Goal: Task Accomplishment & Management: Use online tool/utility

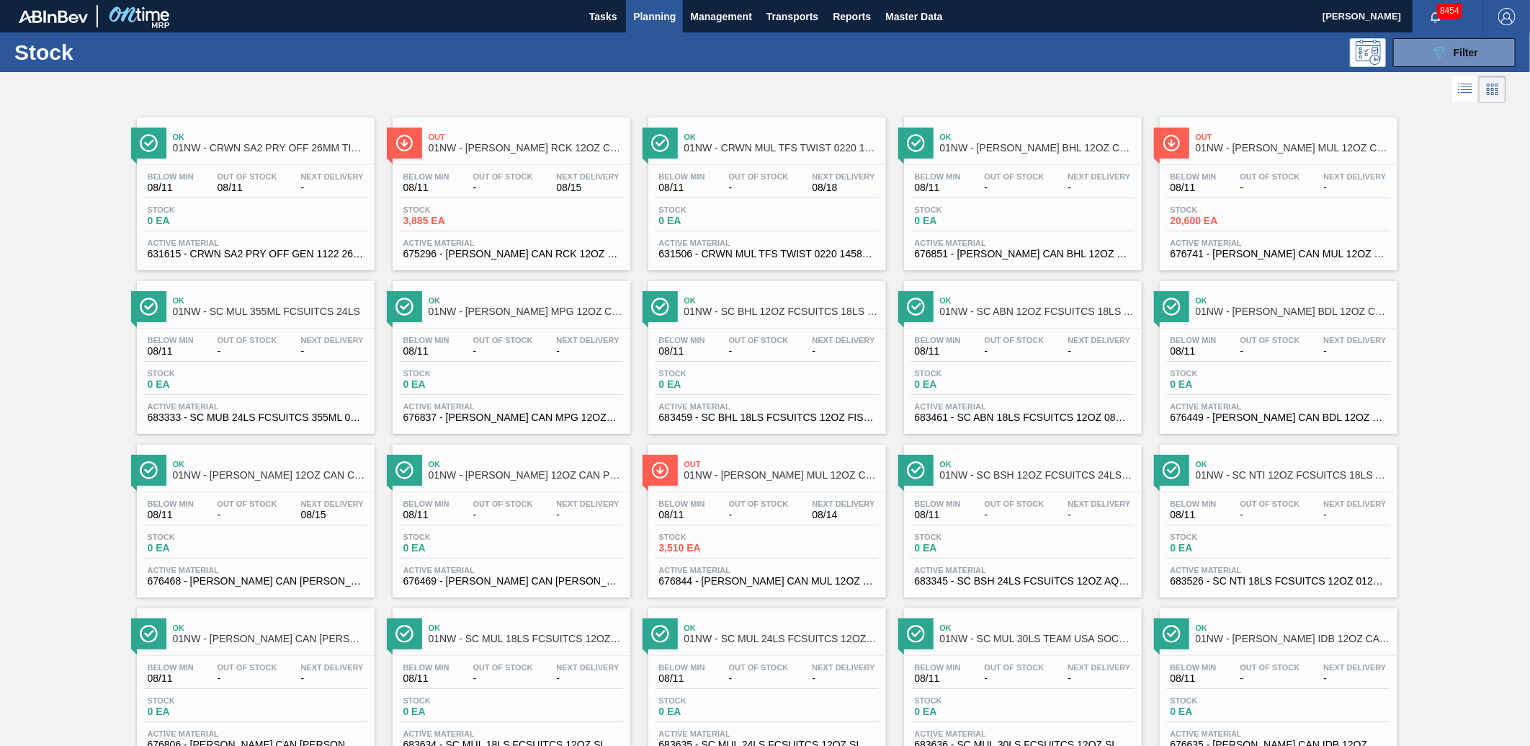
click at [667, 14] on span "Planning" at bounding box center [654, 16] width 43 height 17
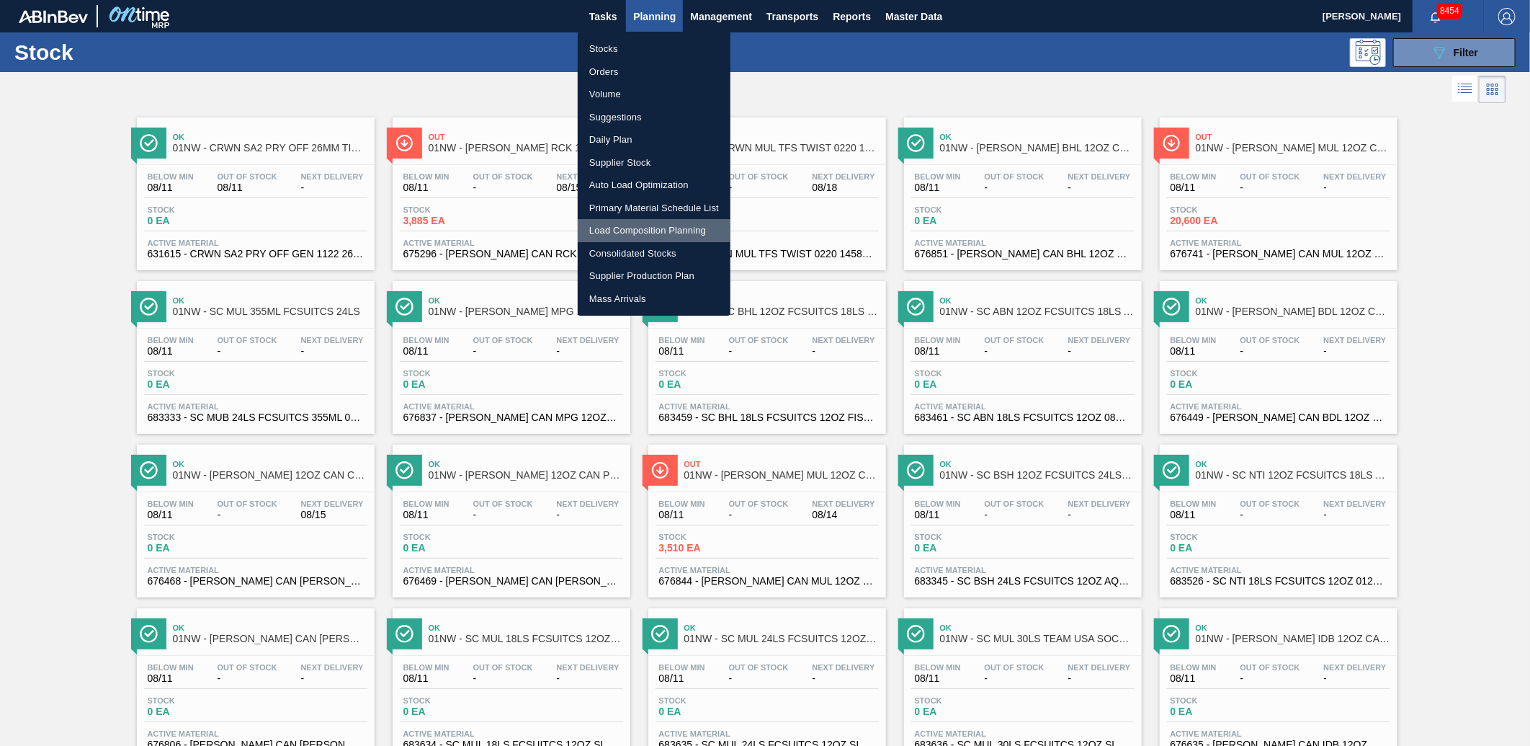
click at [643, 222] on li "Load Composition Planning" at bounding box center [654, 230] width 153 height 23
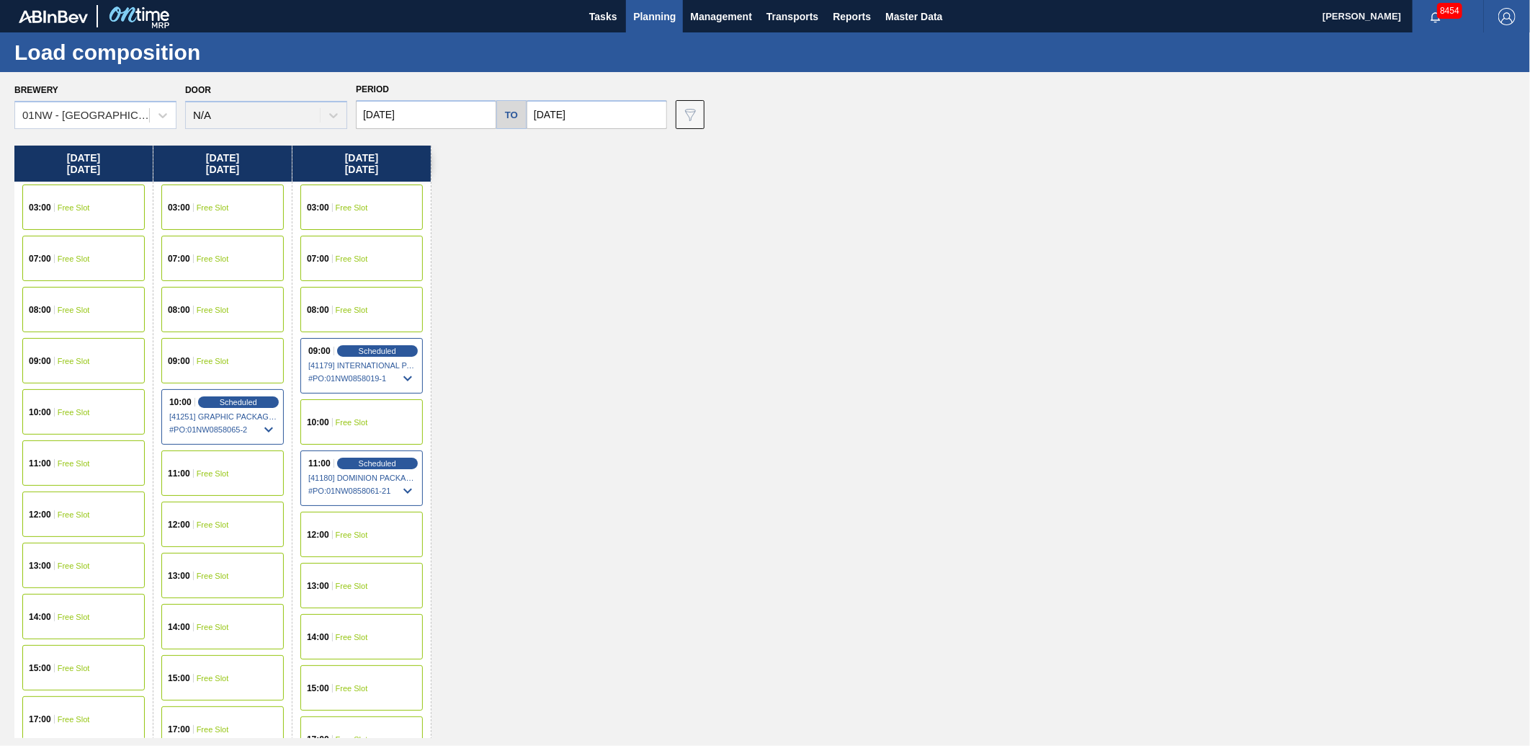
click at [1461, 744] on div "Brewery 01NW - [GEOGRAPHIC_DATA] Door N/A Period [DATE] to [DATE] Data view fil…" at bounding box center [765, 408] width 1530 height 673
click at [603, 126] on input "[DATE]" at bounding box center [597, 114] width 141 height 29
click at [559, 267] on div "18" at bounding box center [567, 265] width 19 height 19
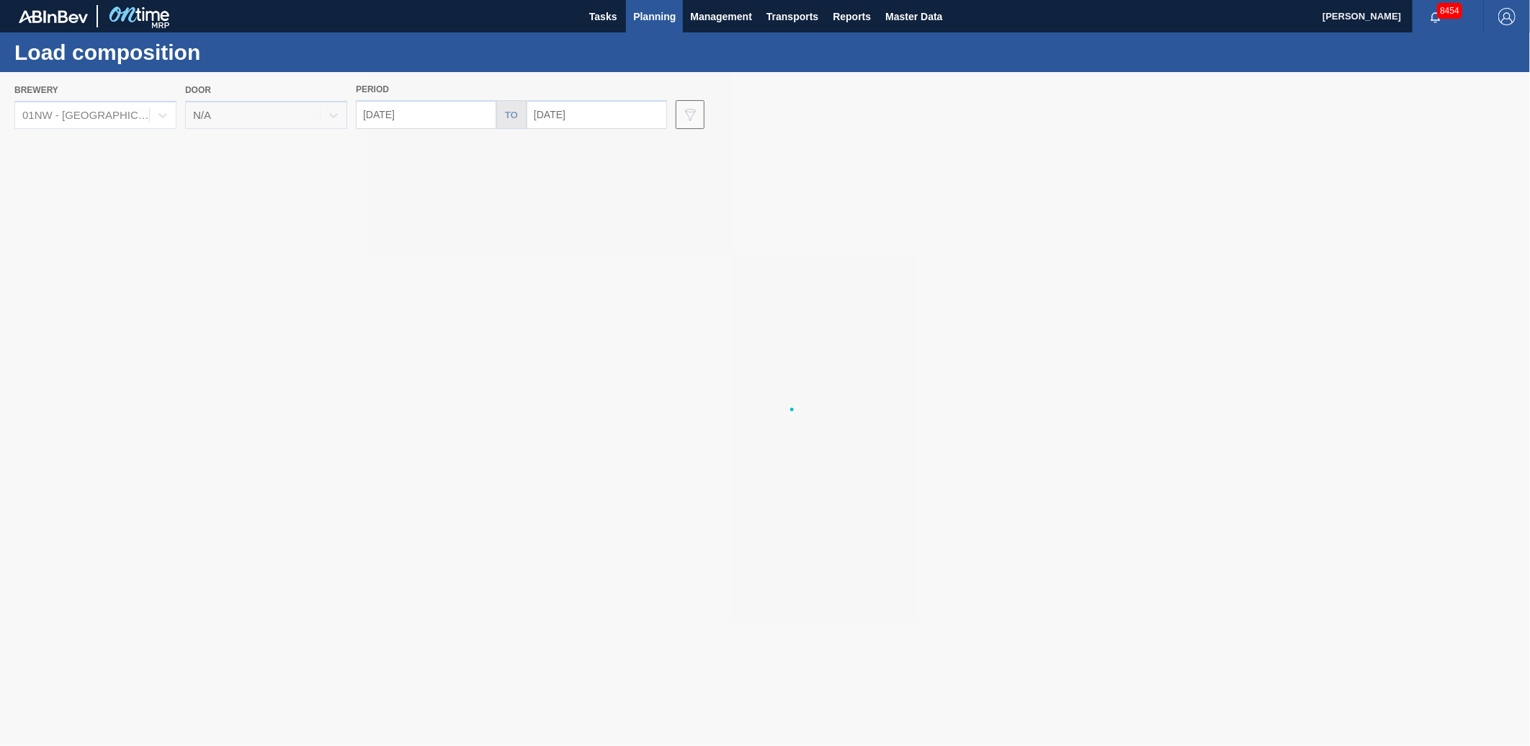
type input "[DATE]"
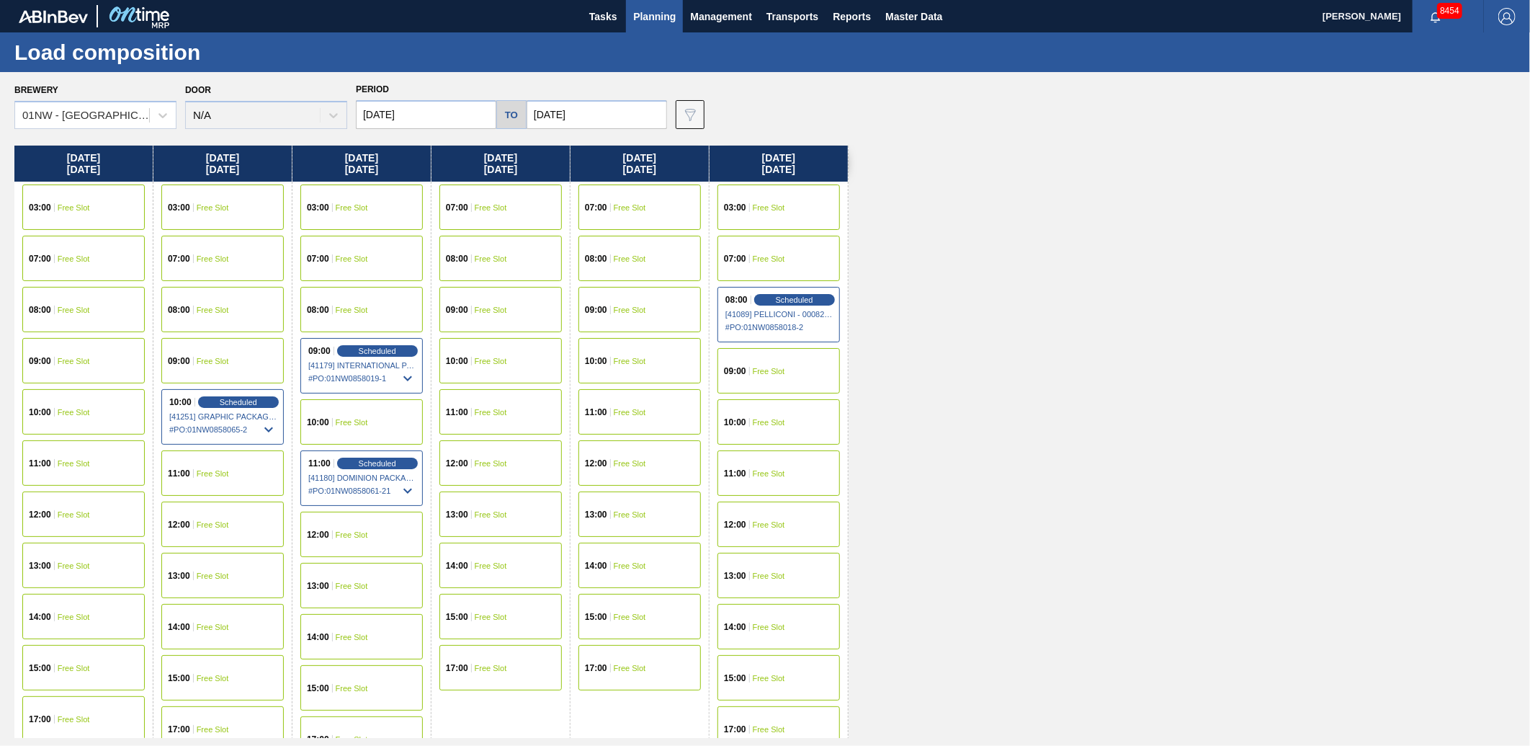
click at [780, 375] on div "09:00 Free Slot" at bounding box center [779, 370] width 122 height 45
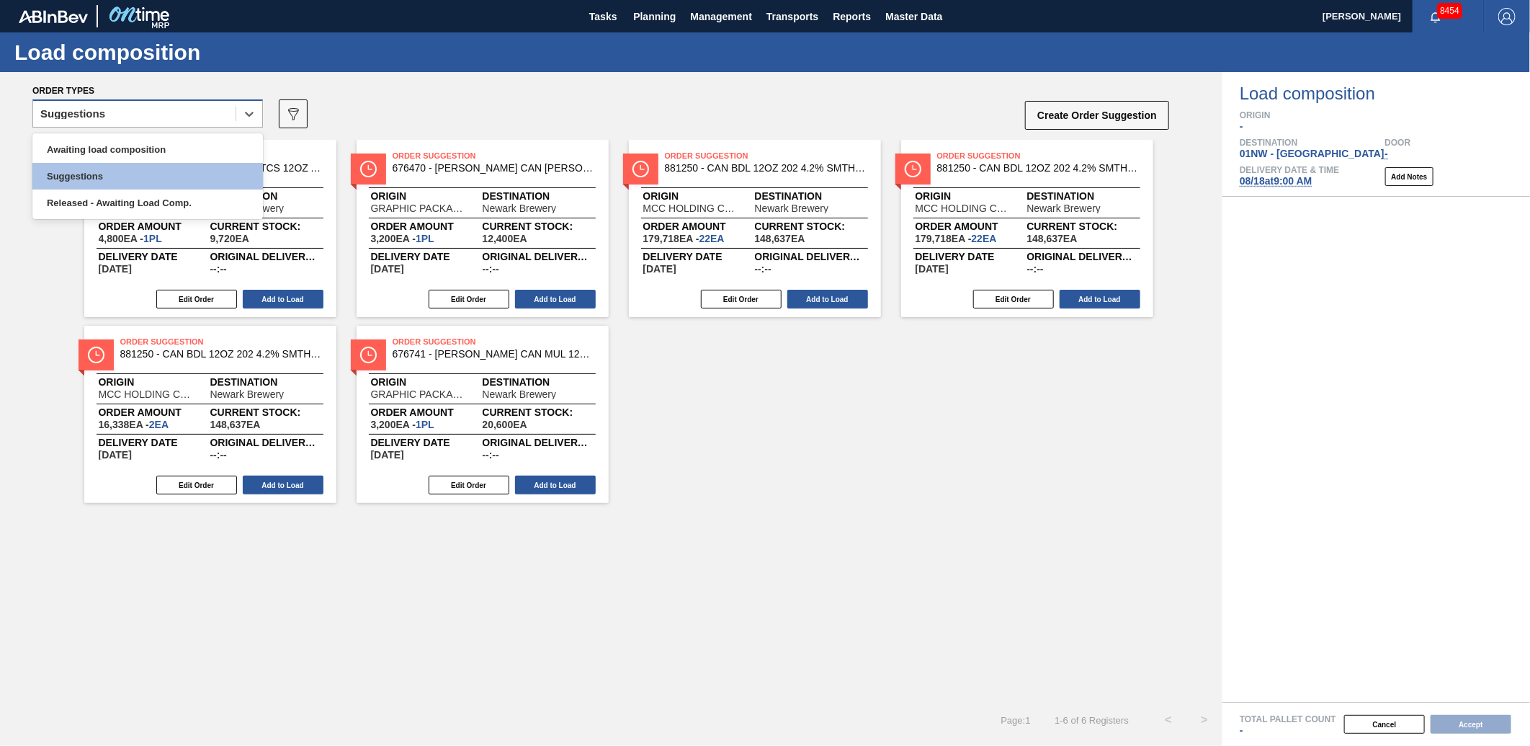
drag, startPoint x: 219, startPoint y: 117, endPoint x: 216, endPoint y: 124, distance: 7.8
click at [218, 117] on div "Suggestions" at bounding box center [134, 114] width 202 height 21
click at [195, 148] on div "Awaiting load composition" at bounding box center [147, 149] width 231 height 27
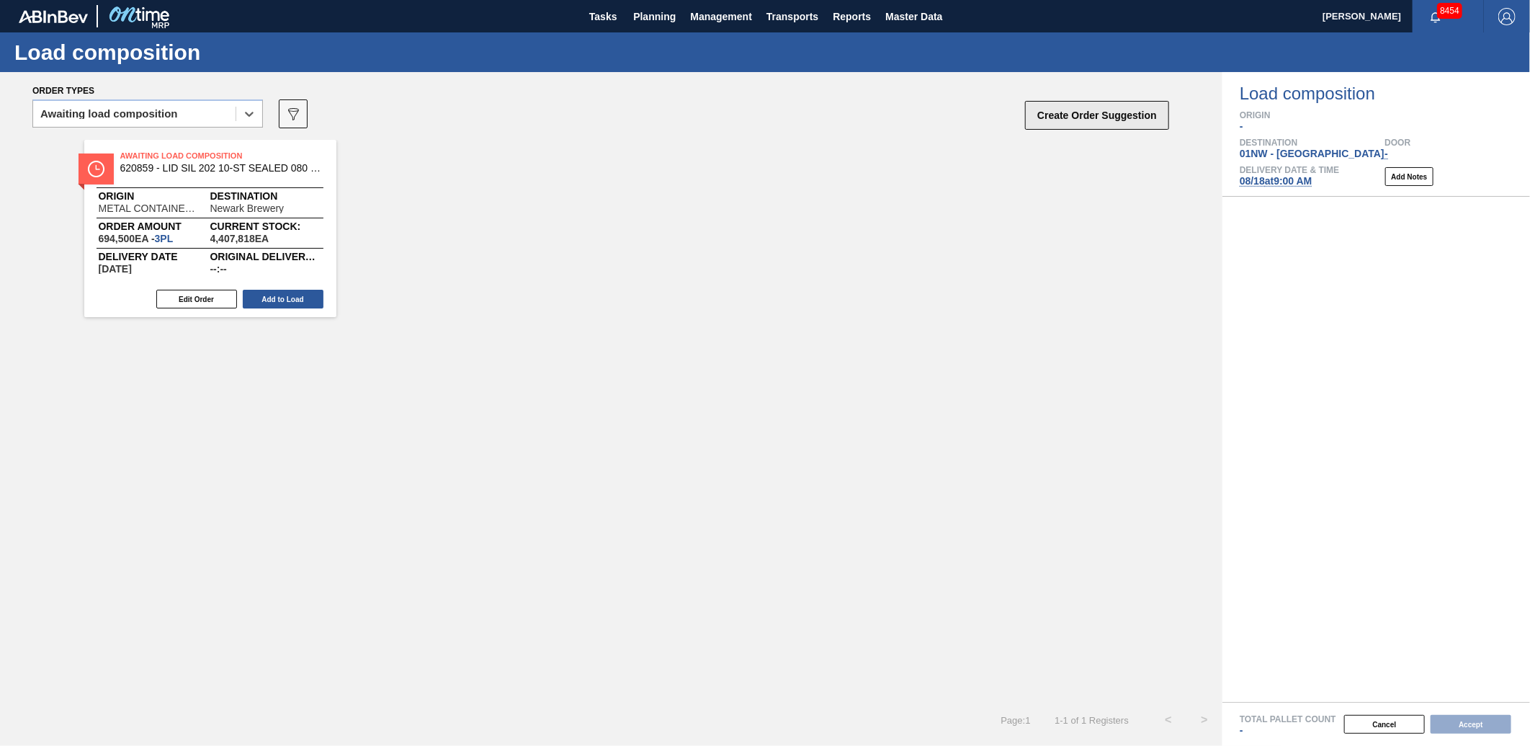
click at [1121, 125] on button "Create Order Suggestion" at bounding box center [1097, 115] width 144 height 29
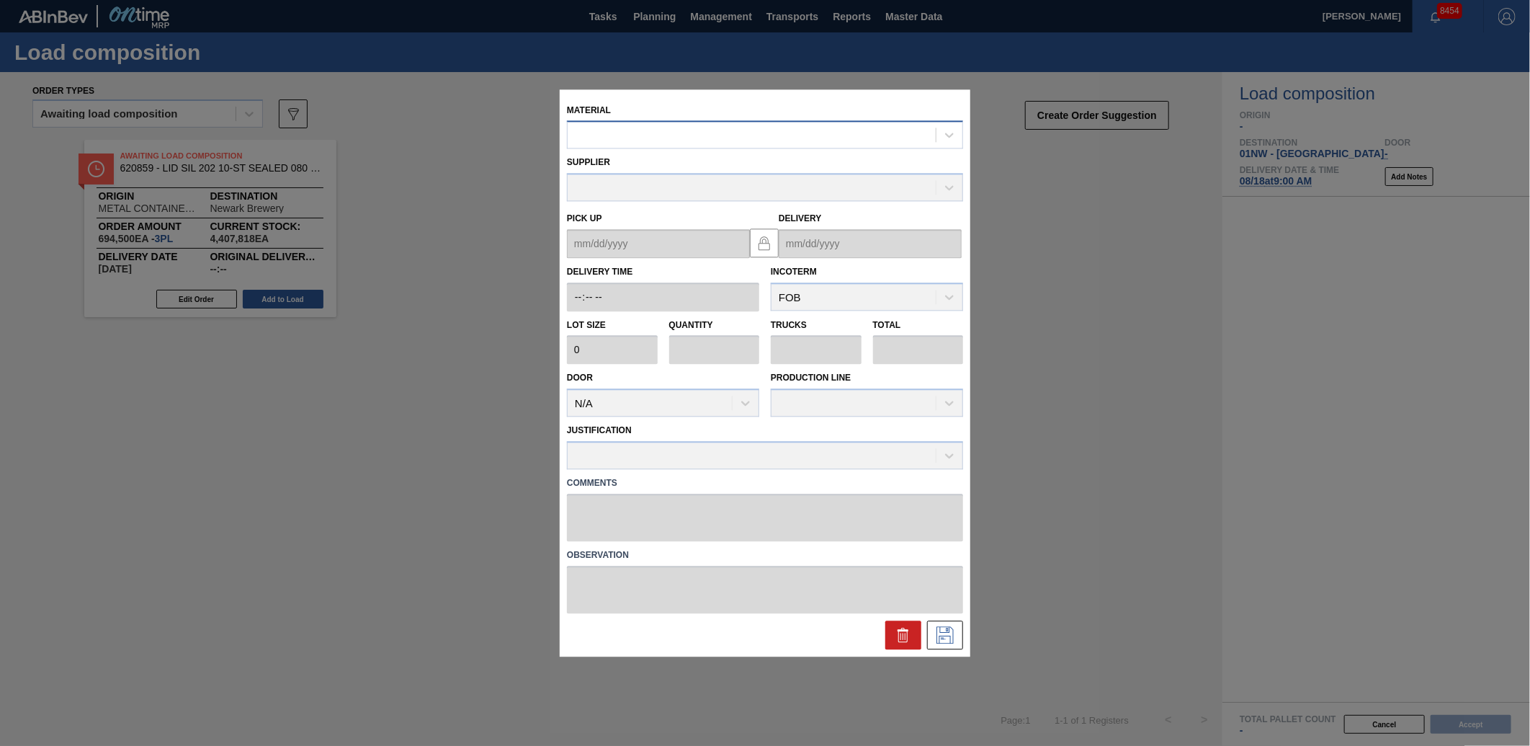
click at [697, 145] on div at bounding box center [752, 135] width 368 height 21
type input "676623"
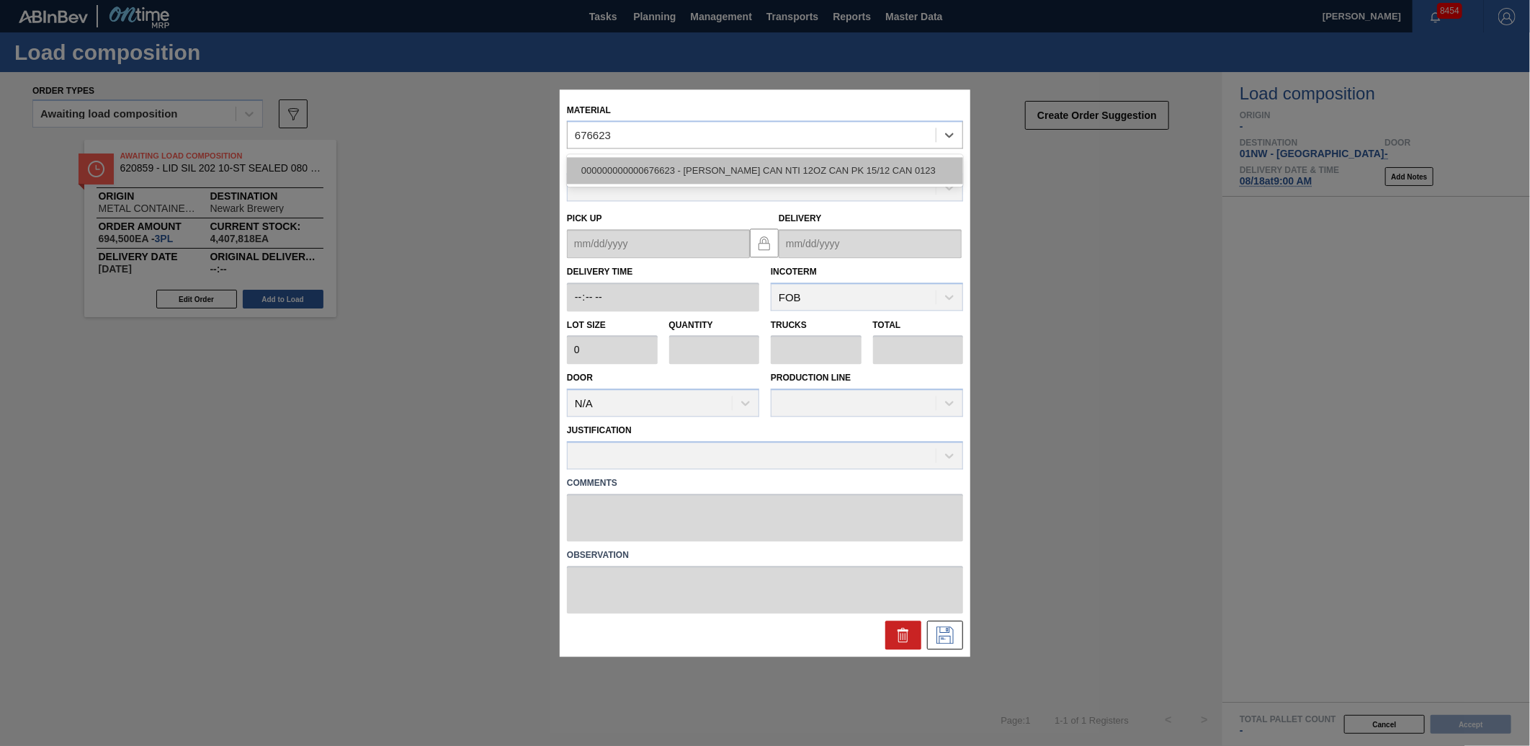
click at [731, 174] on div "000000000000676623 - [PERSON_NAME] CAN NTI 12OZ CAN PK 15/12 CAN 0123" at bounding box center [765, 171] width 396 height 27
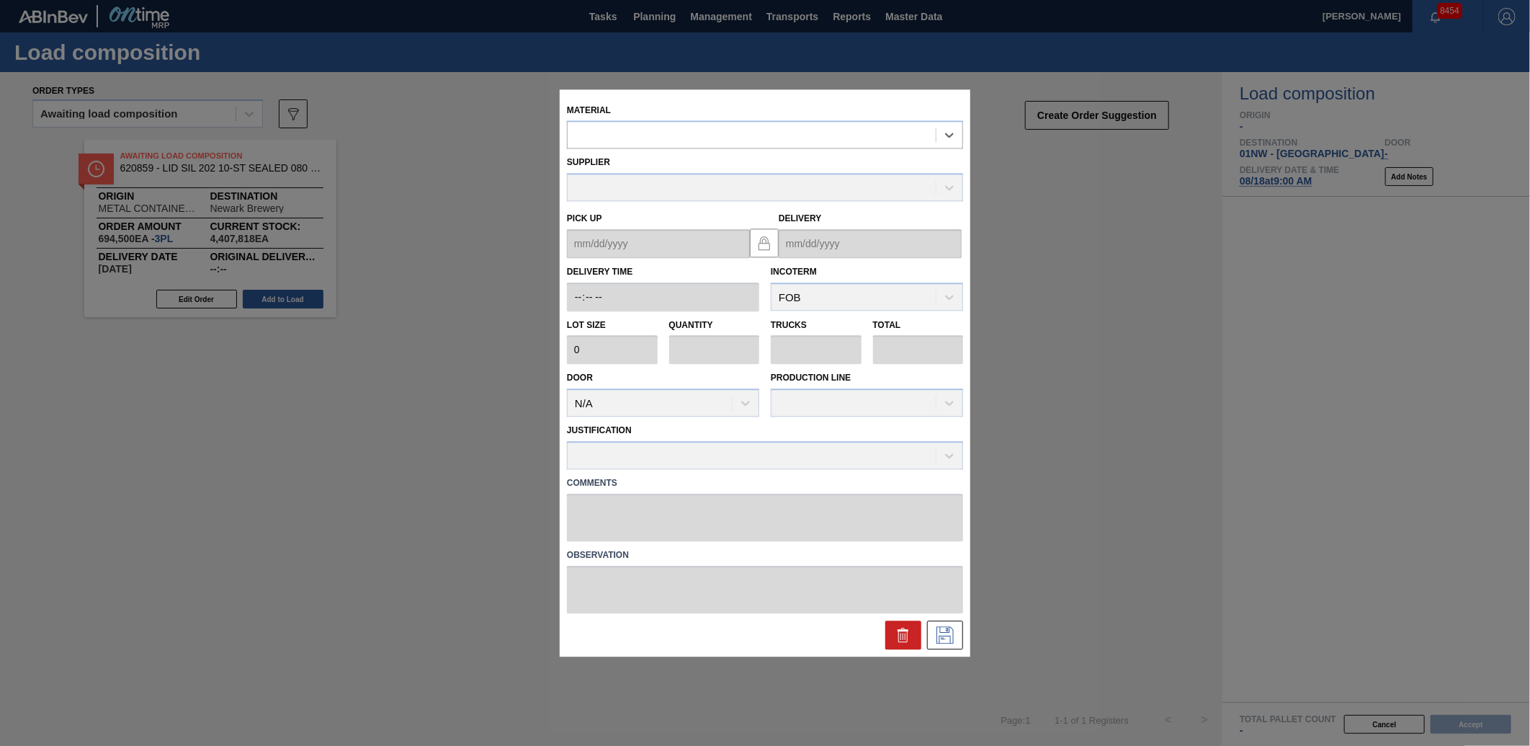
type input "4,000"
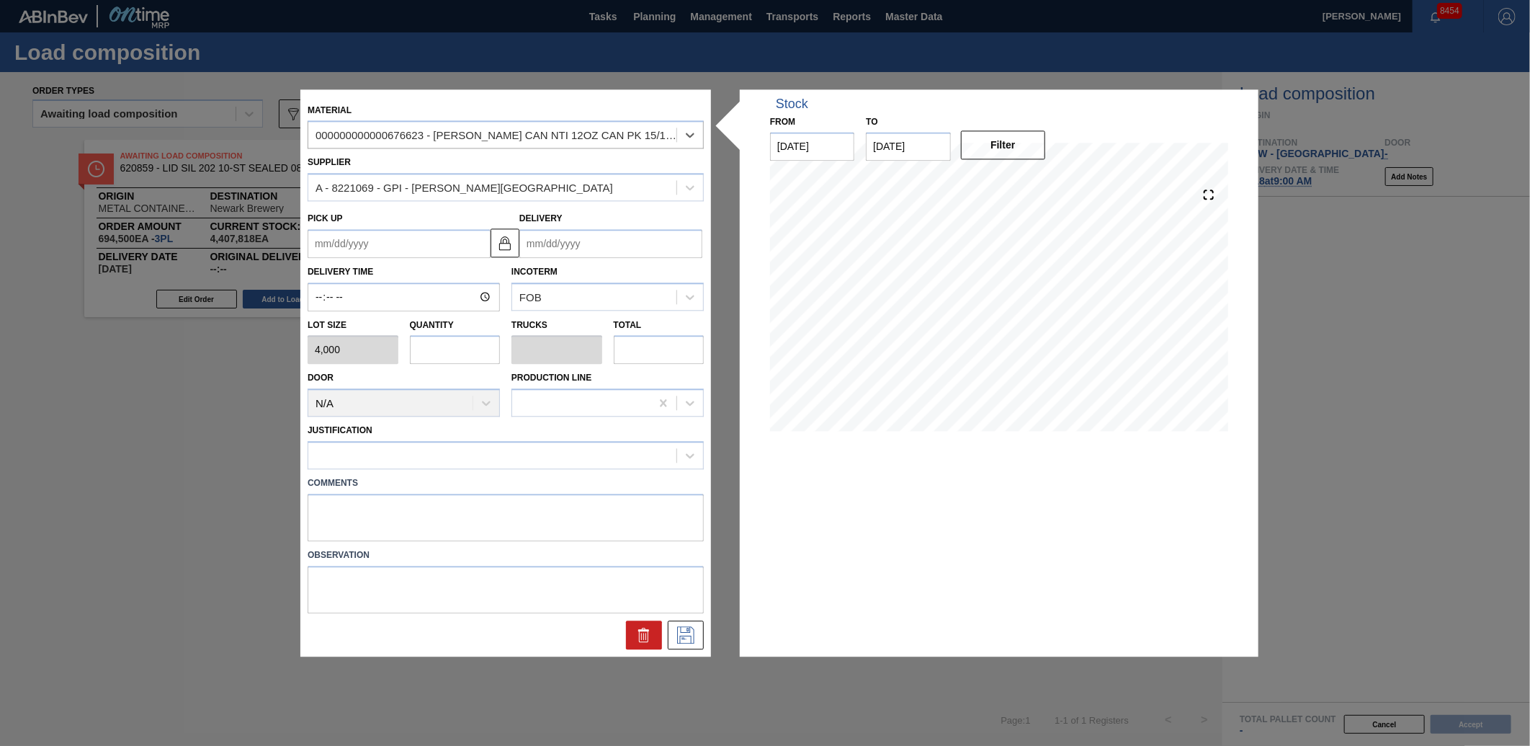
click at [472, 349] on input "text" at bounding box center [455, 350] width 91 height 29
type input "6"
type input "0.231"
type input "24,000"
type input "6"
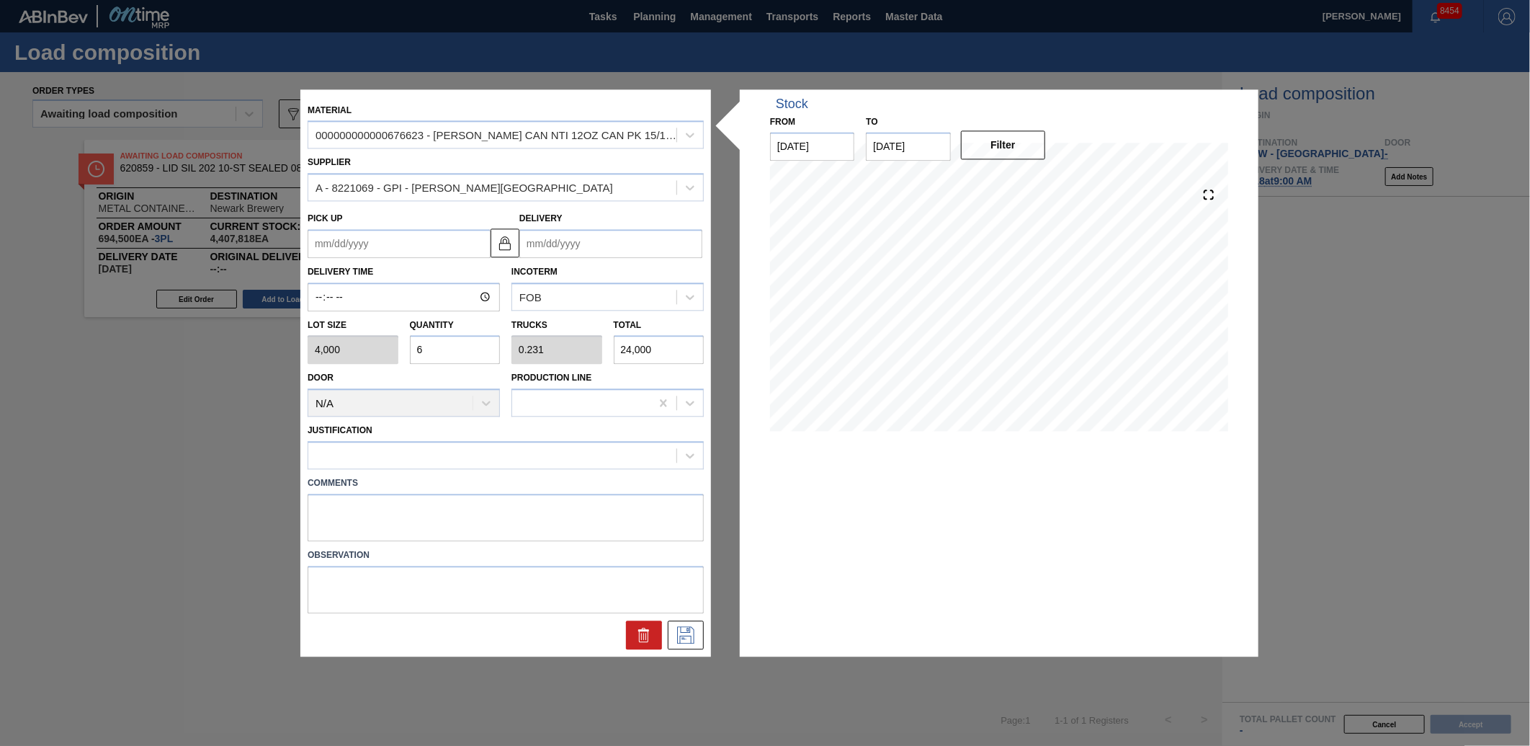
click at [611, 246] on input "Delivery" at bounding box center [611, 243] width 183 height 29
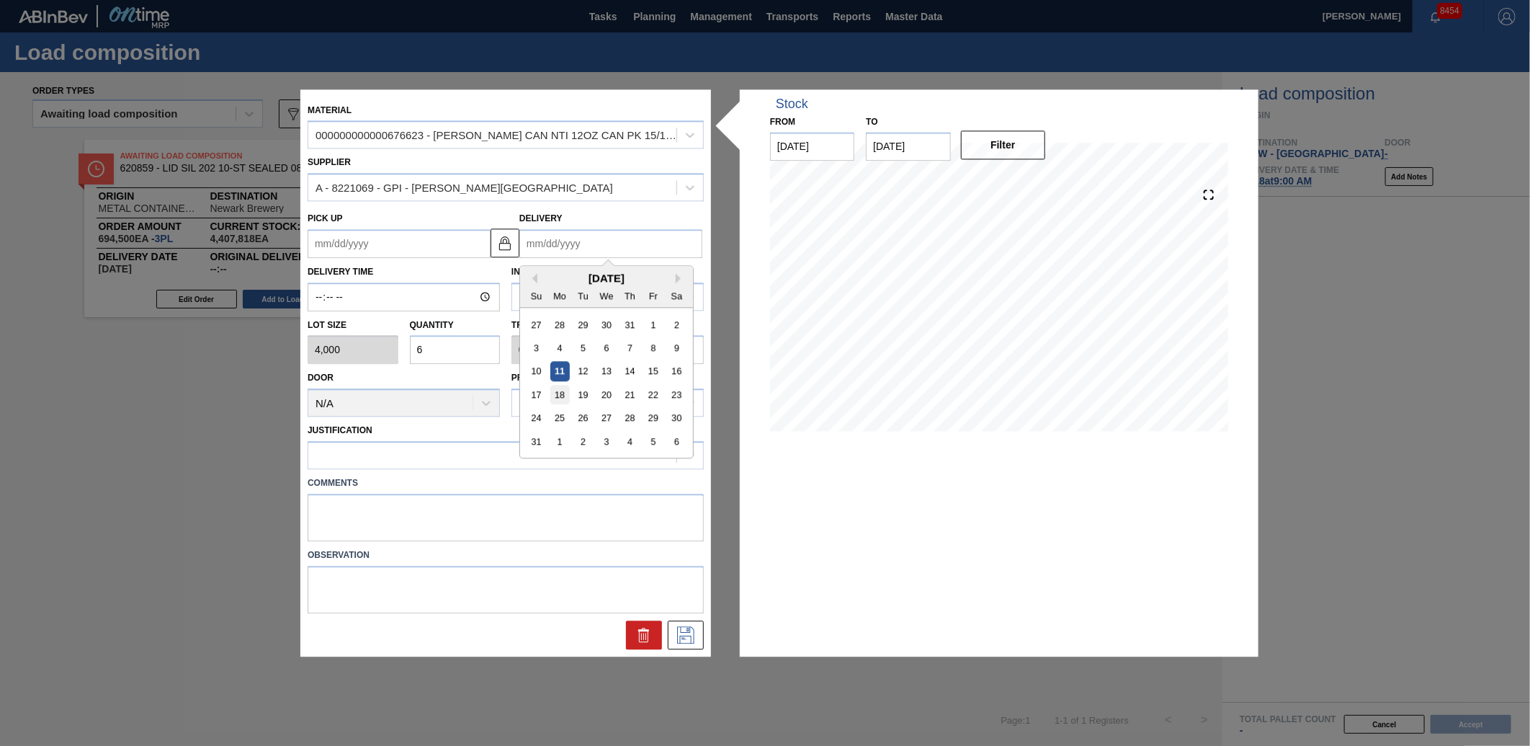
click at [563, 392] on div "18" at bounding box center [560, 394] width 19 height 19
type up "[DATE]"
type input "[DATE]"
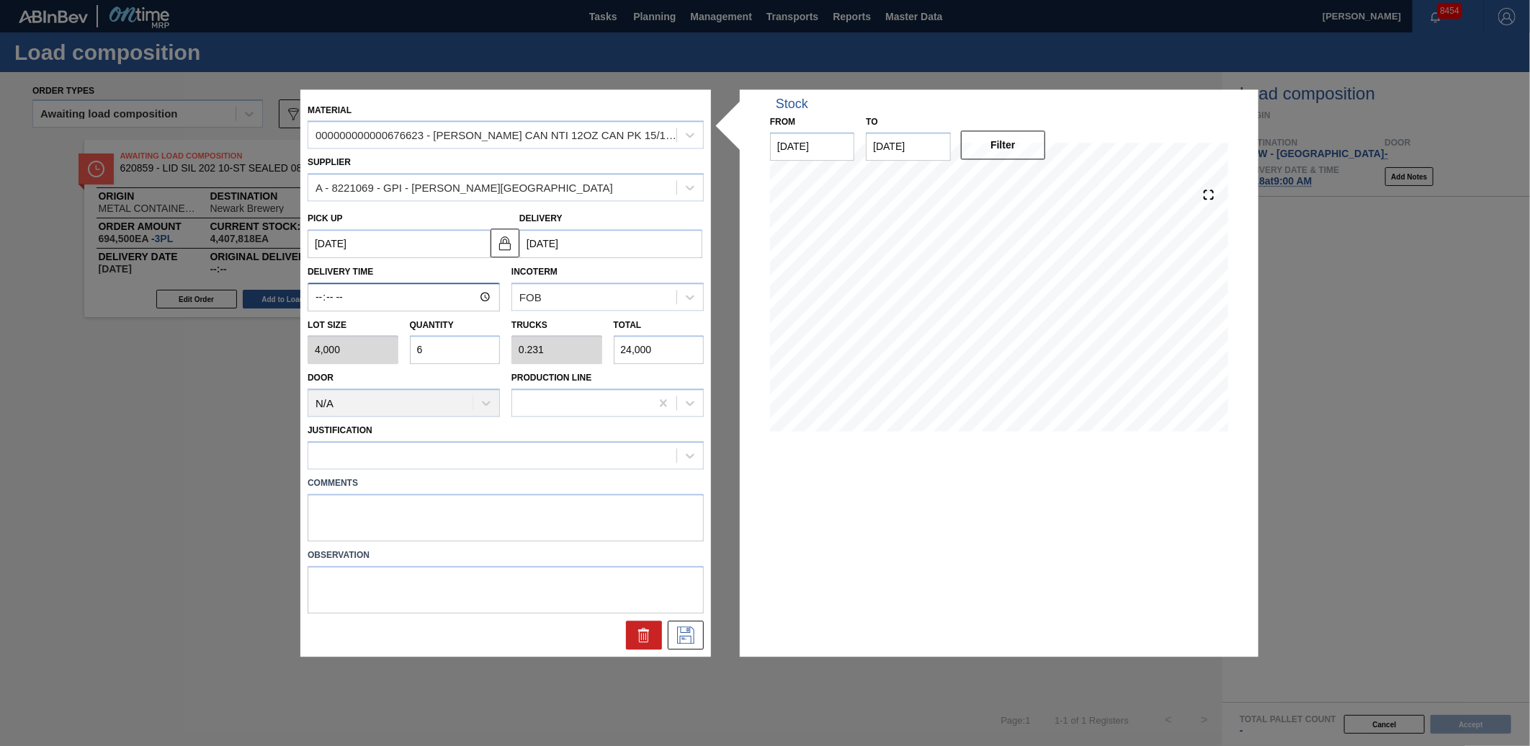
click at [317, 298] on input "Delivery Time" at bounding box center [404, 296] width 192 height 29
type input "09:00"
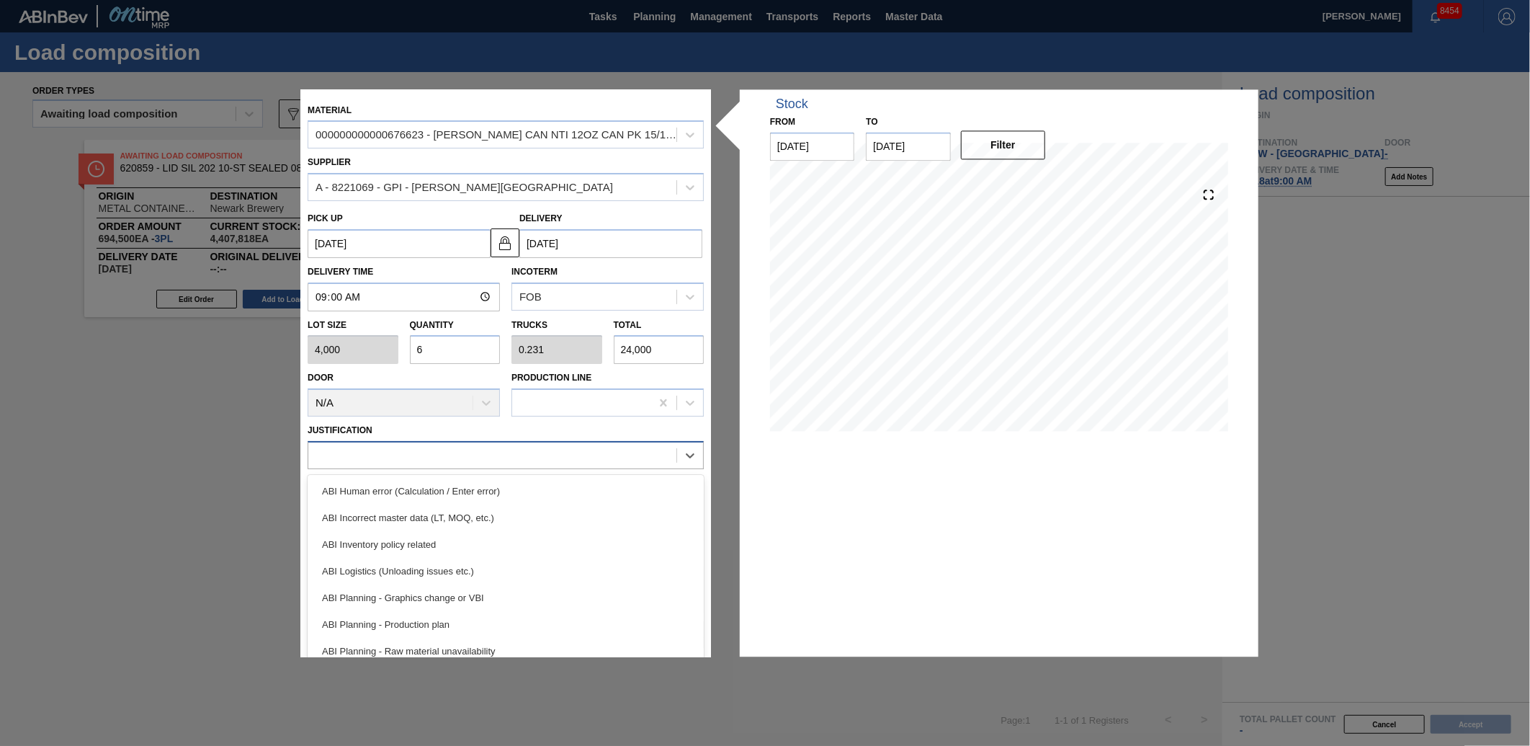
click at [565, 450] on div at bounding box center [492, 455] width 368 height 21
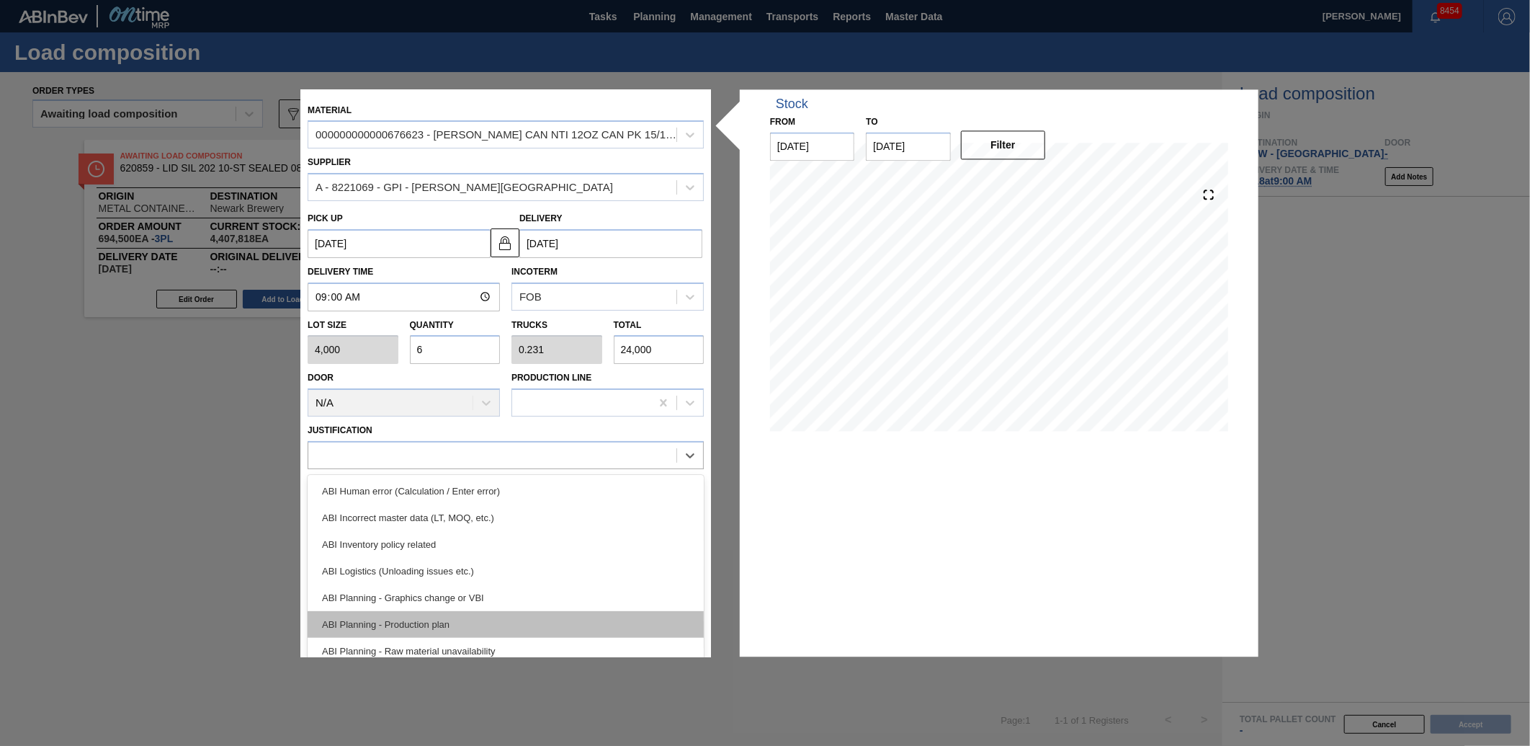
click at [432, 628] on div "ABI Planning - Production plan" at bounding box center [506, 624] width 396 height 27
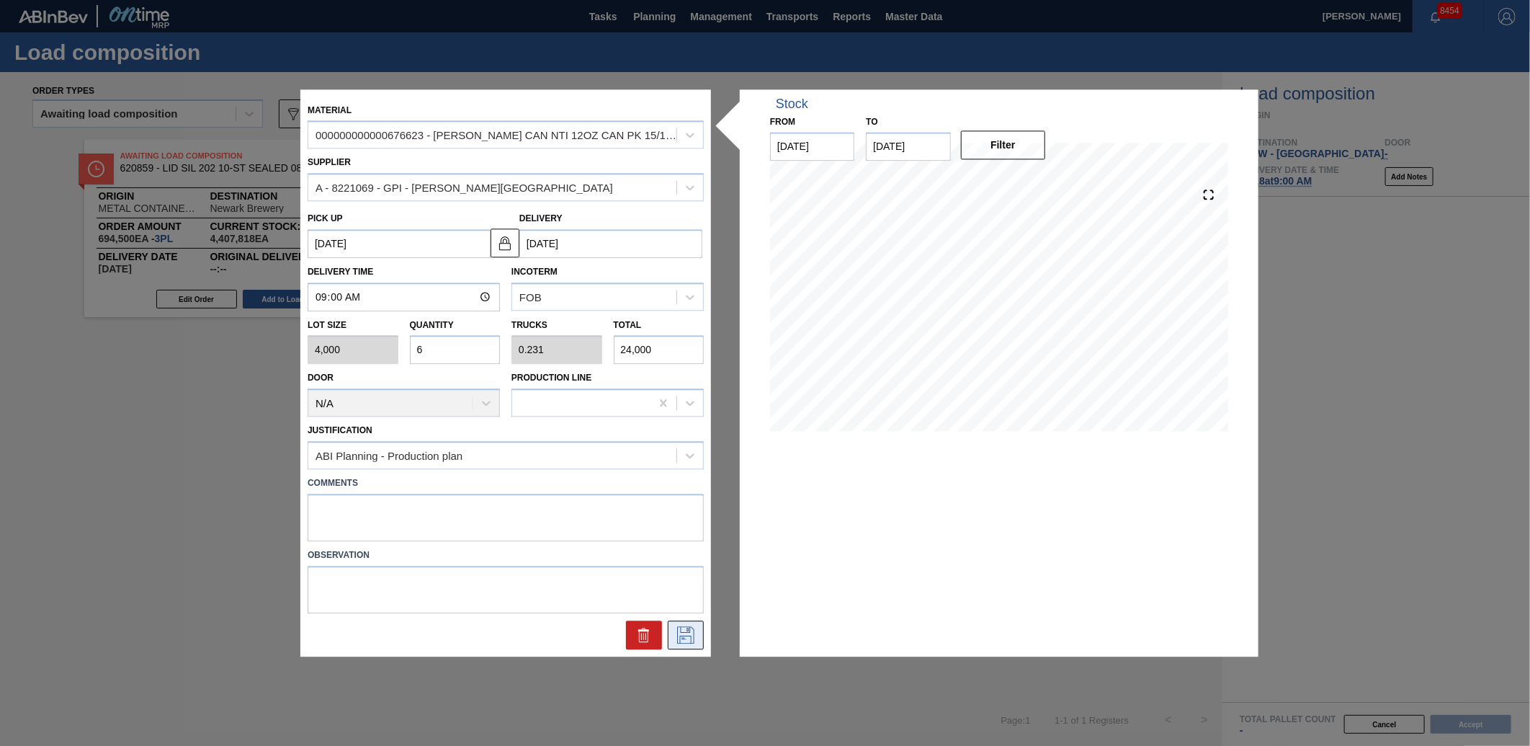
click at [695, 627] on icon at bounding box center [685, 634] width 23 height 17
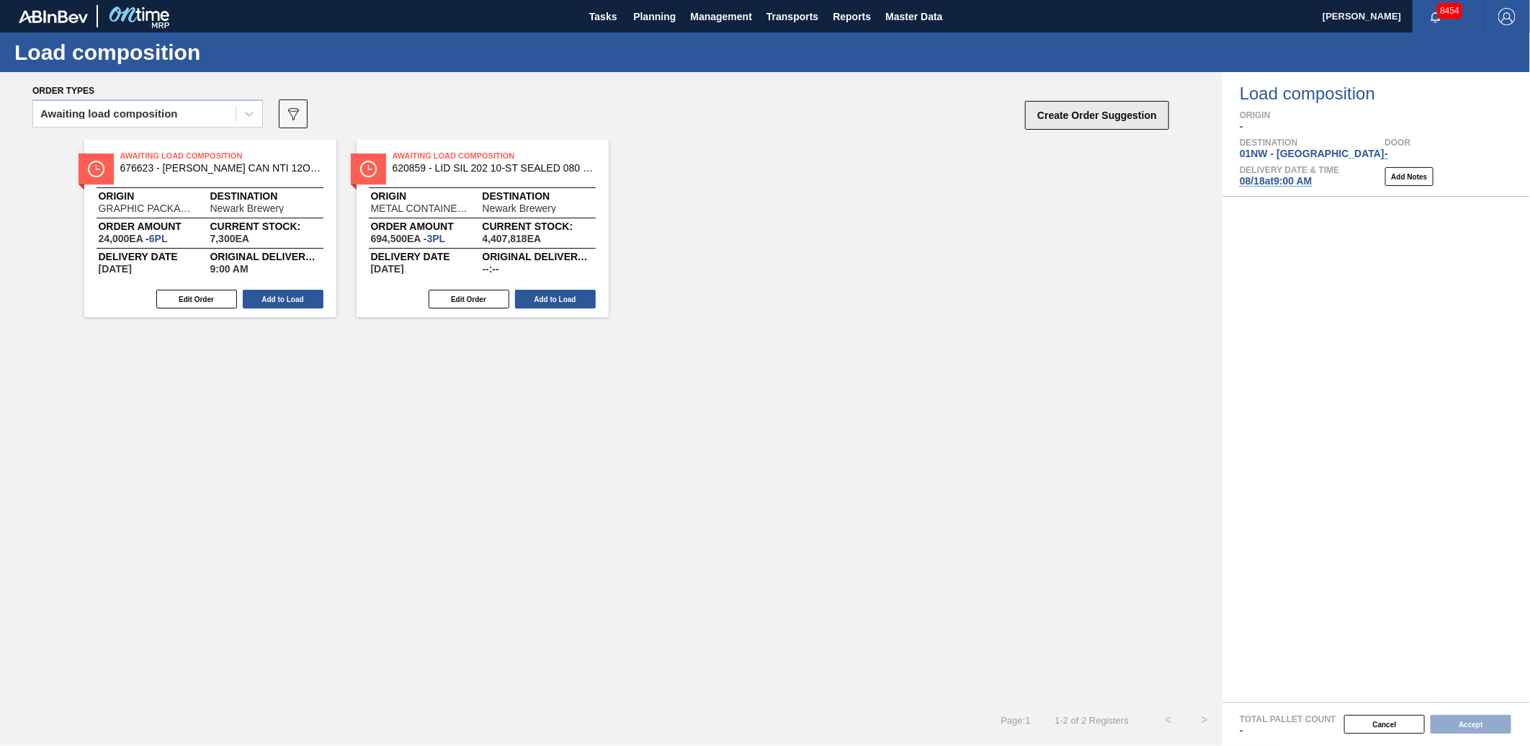
click at [1141, 110] on button "Create Order Suggestion" at bounding box center [1097, 115] width 144 height 29
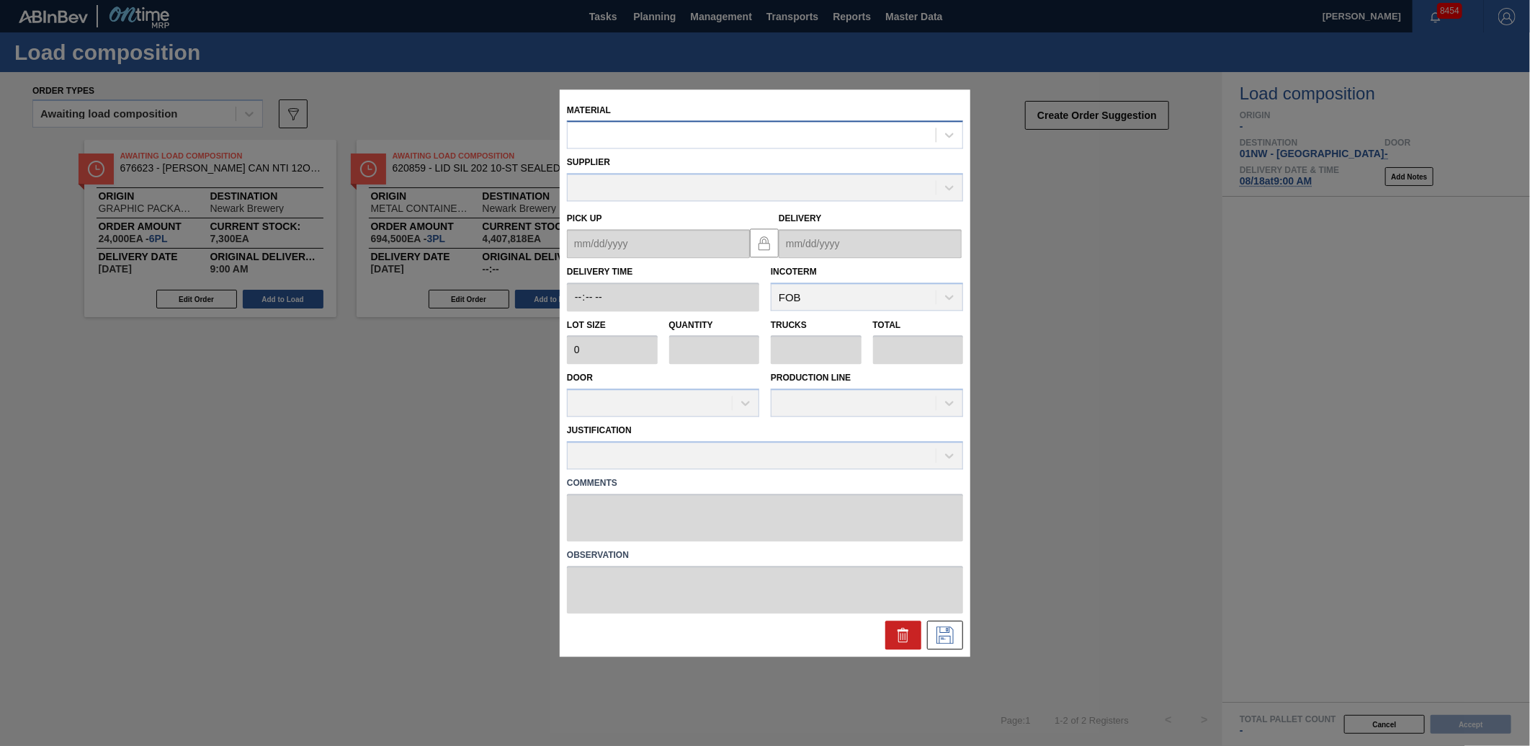
click at [700, 135] on div at bounding box center [752, 135] width 368 height 21
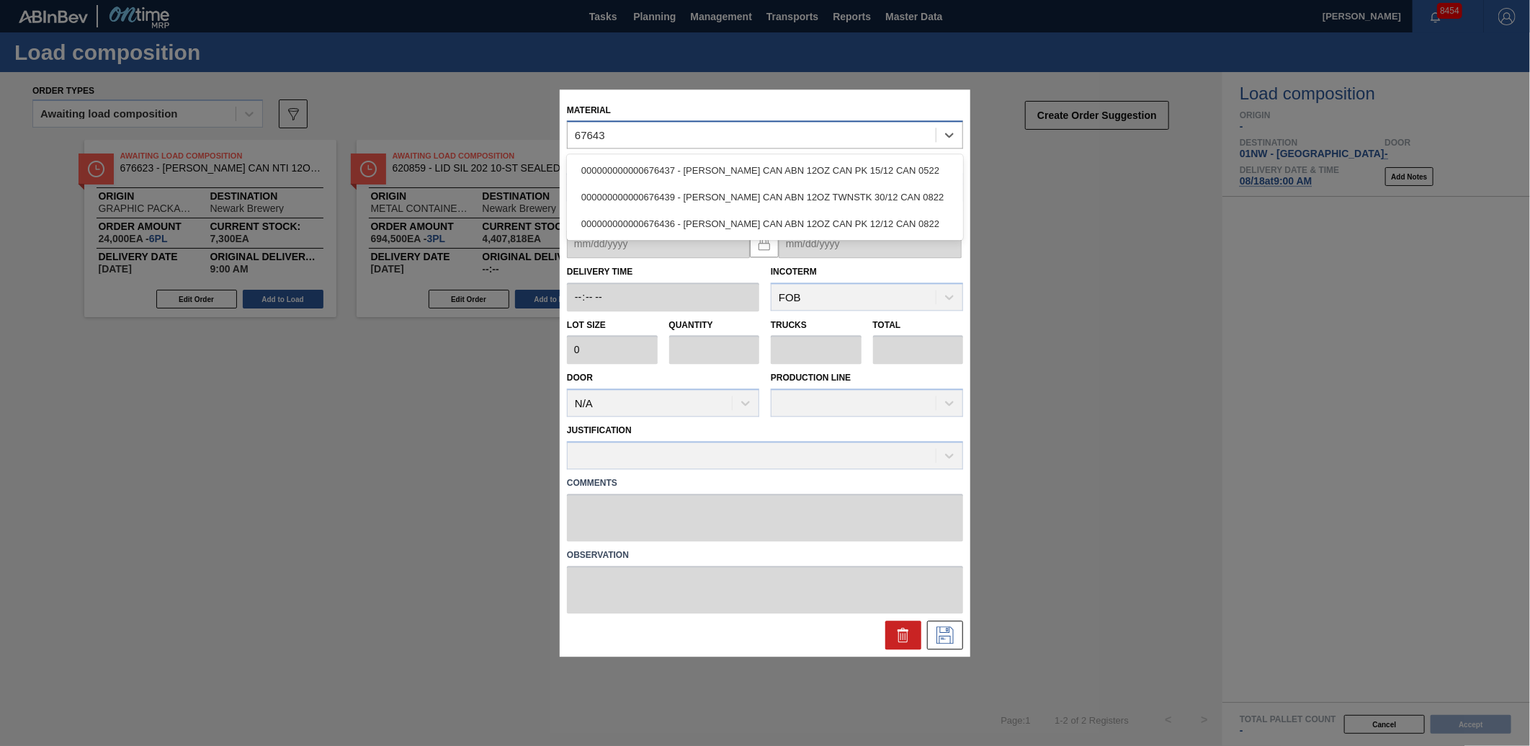
type input "676439"
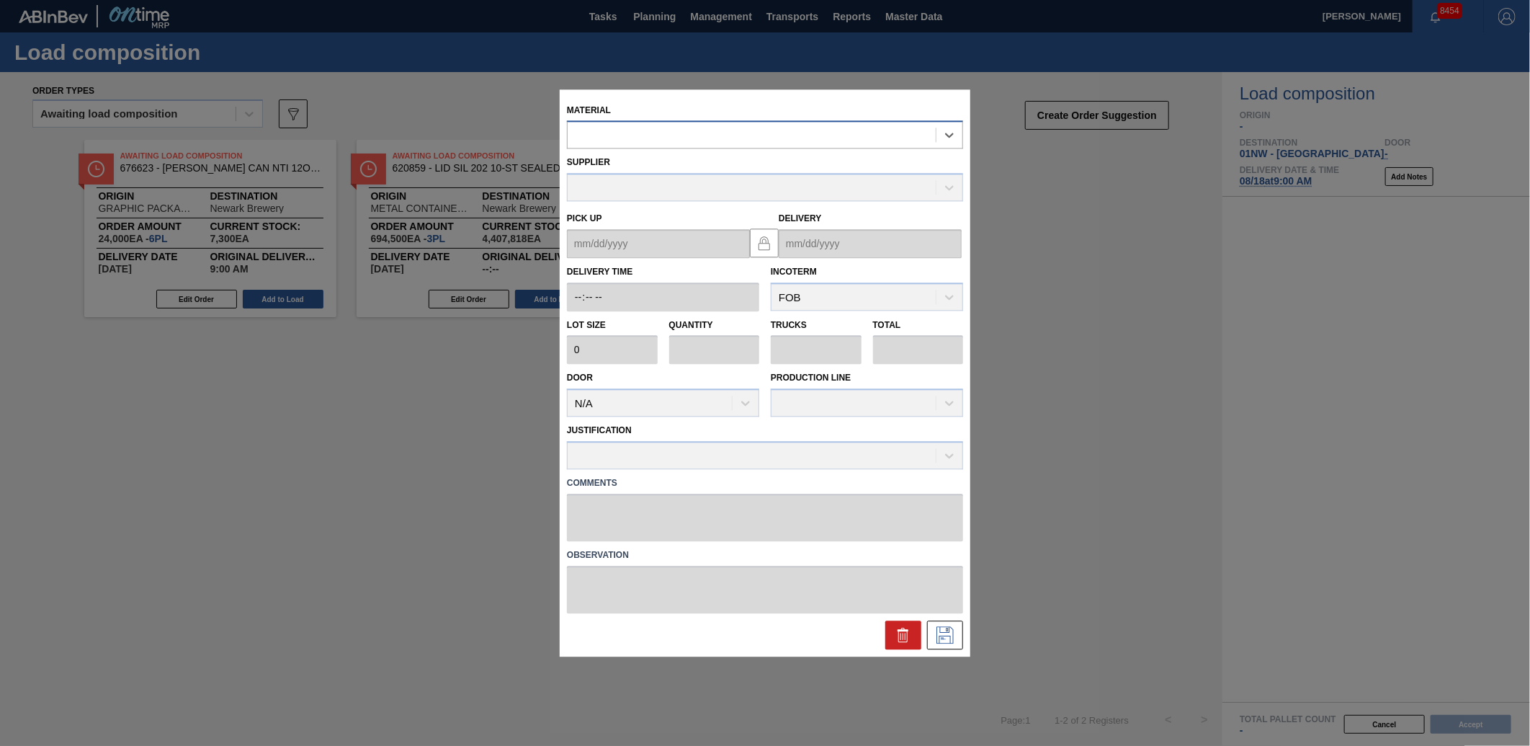
type input "3,200"
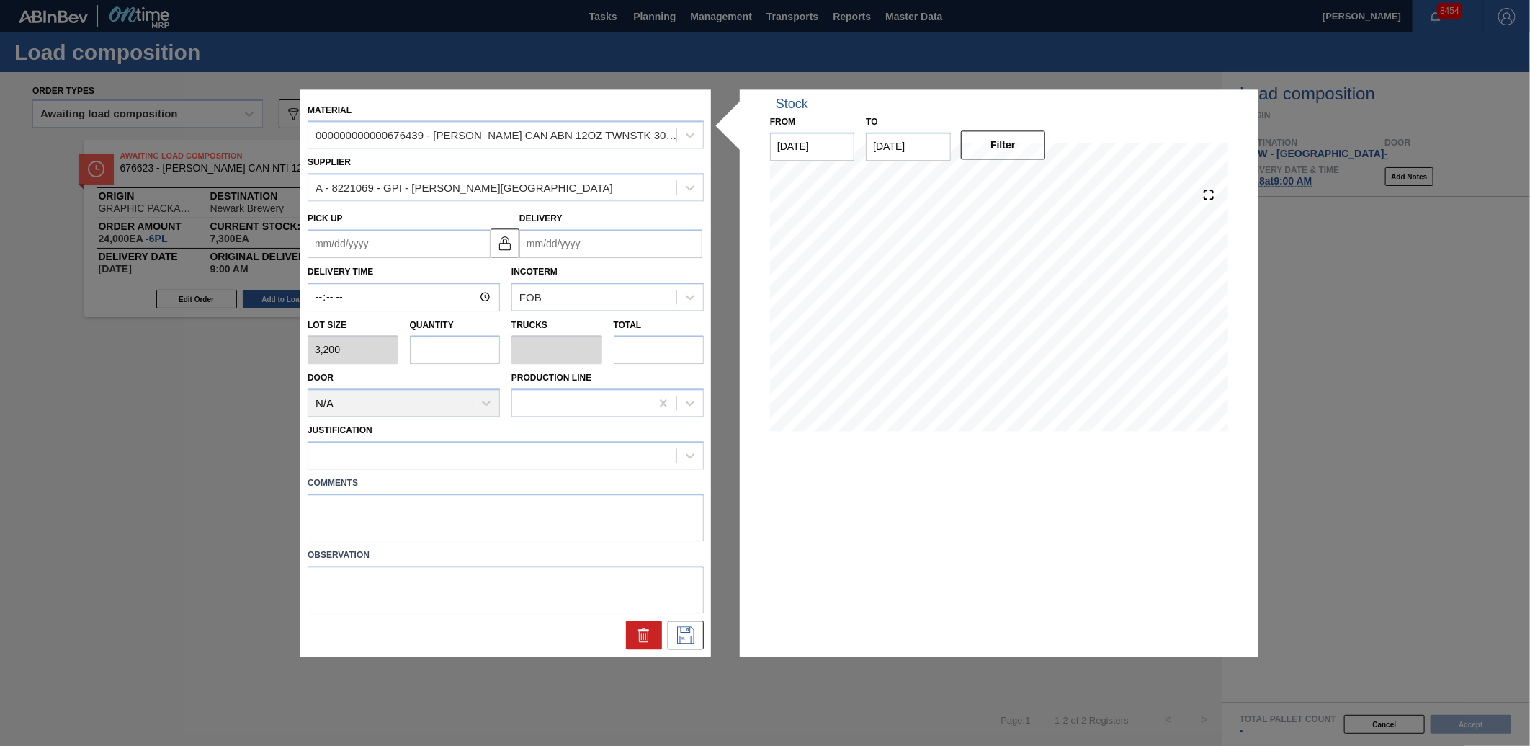
click at [453, 346] on input "text" at bounding box center [455, 350] width 91 height 29
type input "2"
type input "0.077"
type input "6,400"
type input "2"
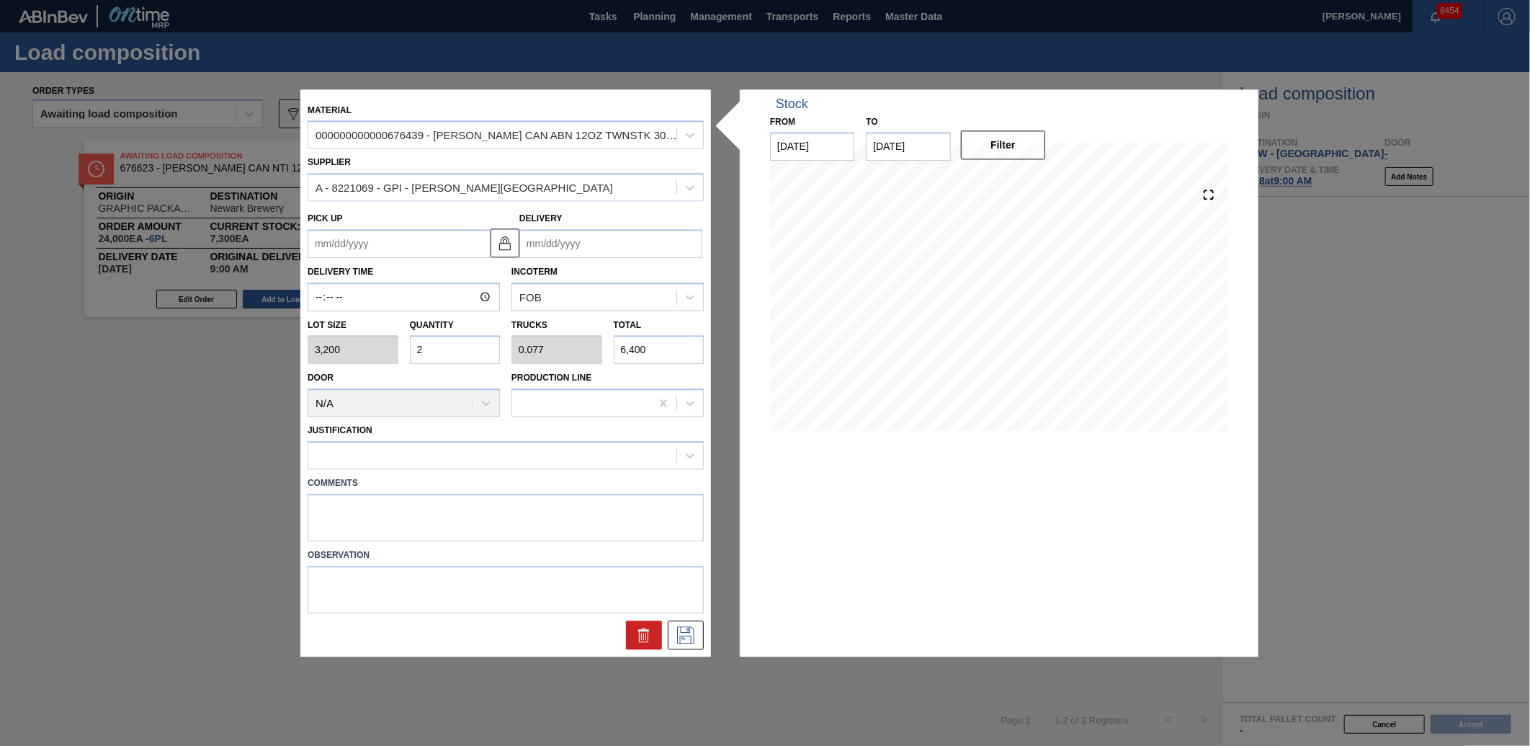
click at [625, 236] on input "Delivery" at bounding box center [611, 243] width 183 height 29
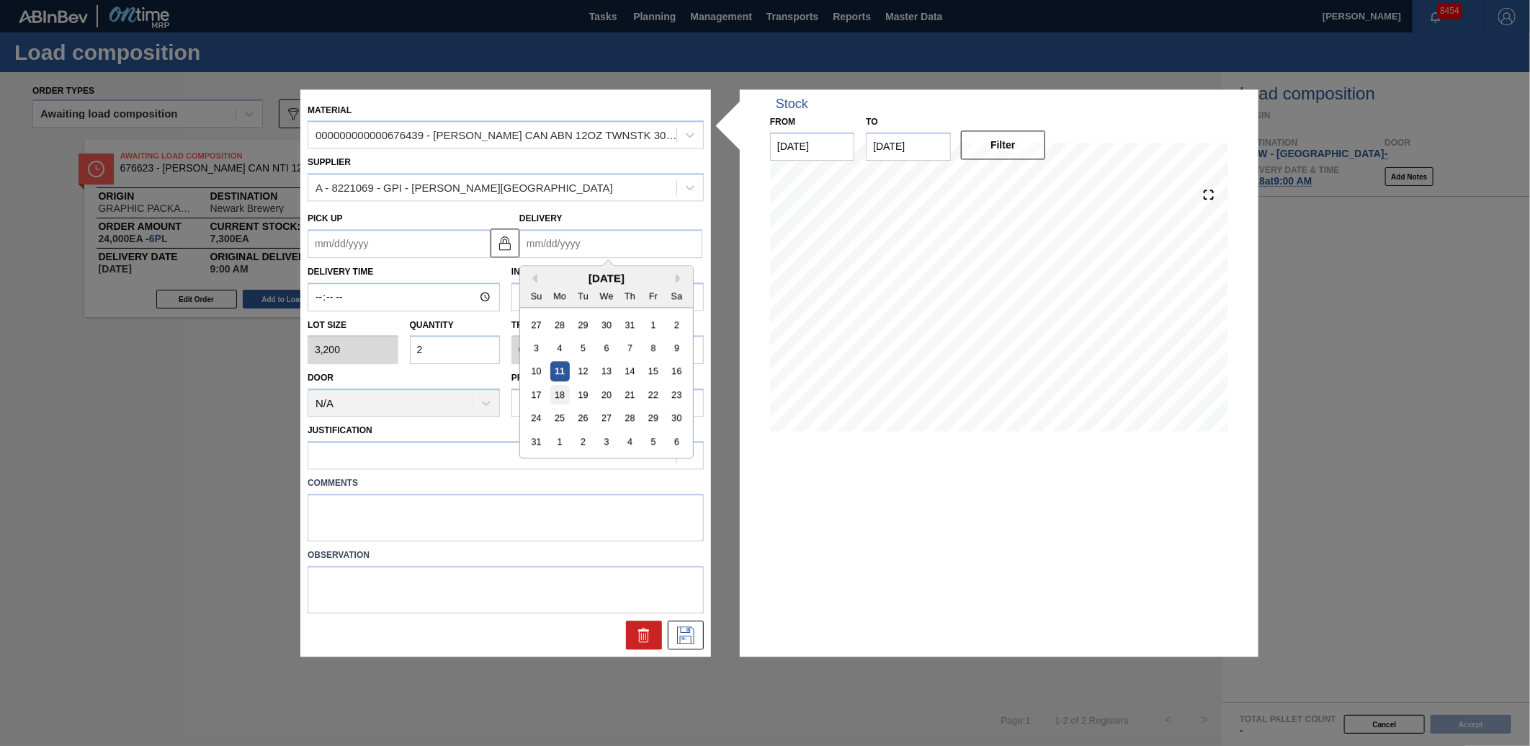
click at [558, 393] on div "18" at bounding box center [560, 394] width 19 height 19
type up "[DATE]"
type input "[DATE]"
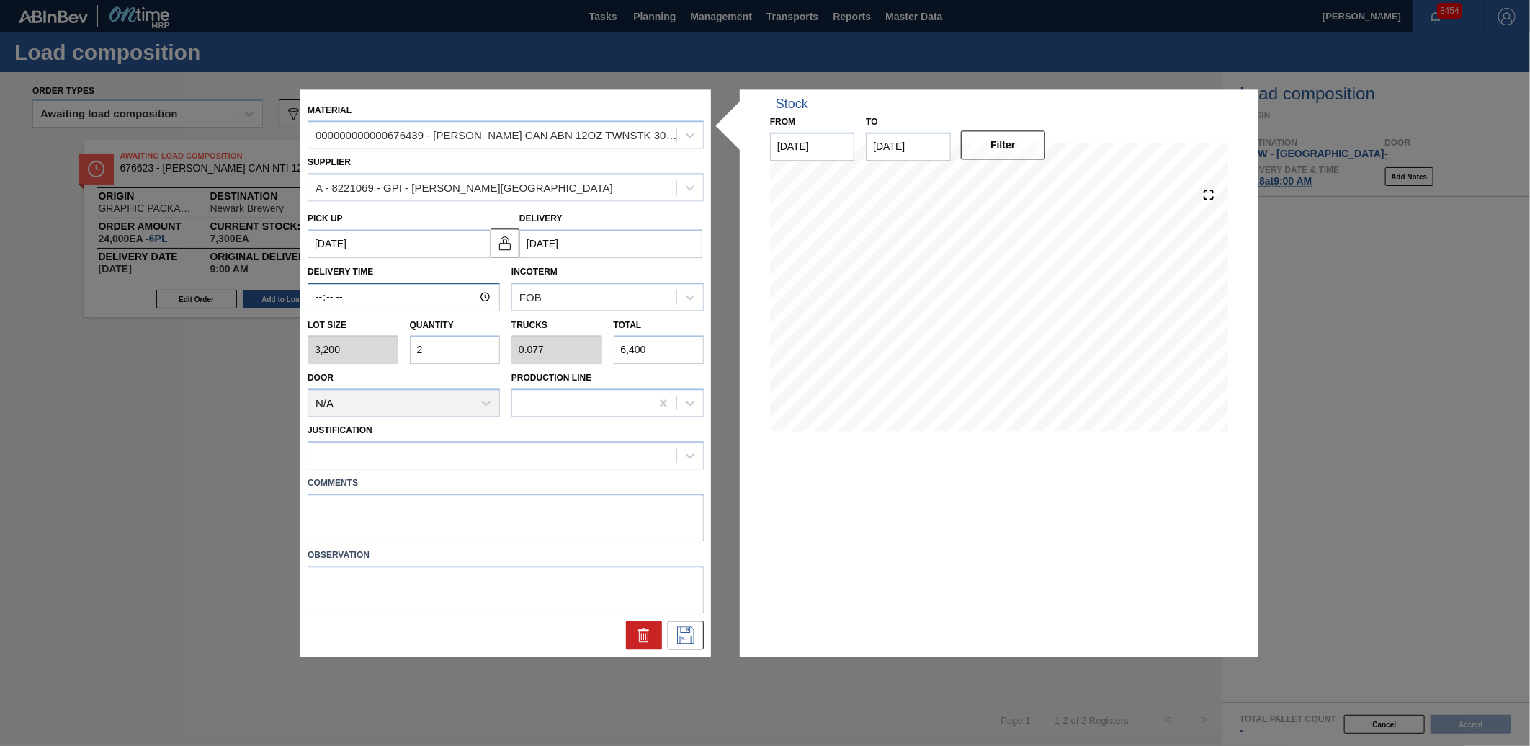
click at [308, 304] on input "Delivery Time" at bounding box center [404, 296] width 192 height 29
type input "09:00"
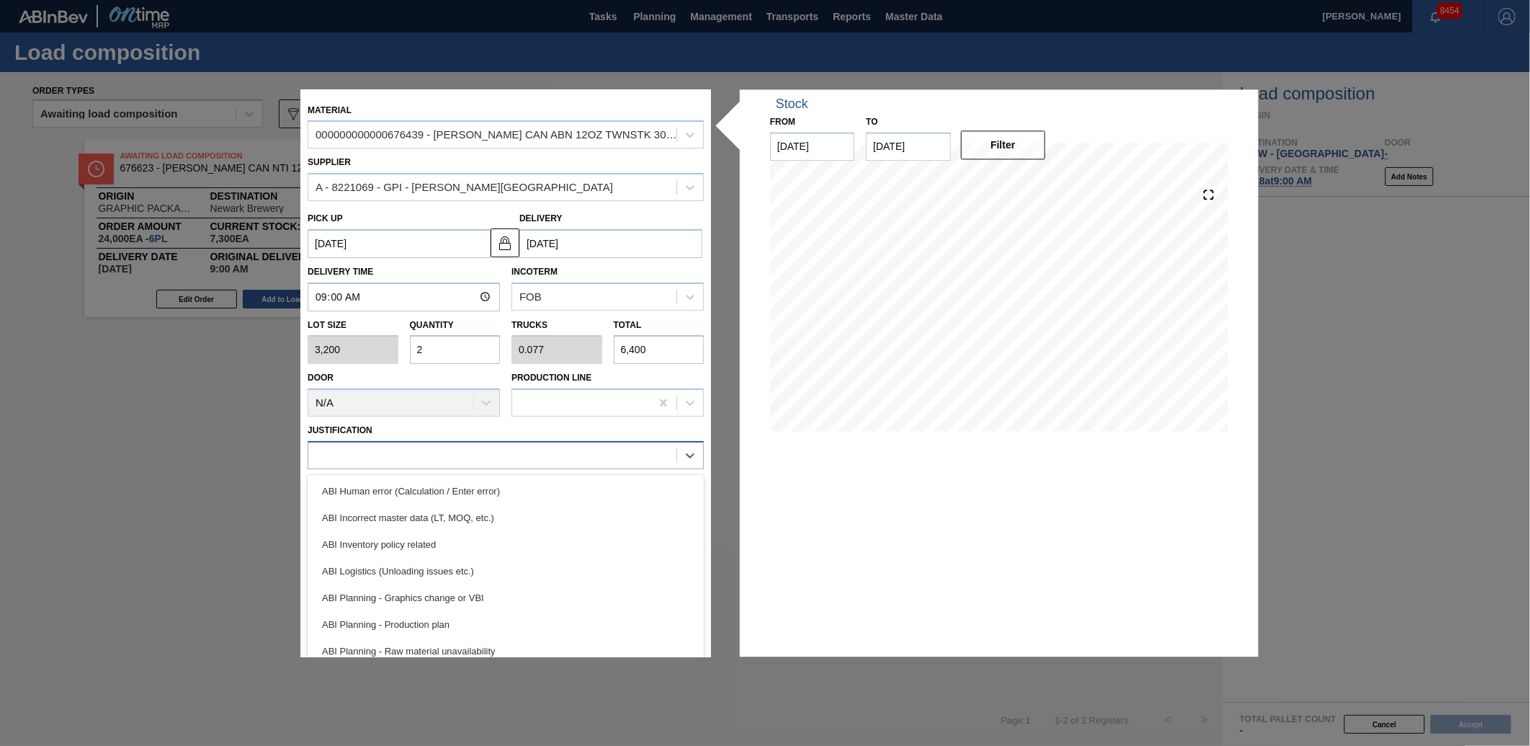
click at [455, 449] on div at bounding box center [492, 455] width 368 height 21
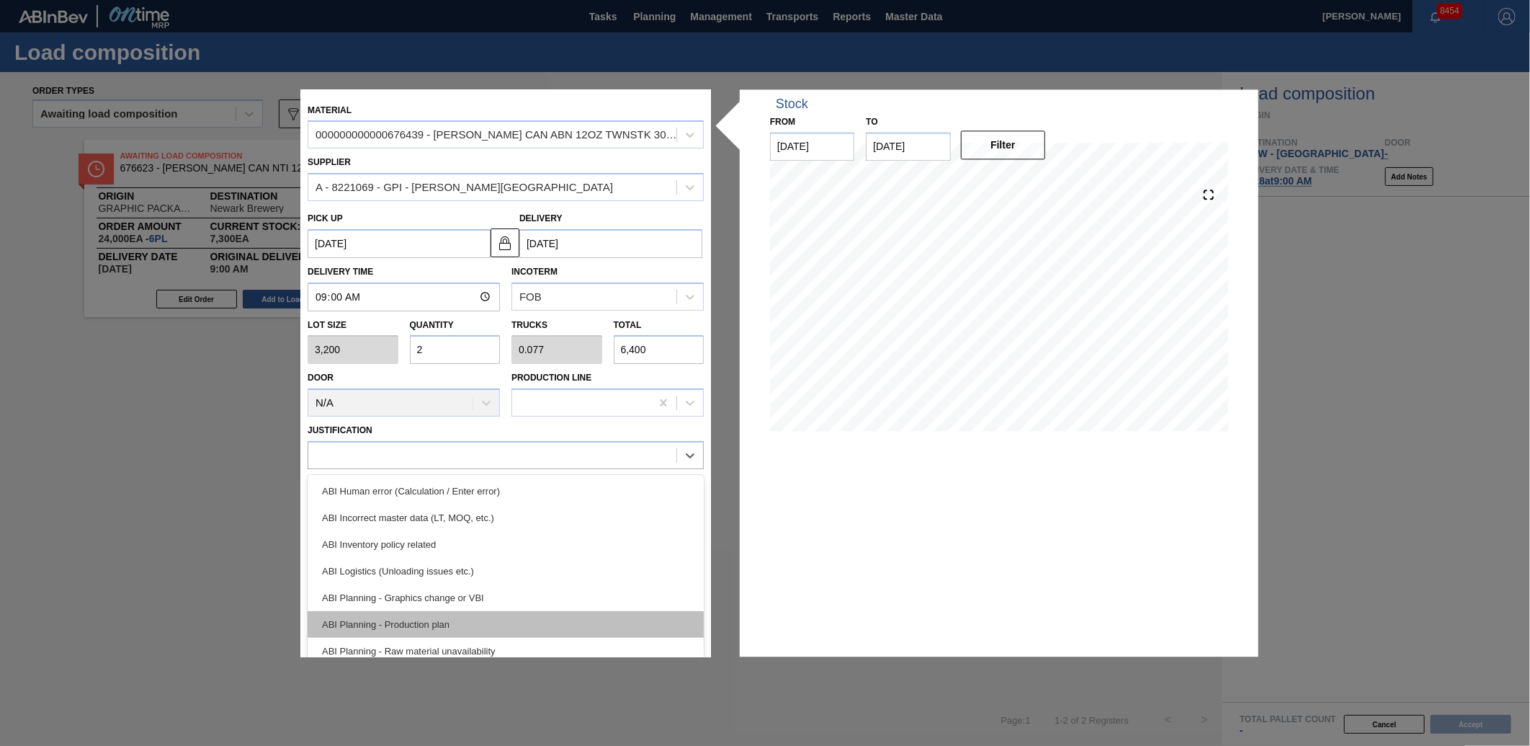
click at [378, 615] on div "ABI Planning - Production plan" at bounding box center [506, 624] width 396 height 27
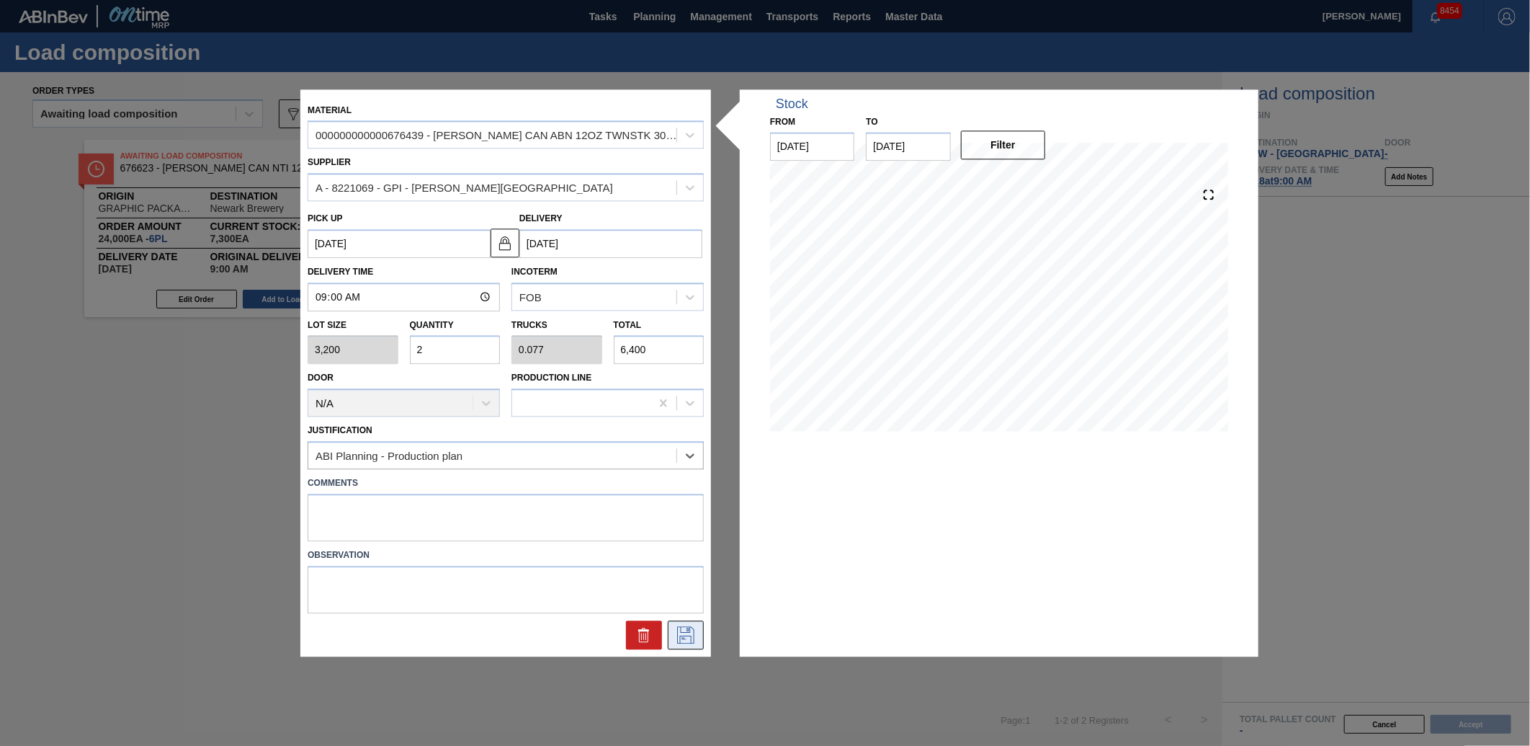
click at [694, 626] on icon at bounding box center [685, 634] width 23 height 17
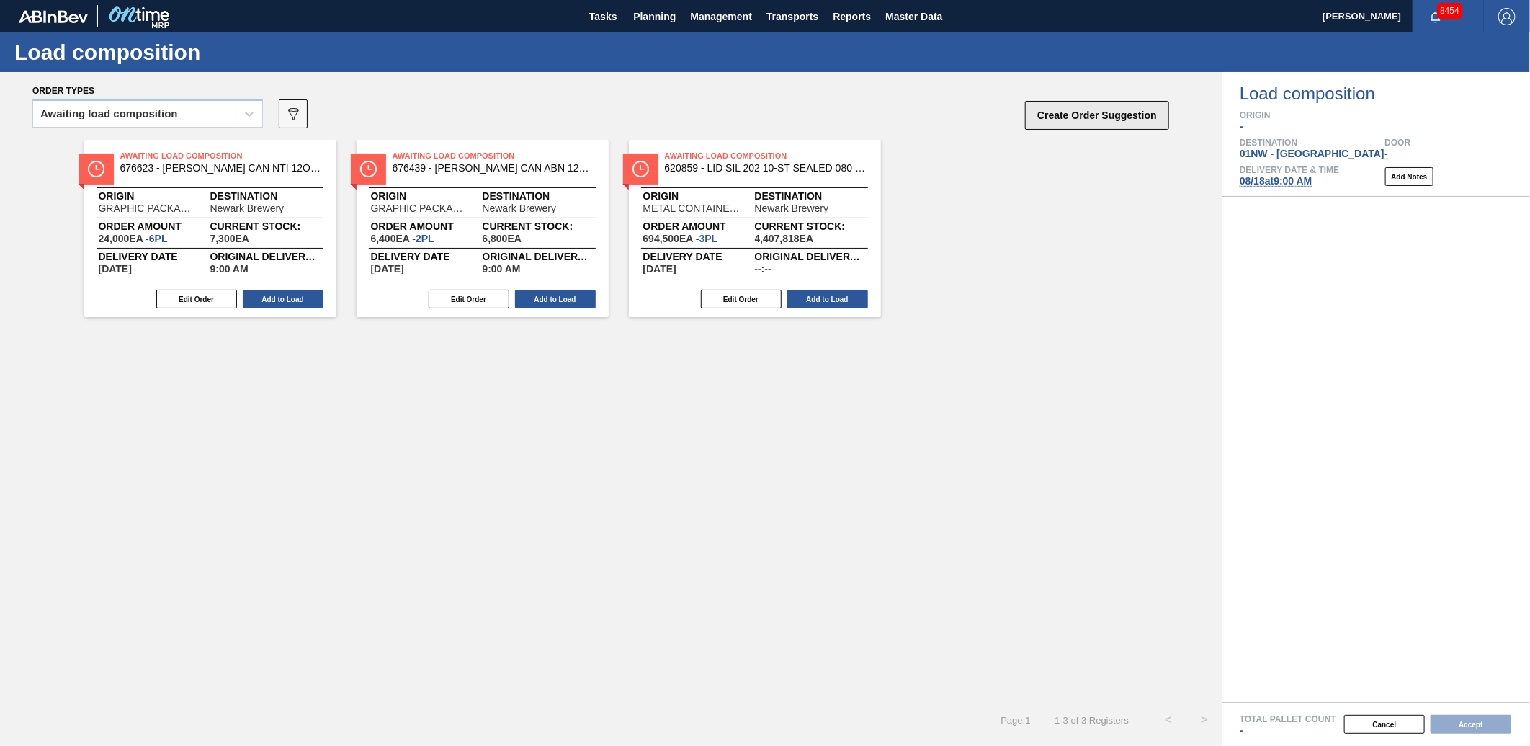
click at [1128, 110] on button "Create Order Suggestion" at bounding box center [1097, 115] width 144 height 29
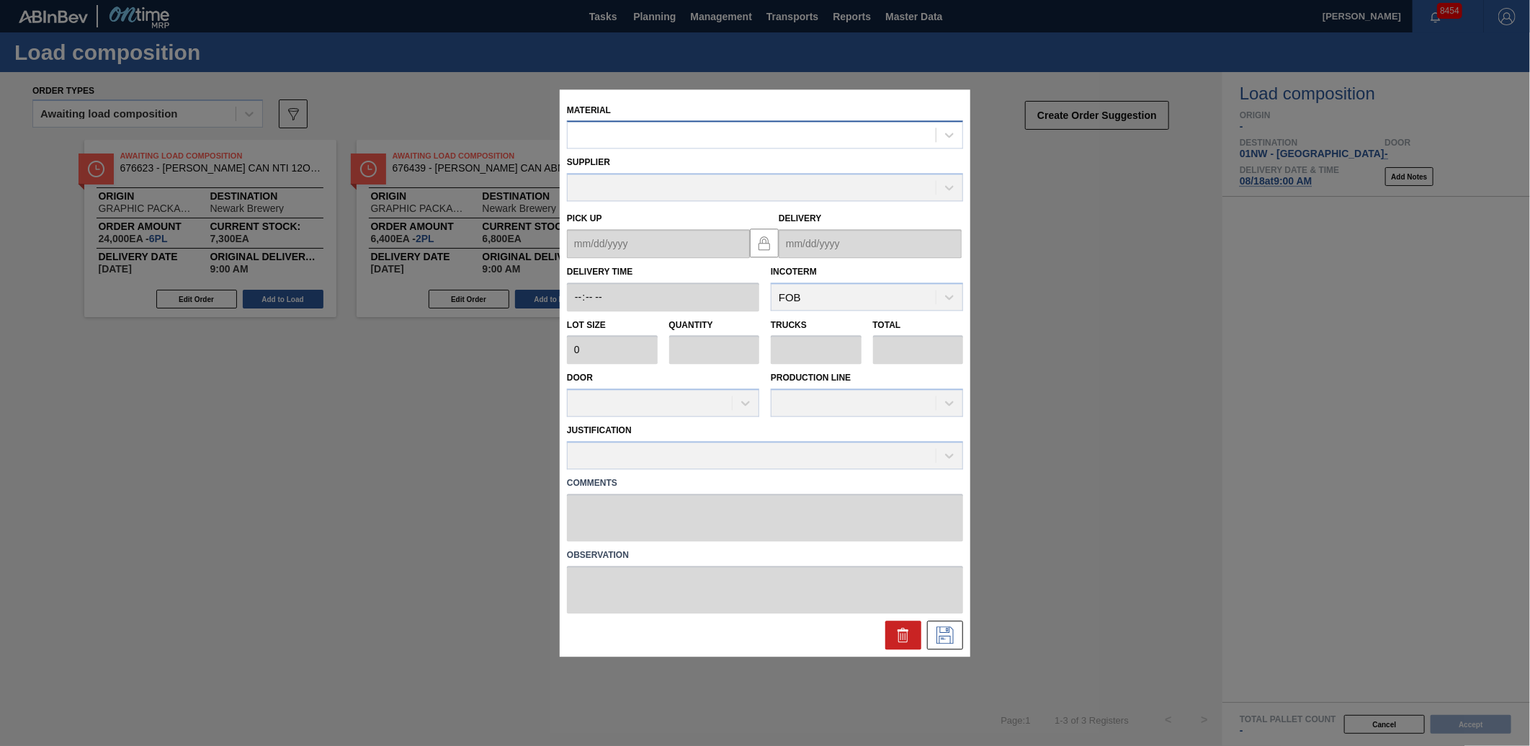
click at [703, 128] on div at bounding box center [752, 135] width 368 height 21
type input "676139"
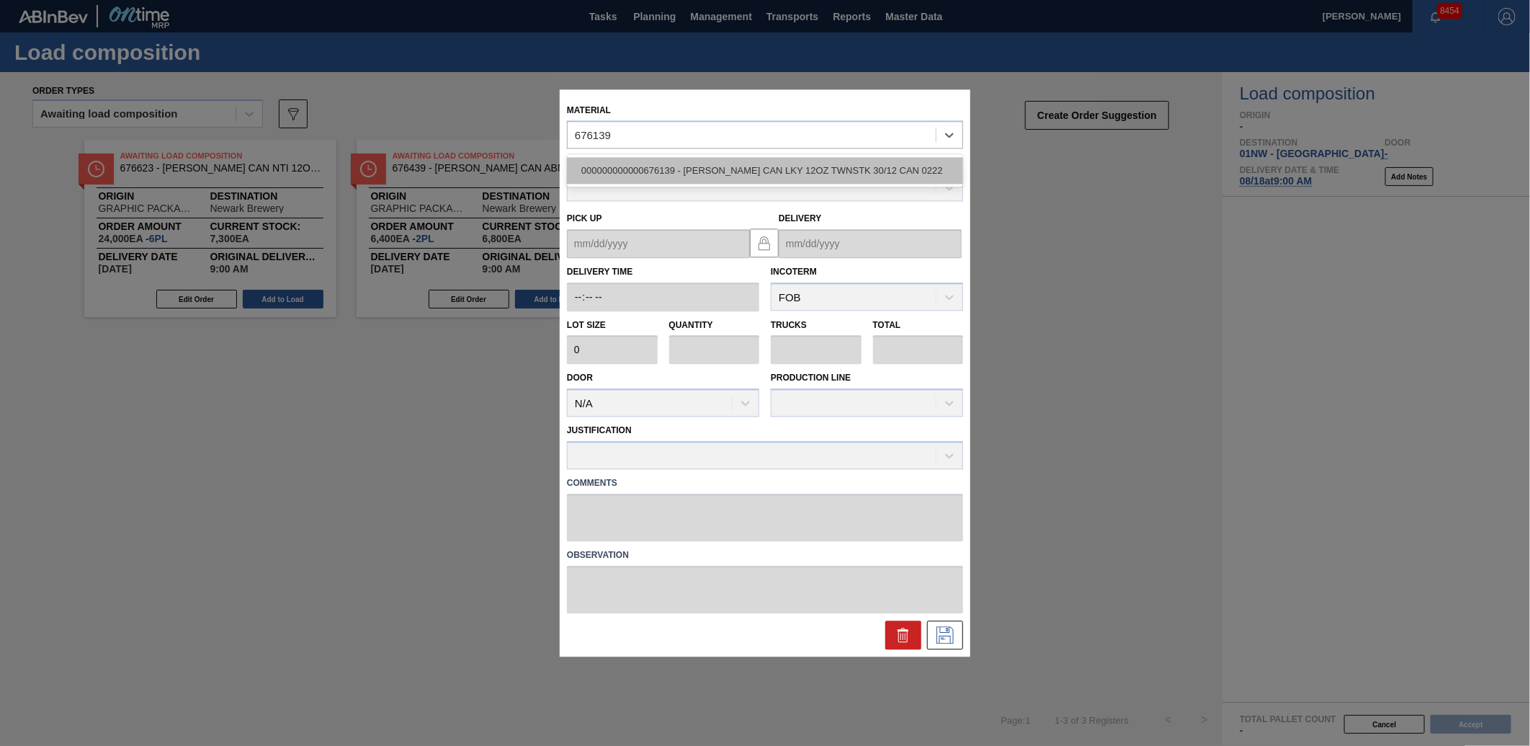
click at [703, 174] on div "000000000000676139 - [PERSON_NAME] CAN LKY 12OZ TWNSTK 30/12 CAN 0222" at bounding box center [765, 171] width 396 height 27
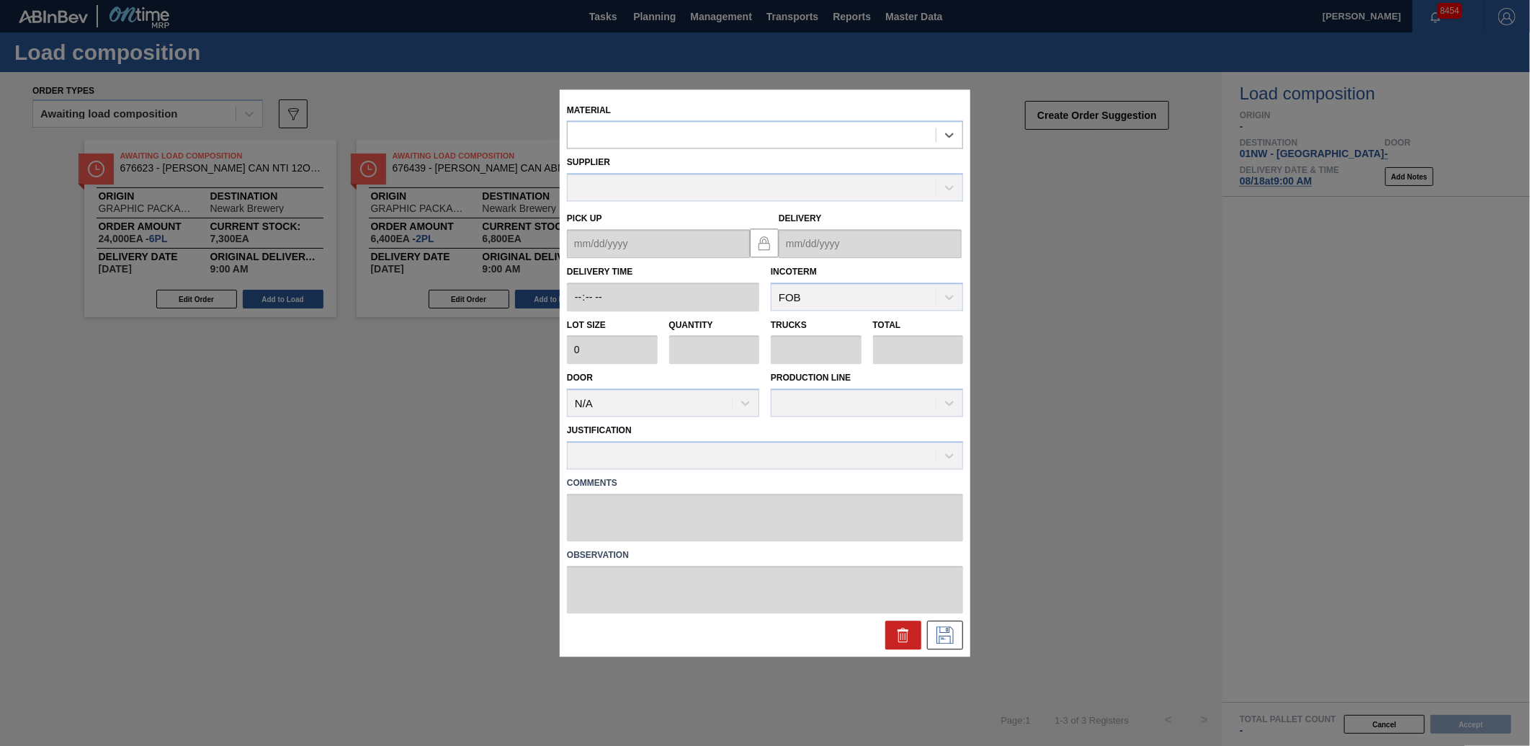
type input "3,200"
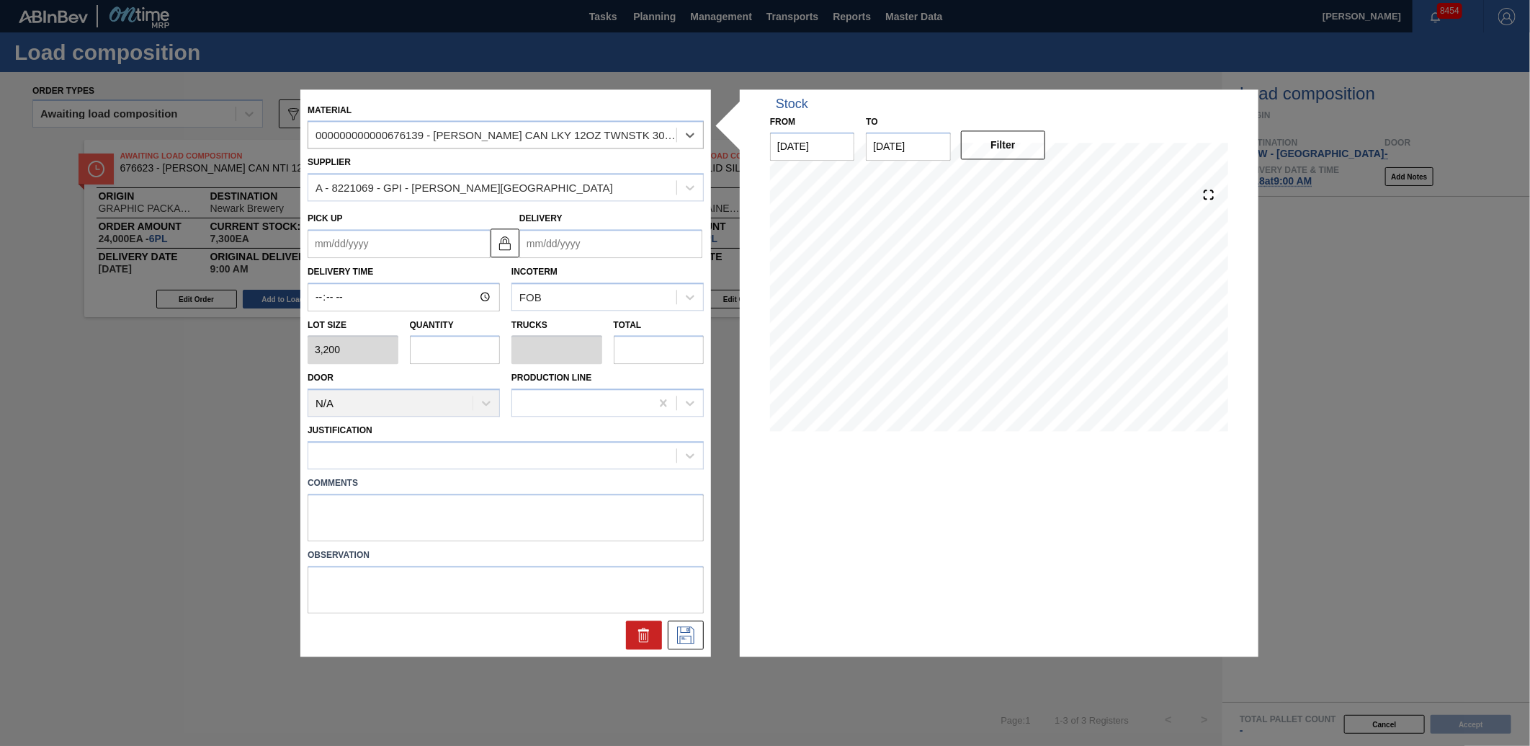
click at [437, 351] on input "text" at bounding box center [455, 350] width 91 height 29
type input "2"
type input "0.077"
type input "6,400"
type input "2"
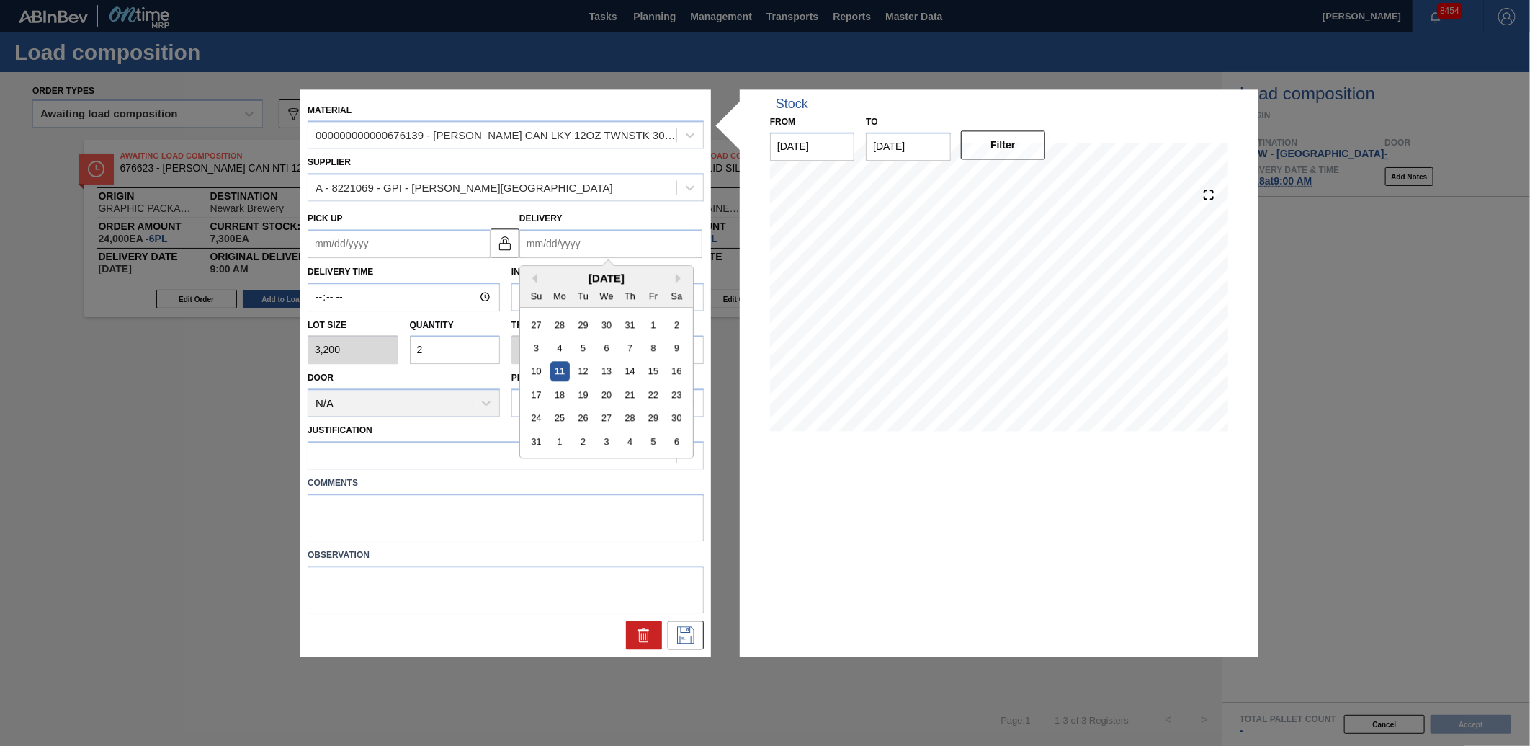
click at [596, 255] on input "Delivery" at bounding box center [611, 243] width 183 height 29
click at [560, 395] on div "18" at bounding box center [560, 394] width 19 height 19
type up "[DATE]"
type input "[DATE]"
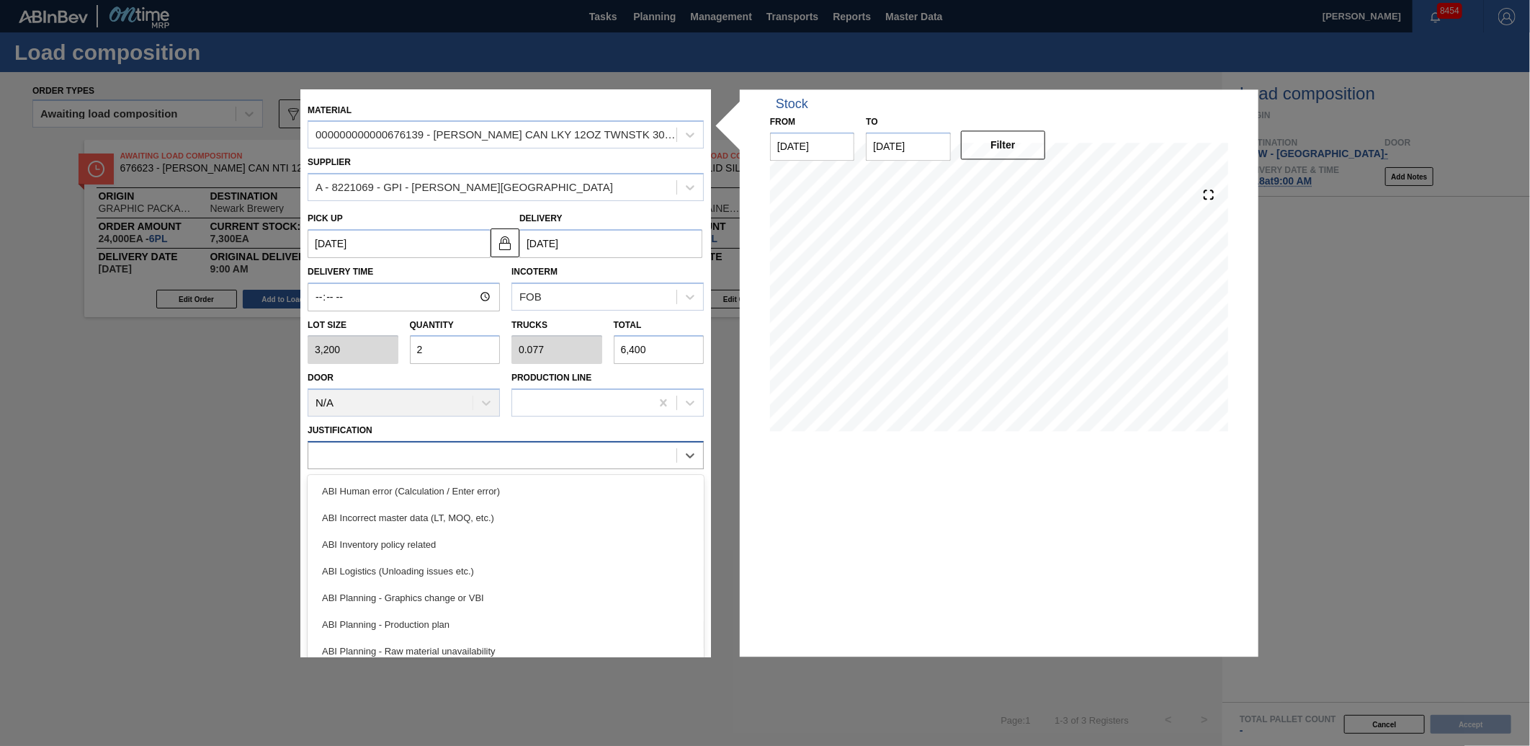
click at [398, 456] on div at bounding box center [492, 455] width 368 height 21
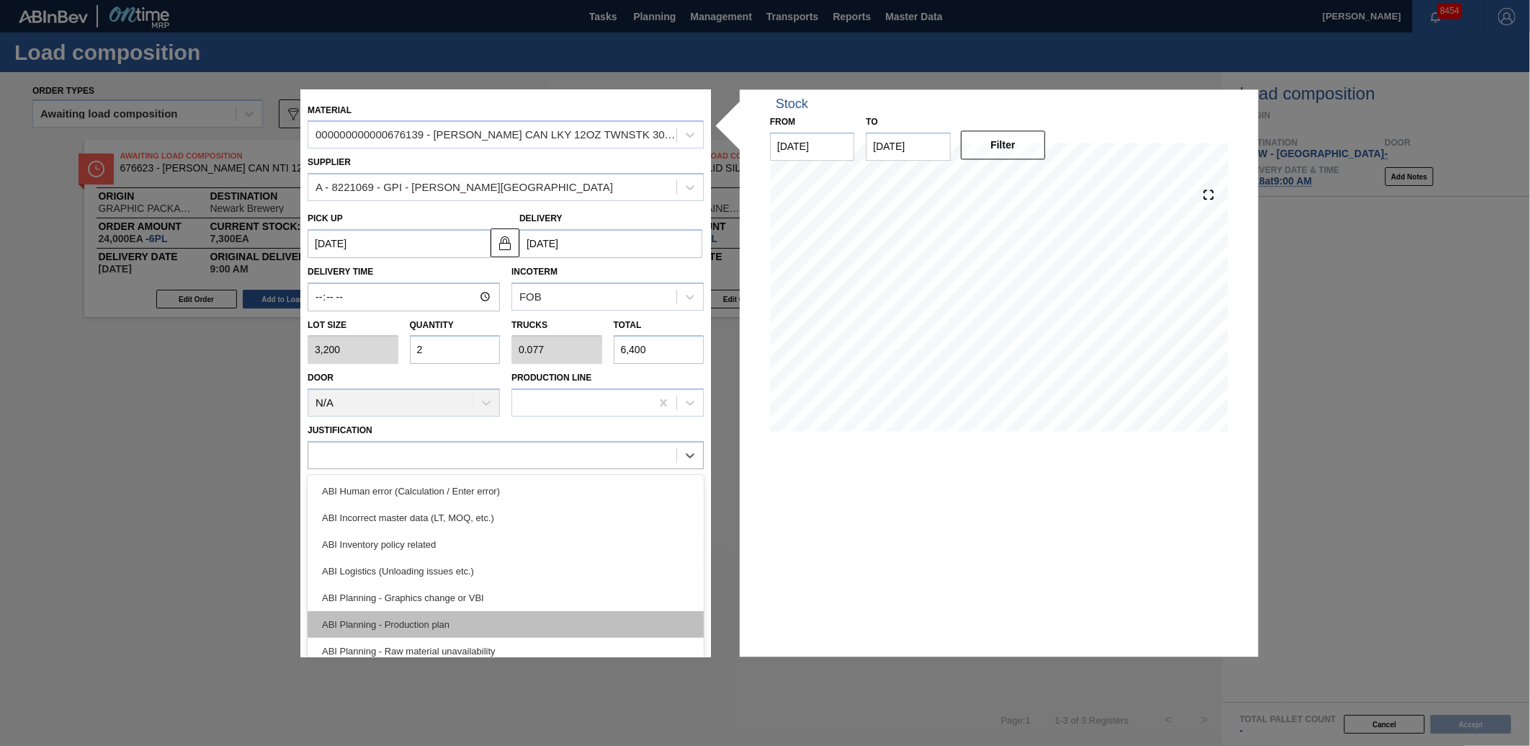
click at [392, 622] on div "ABI Planning - Production plan" at bounding box center [506, 624] width 396 height 27
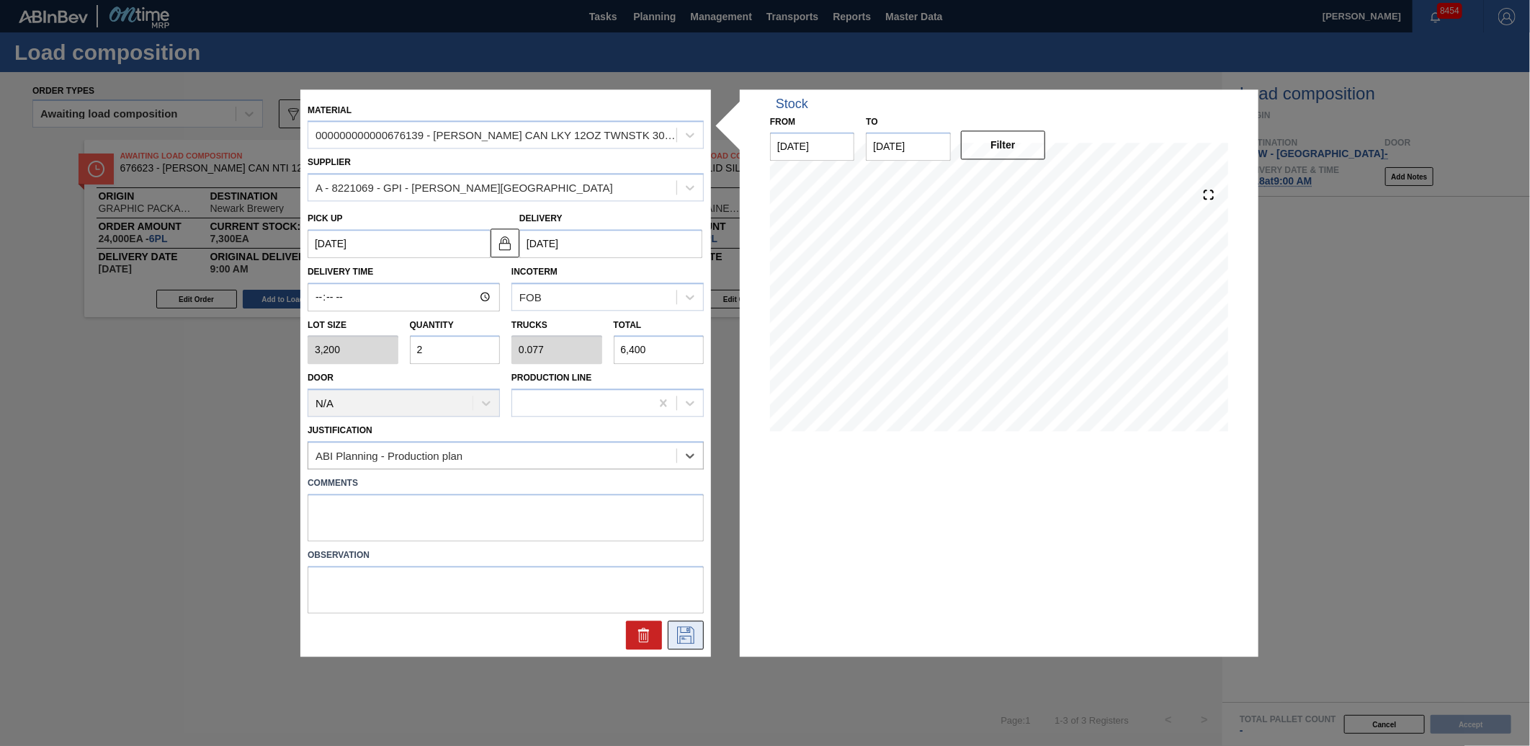
click at [687, 630] on icon at bounding box center [685, 634] width 17 height 17
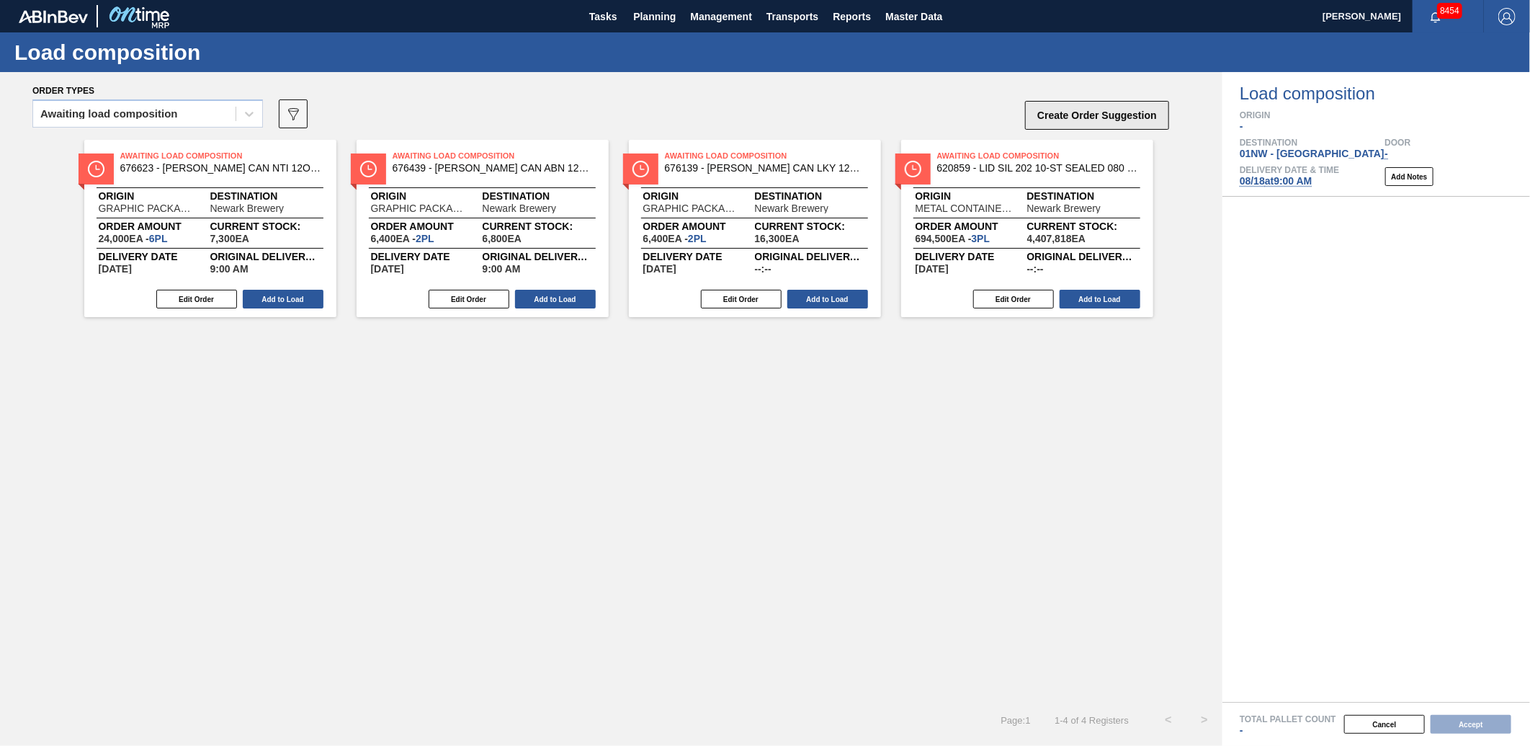
click at [1102, 101] on button "Create Order Suggestion" at bounding box center [1097, 115] width 144 height 29
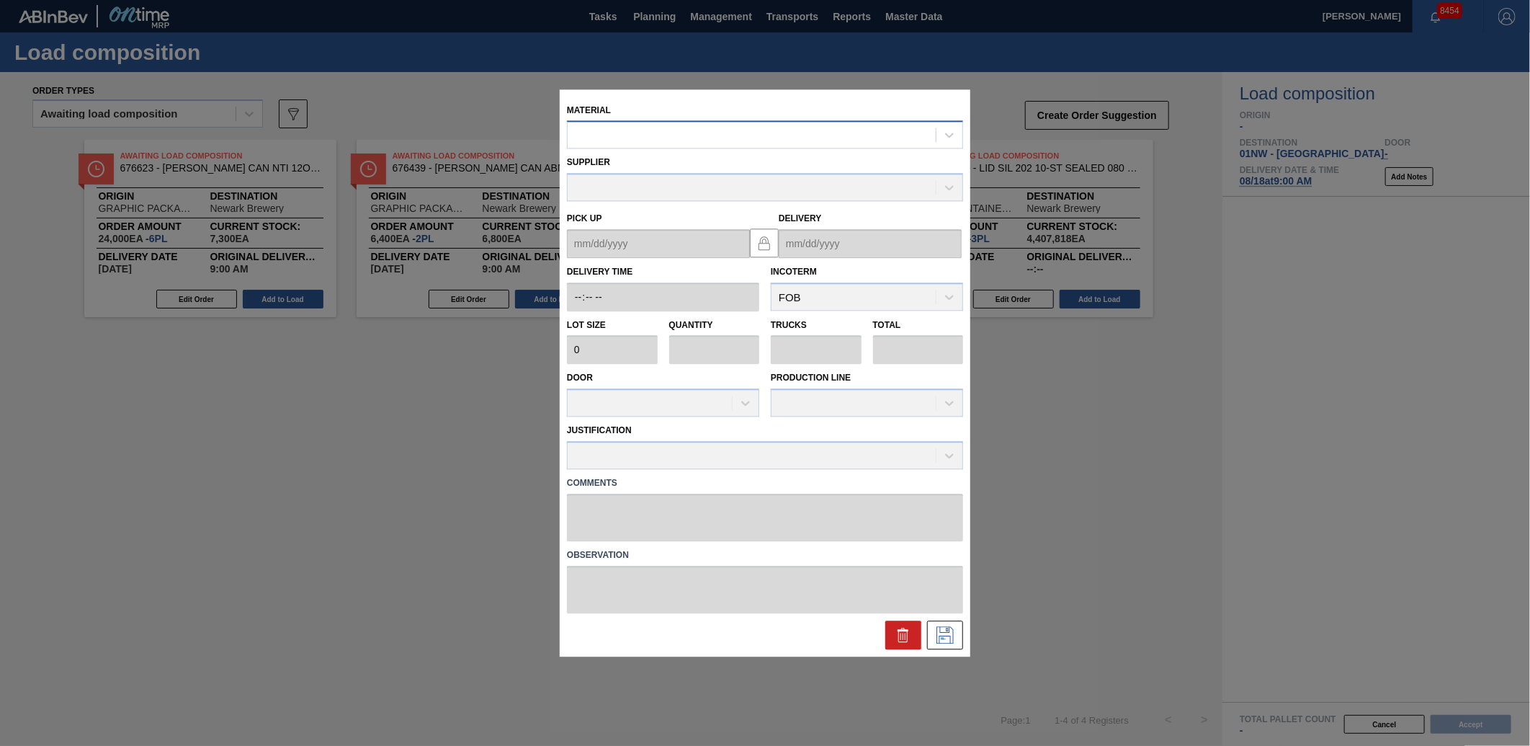
click at [688, 135] on div at bounding box center [752, 135] width 368 height 21
type input "676741"
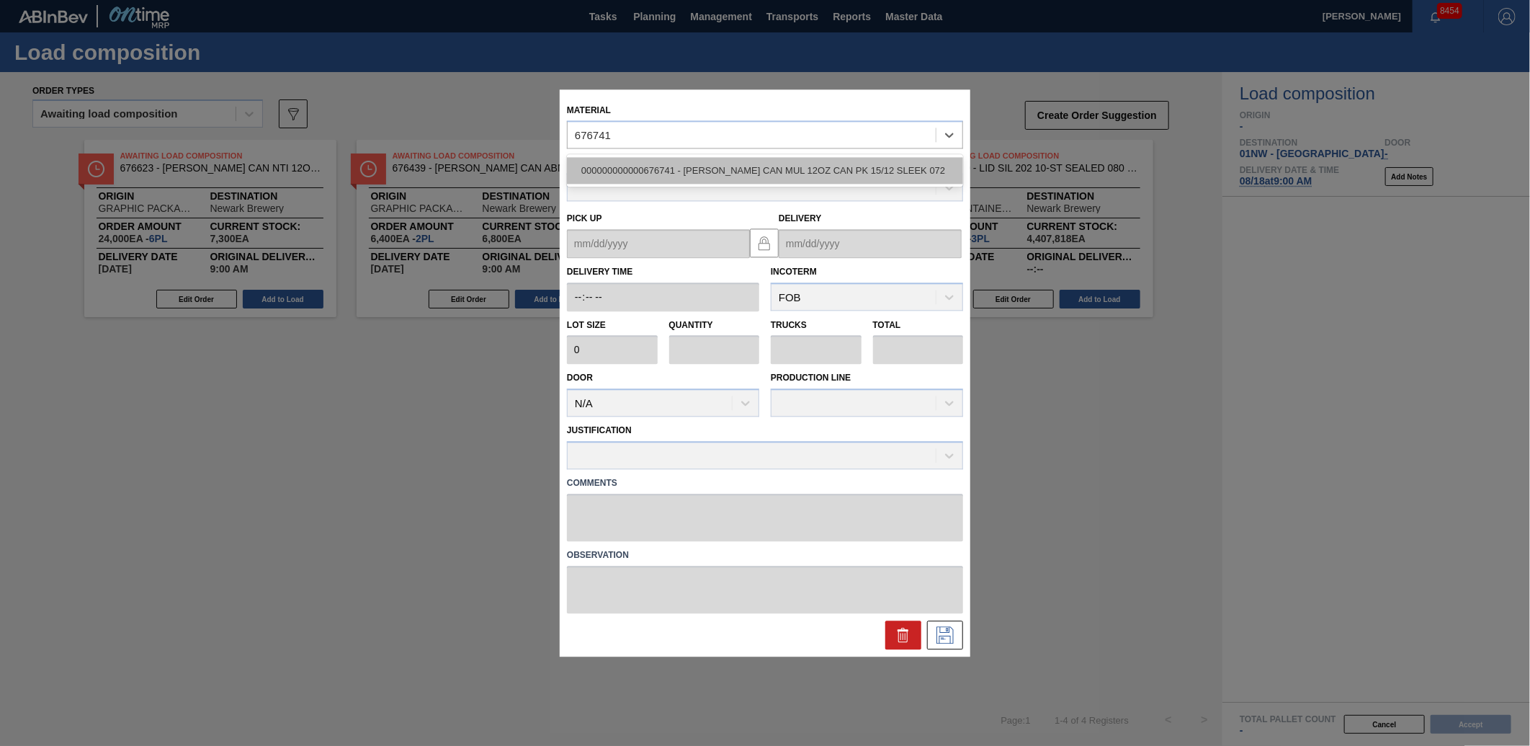
click at [707, 169] on div "000000000000676741 - [PERSON_NAME] CAN MUL 12OZ CAN PK 15/12 SLEEK 072" at bounding box center [765, 171] width 396 height 27
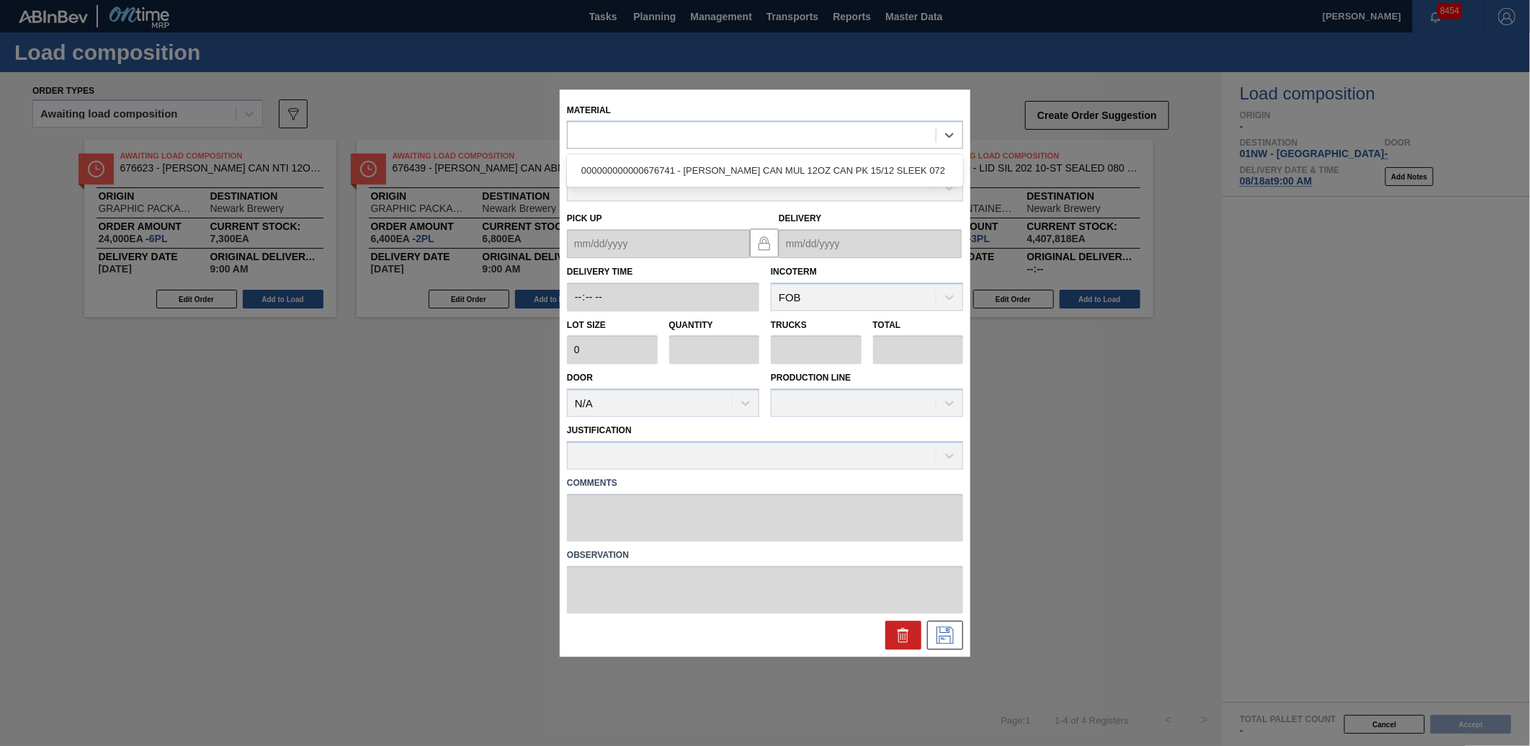
type input "3,200"
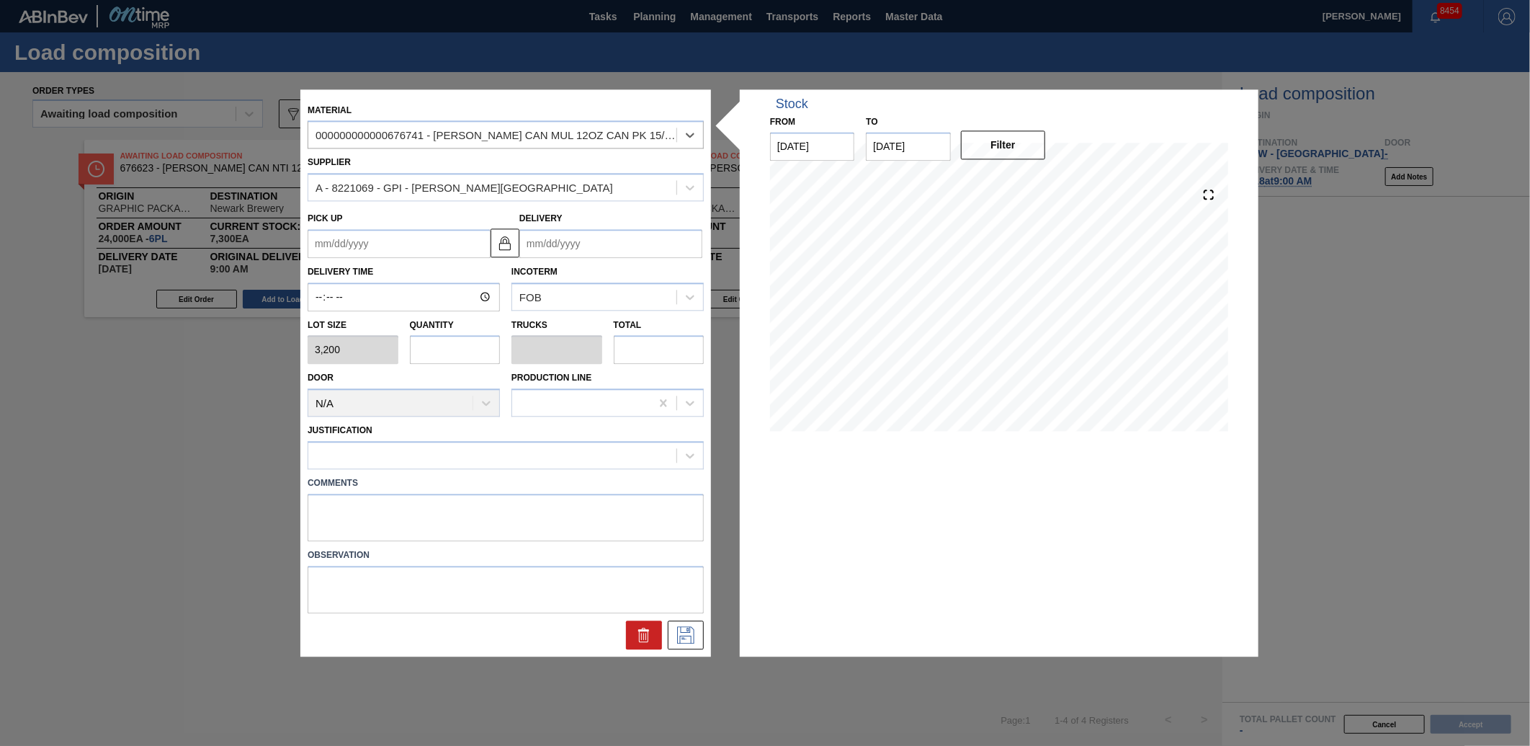
click at [582, 236] on input "Delivery" at bounding box center [611, 243] width 183 height 29
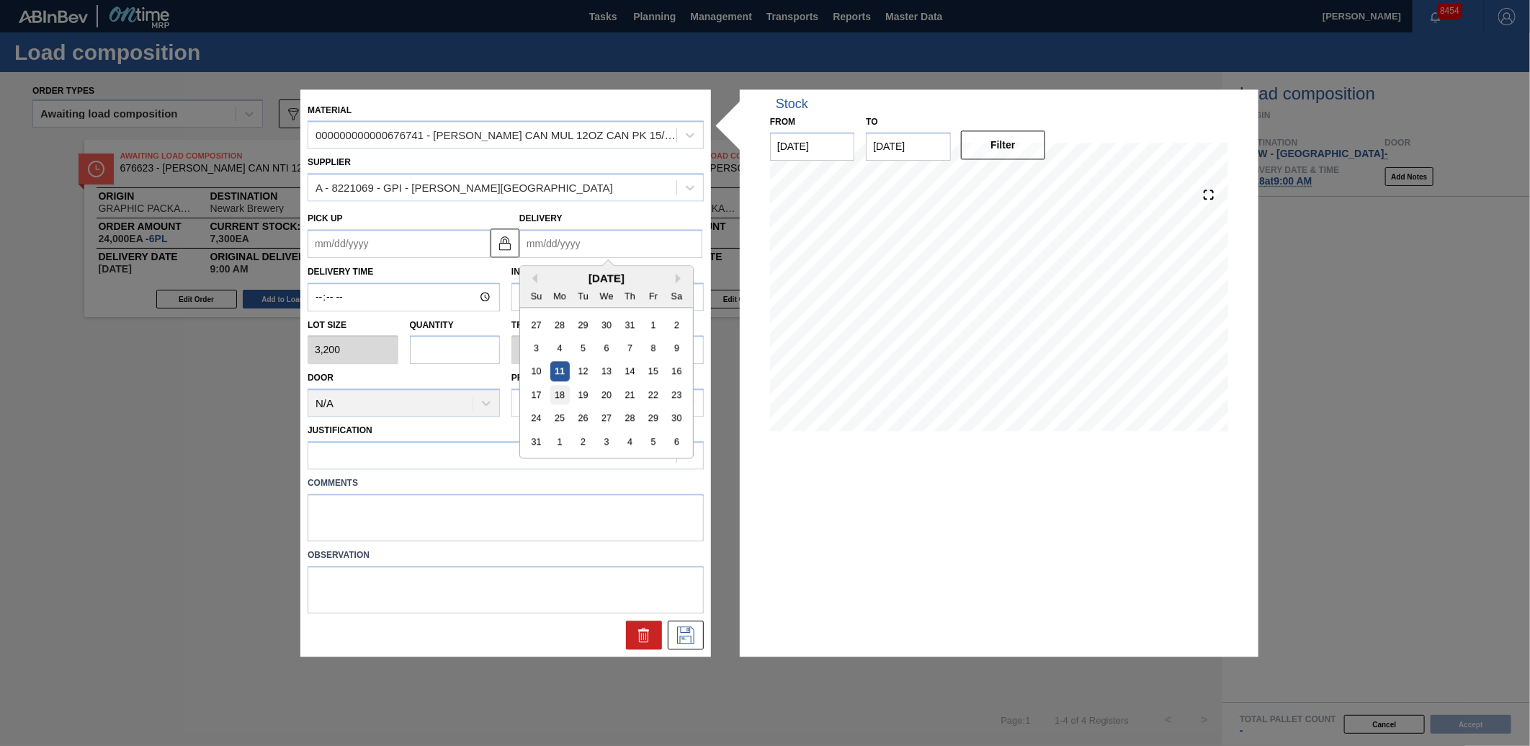
click at [568, 388] on div "18" at bounding box center [560, 394] width 19 height 19
type up "[DATE]"
type input "[DATE]"
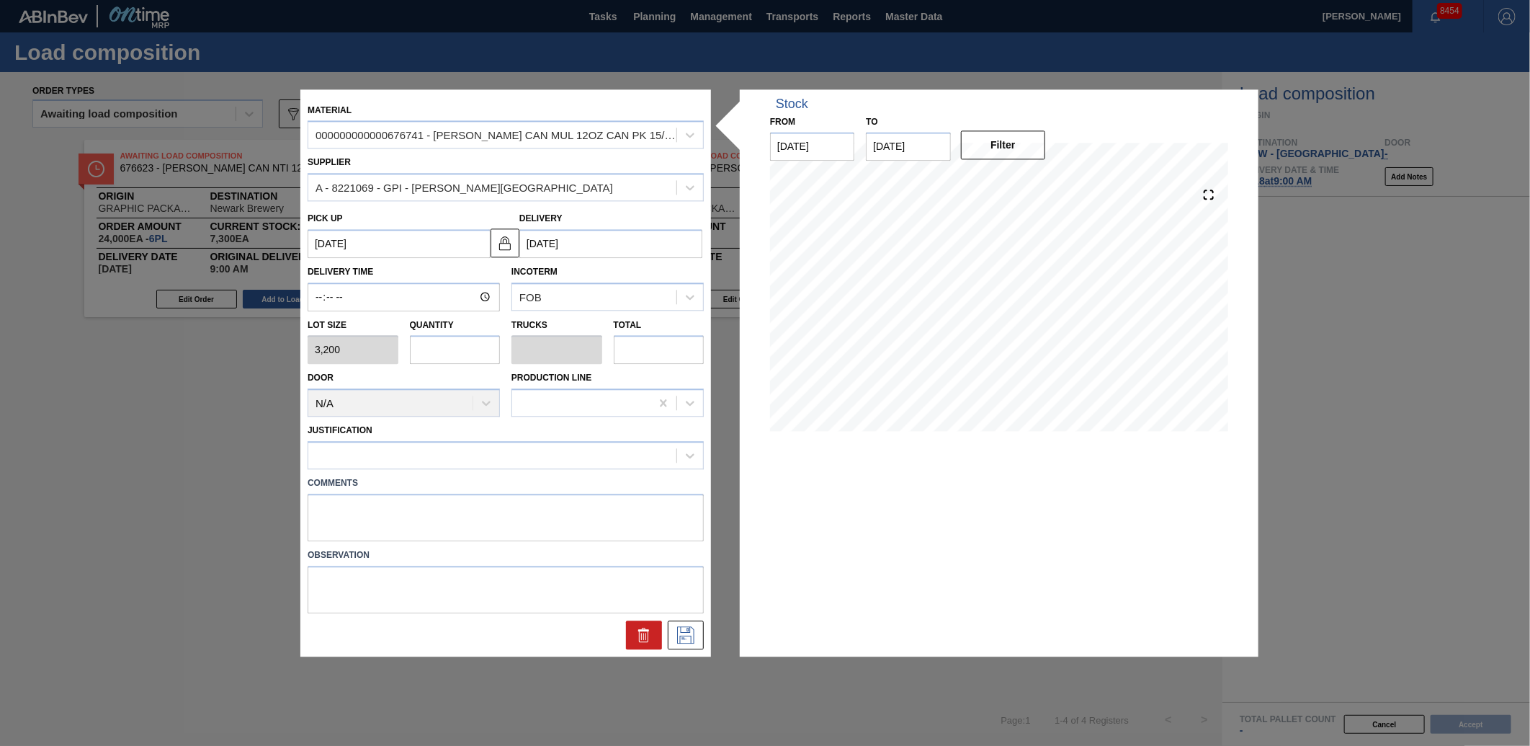
click at [436, 347] on input "text" at bounding box center [455, 350] width 91 height 29
type input "3"
type input "0.115"
type input "9,600"
type input "3"
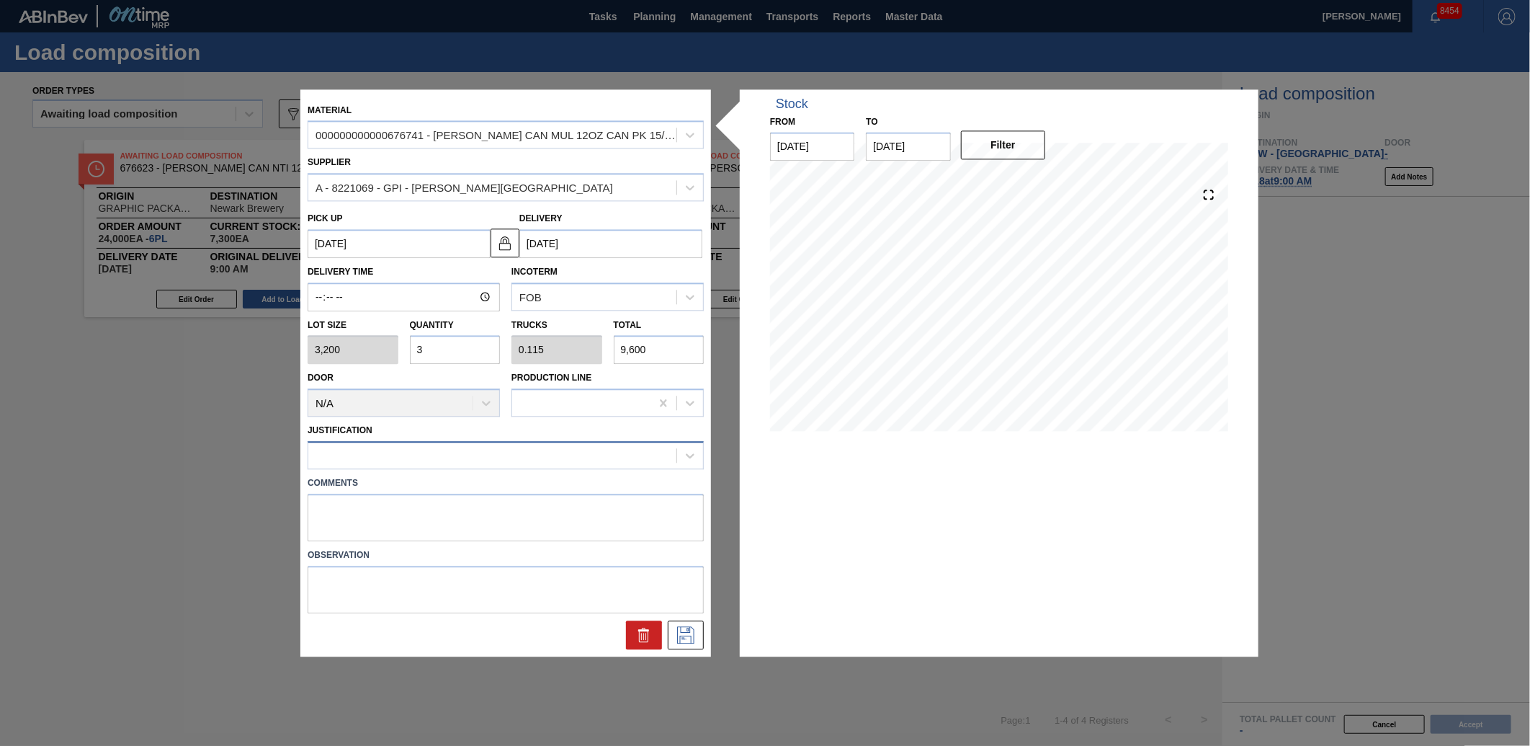
click at [383, 451] on div at bounding box center [492, 455] width 368 height 21
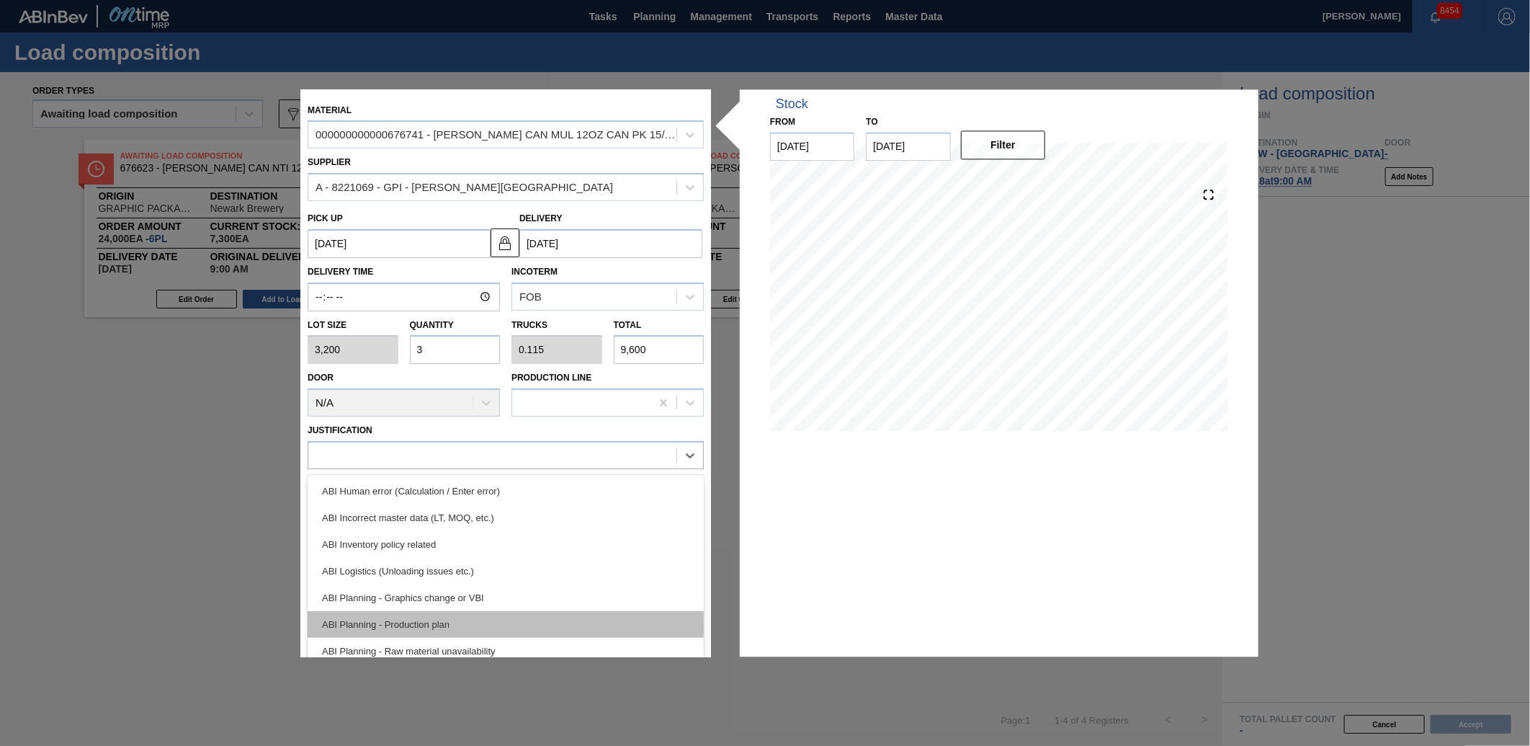
click at [380, 625] on div "ABI Planning - Production plan" at bounding box center [506, 624] width 396 height 27
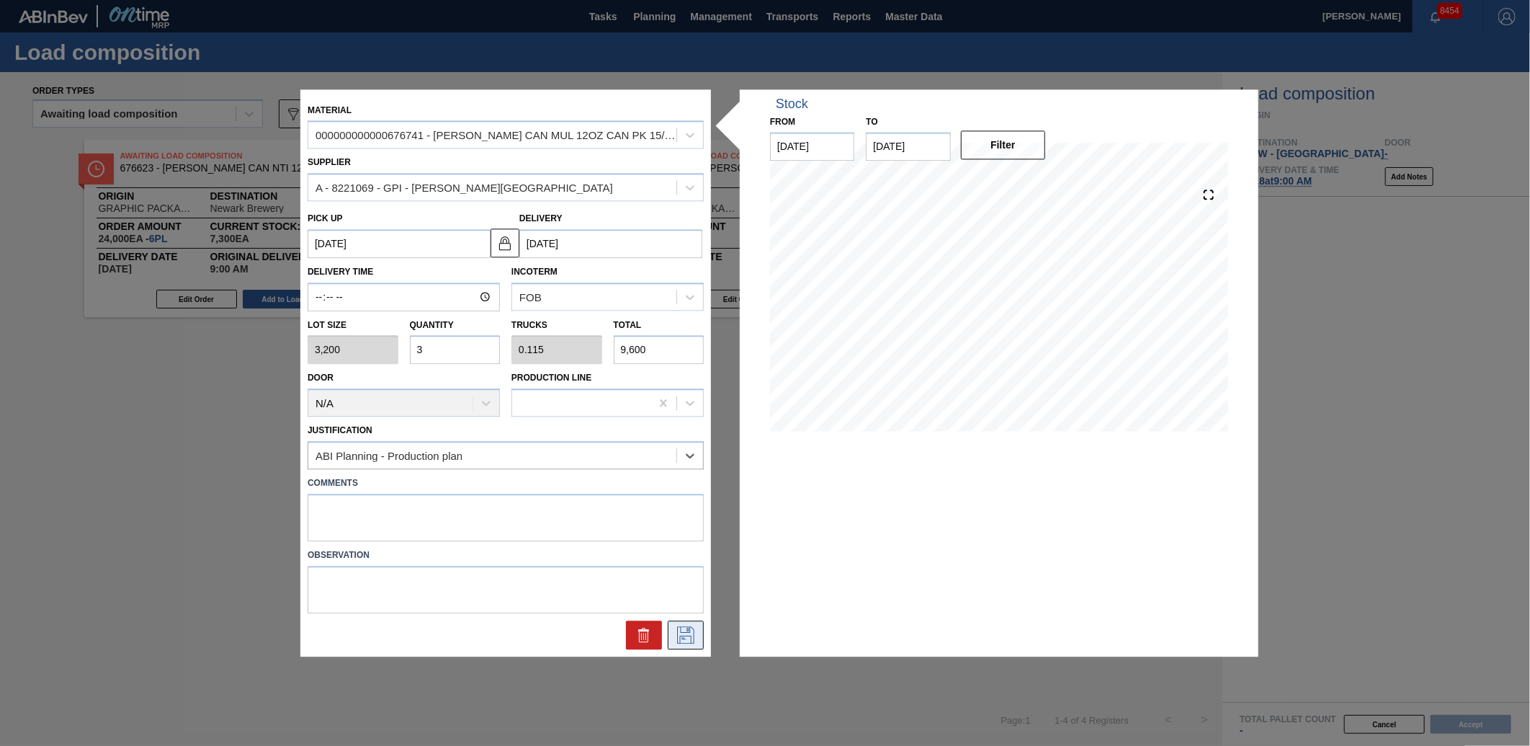
click at [685, 636] on icon at bounding box center [685, 634] width 7 height 12
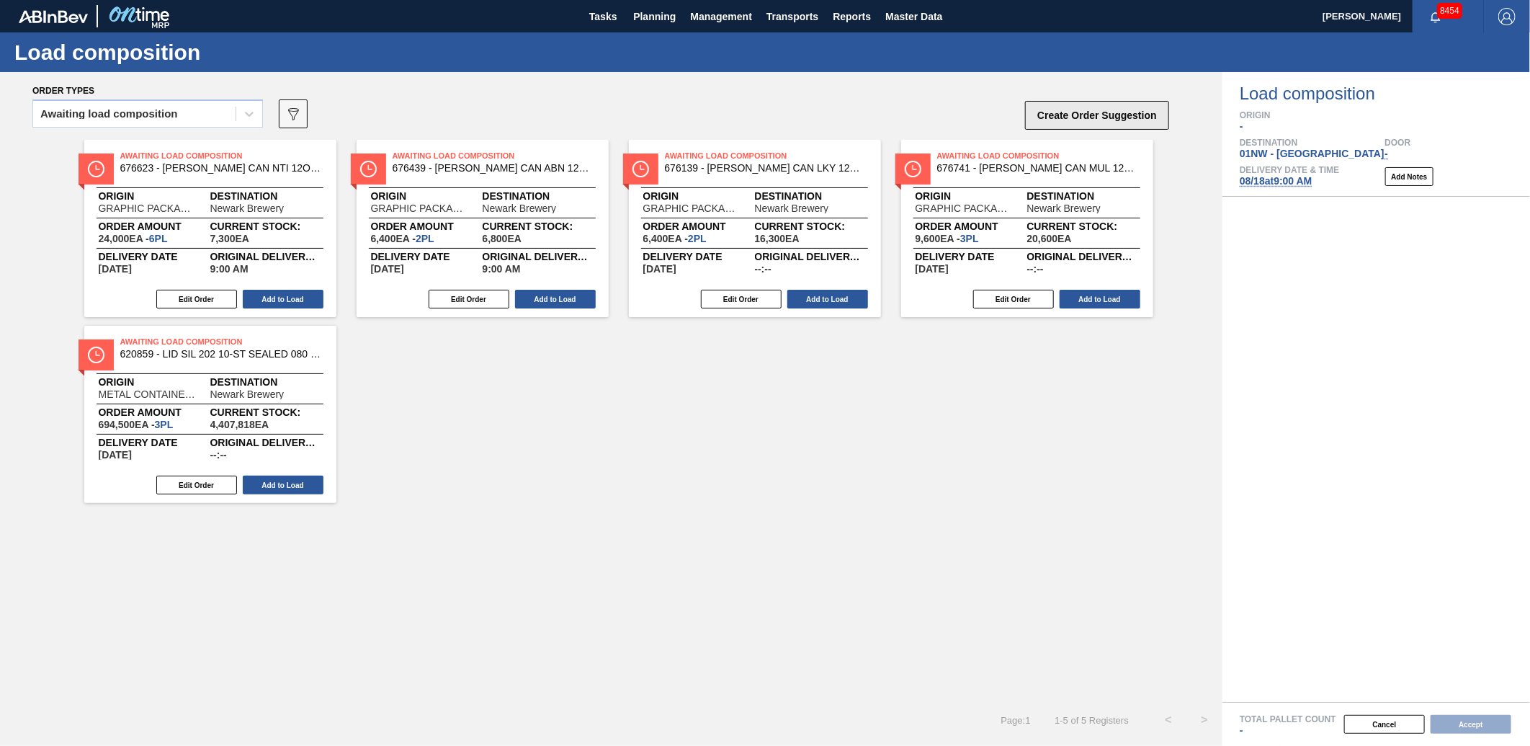
click at [1136, 111] on button "Create Order Suggestion" at bounding box center [1097, 115] width 144 height 29
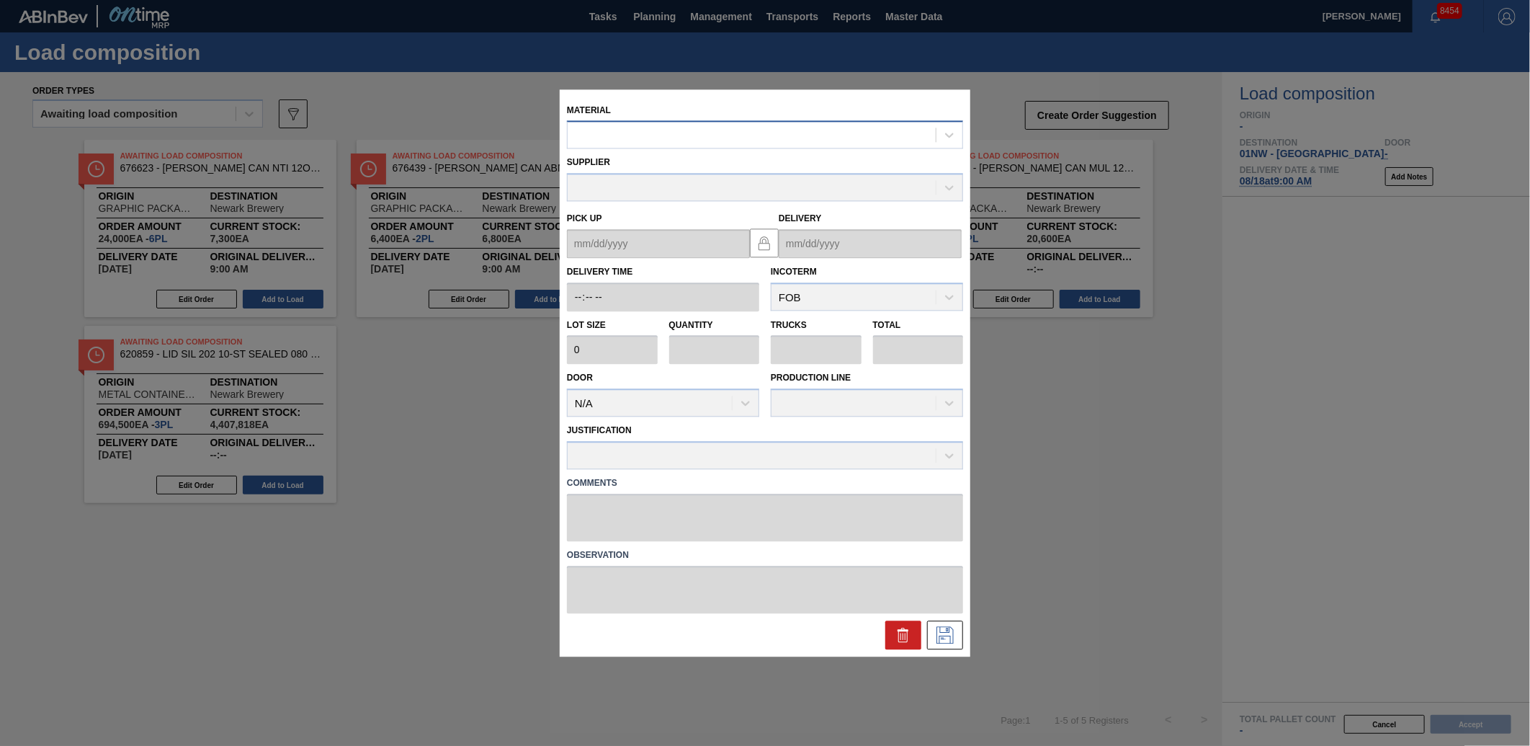
drag, startPoint x: 719, startPoint y: 121, endPoint x: 713, endPoint y: 131, distance: 11.6
click at [719, 125] on div at bounding box center [765, 135] width 396 height 28
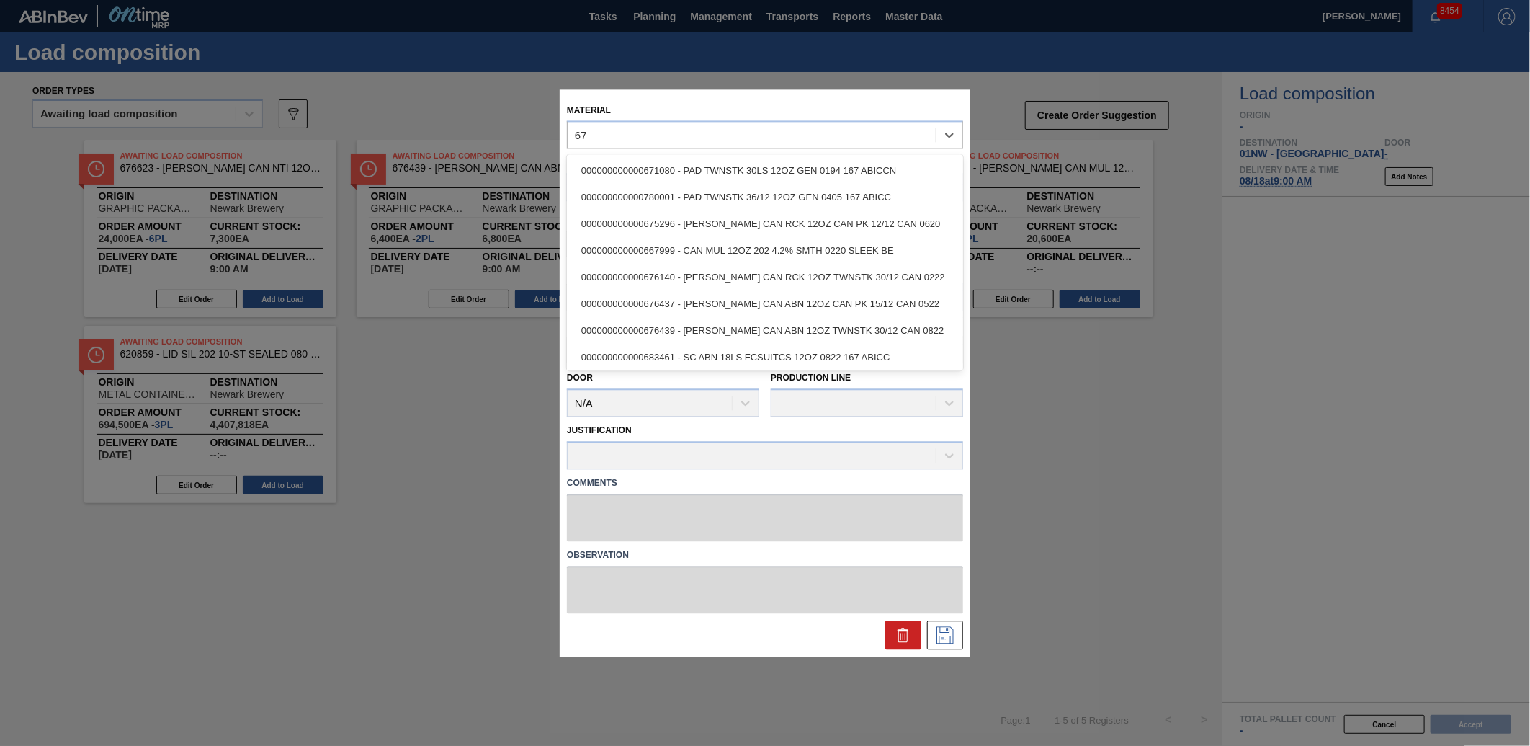
type input "6"
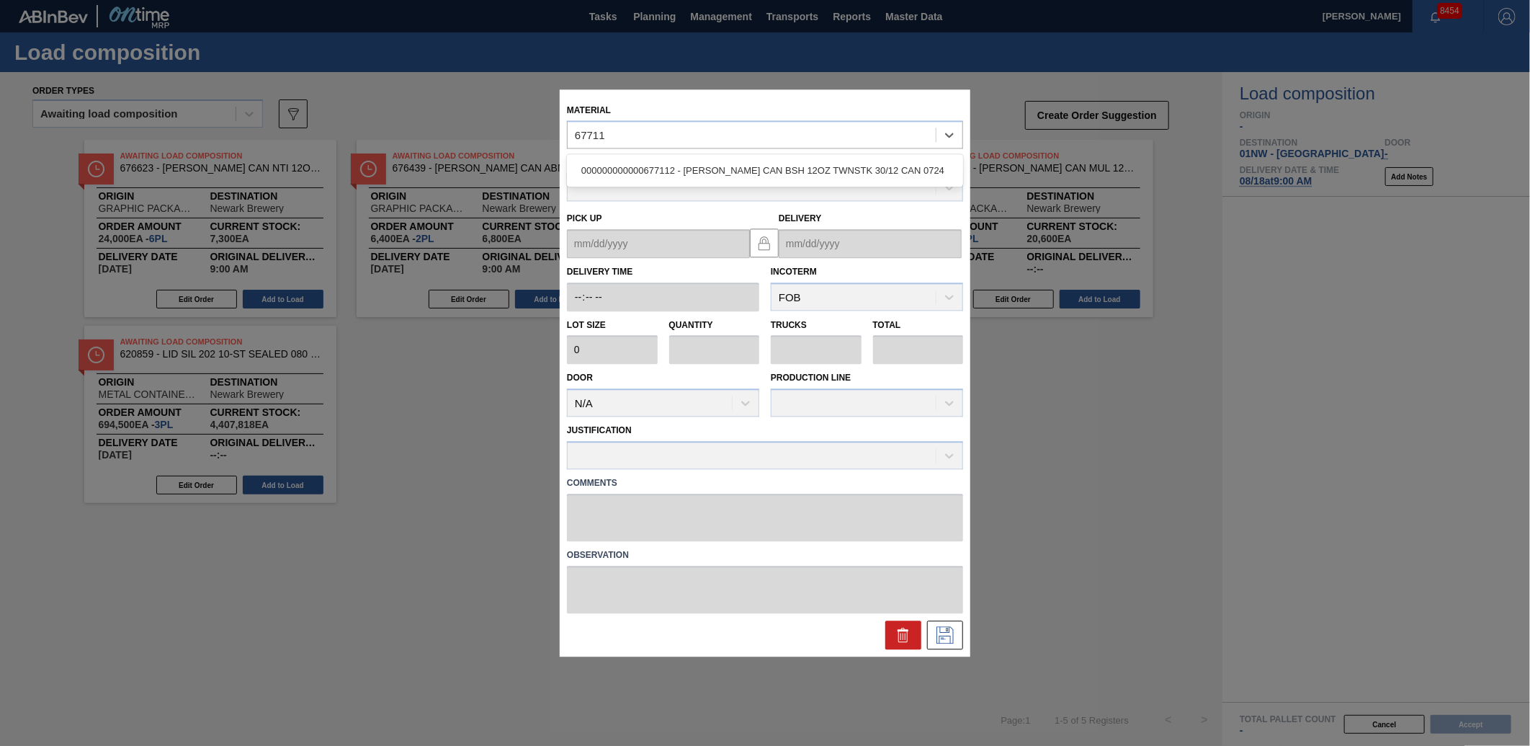
type input "677112"
click at [798, 181] on div "000000000000677112 - [PERSON_NAME] CAN BSH 12OZ TWNSTK 30/12 CAN 0724" at bounding box center [765, 171] width 396 height 27
type input "3,200"
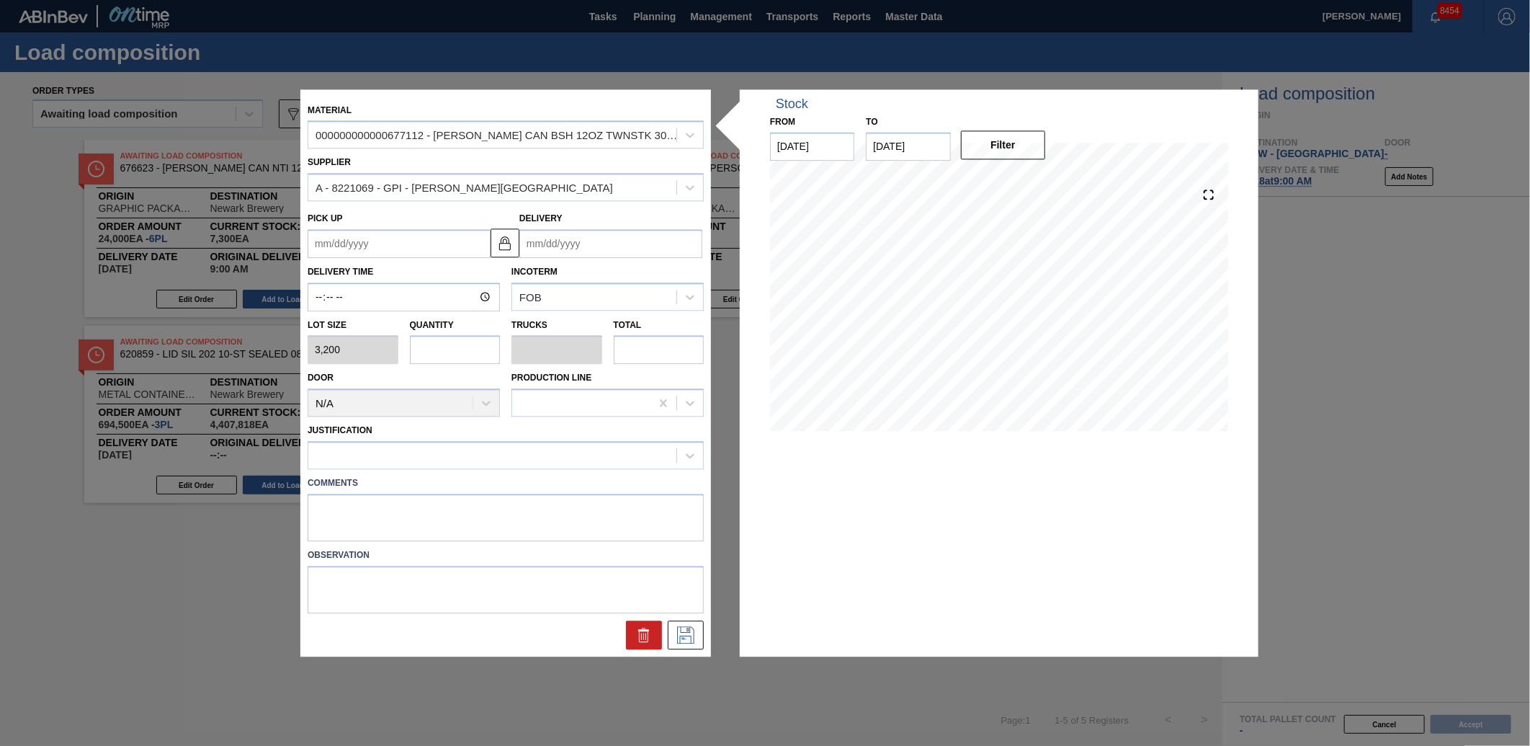
click at [483, 344] on input "text" at bounding box center [455, 350] width 91 height 29
type input "3"
type input "0.115"
type input "9,600"
type input "3"
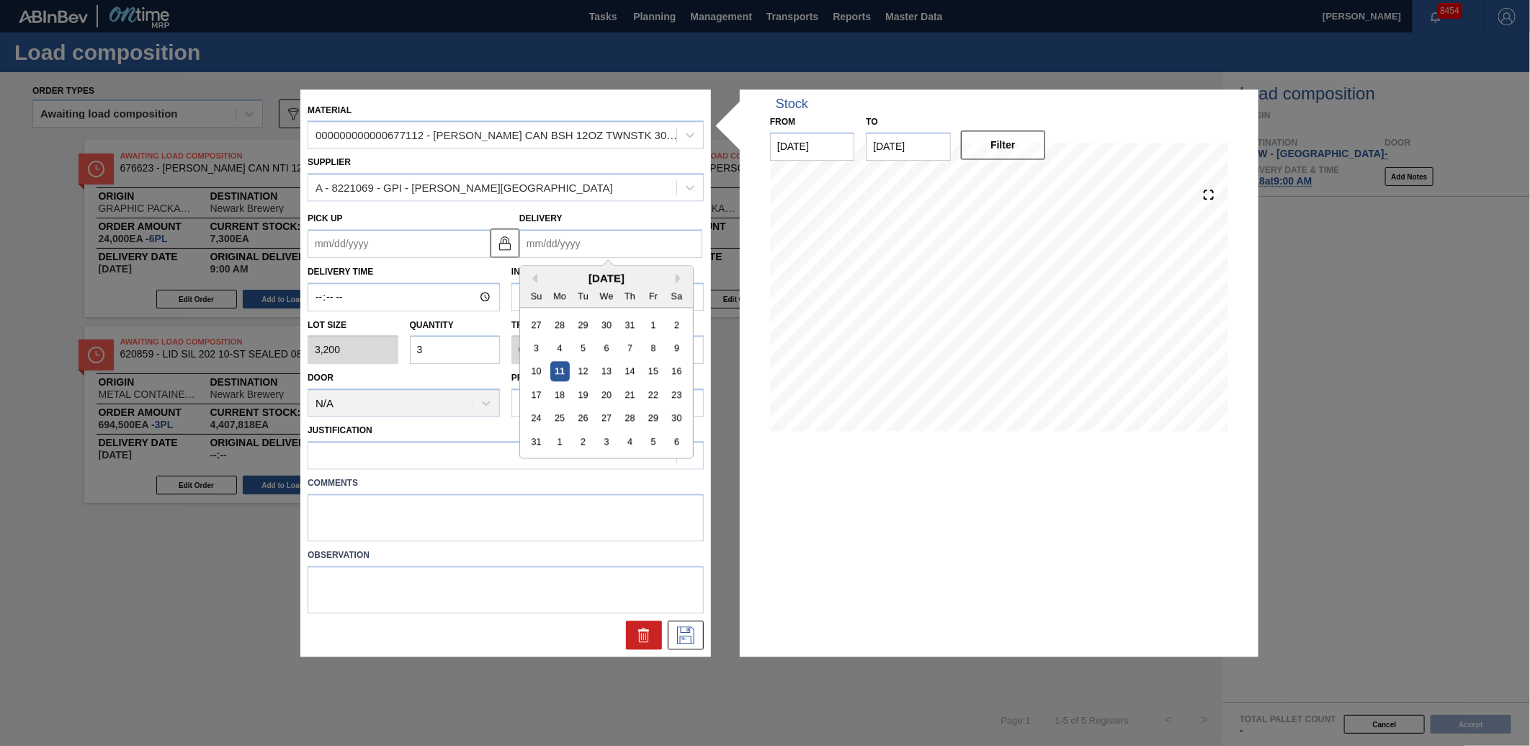
click at [584, 249] on input "Delivery" at bounding box center [611, 243] width 183 height 29
click at [566, 391] on div "18" at bounding box center [560, 394] width 19 height 19
type up "[DATE]"
type input "[DATE]"
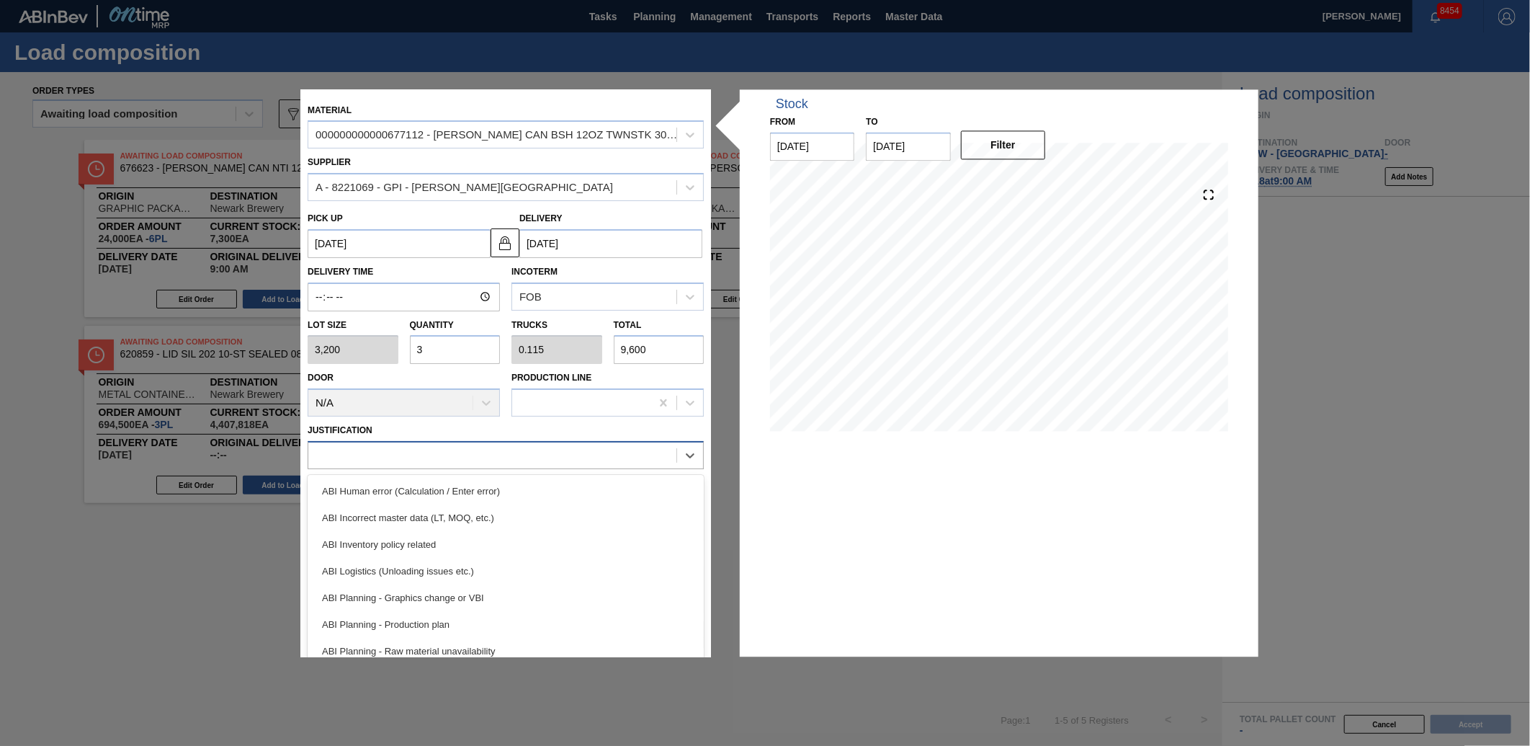
click at [473, 466] on div at bounding box center [506, 455] width 396 height 28
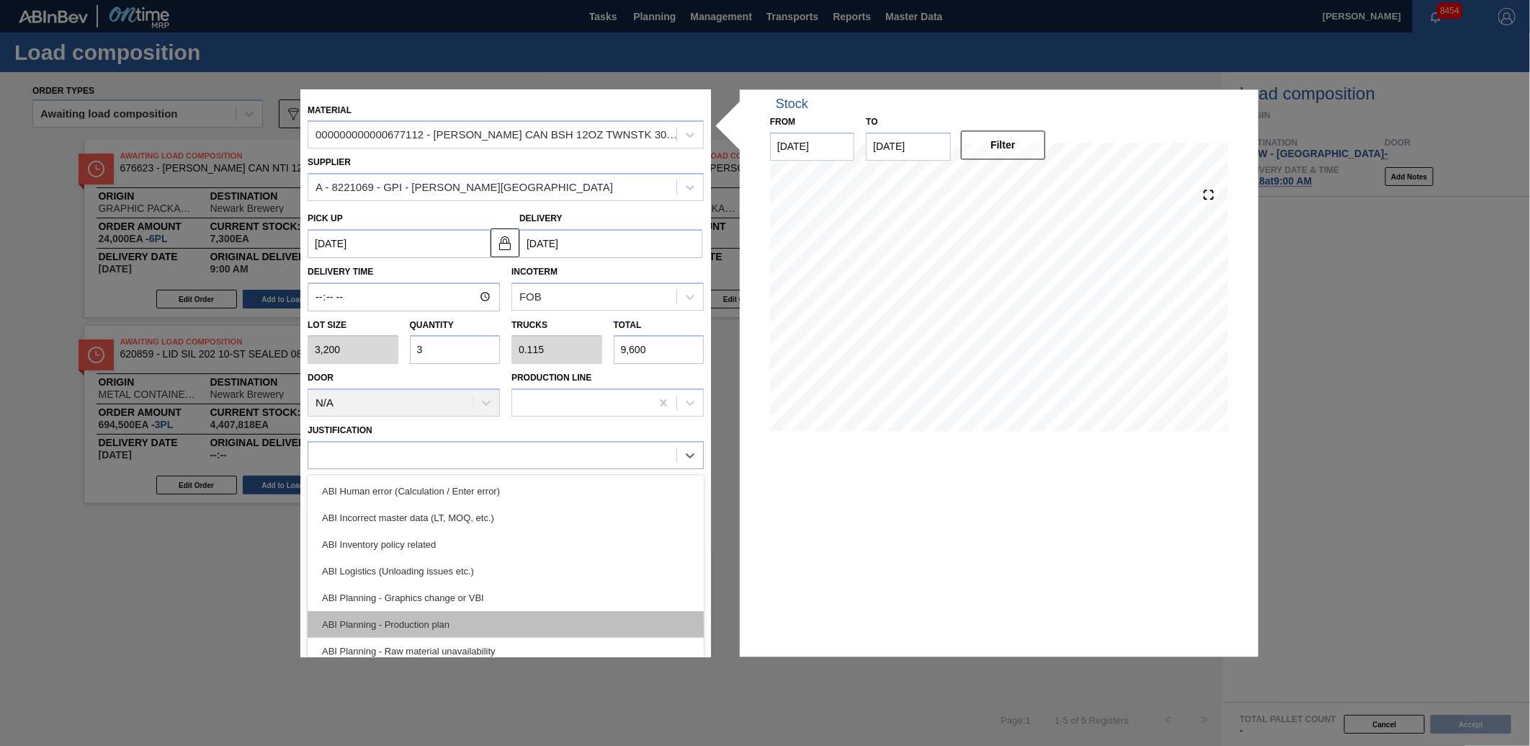
click at [447, 622] on div "ABI Planning - Production plan" at bounding box center [506, 624] width 396 height 27
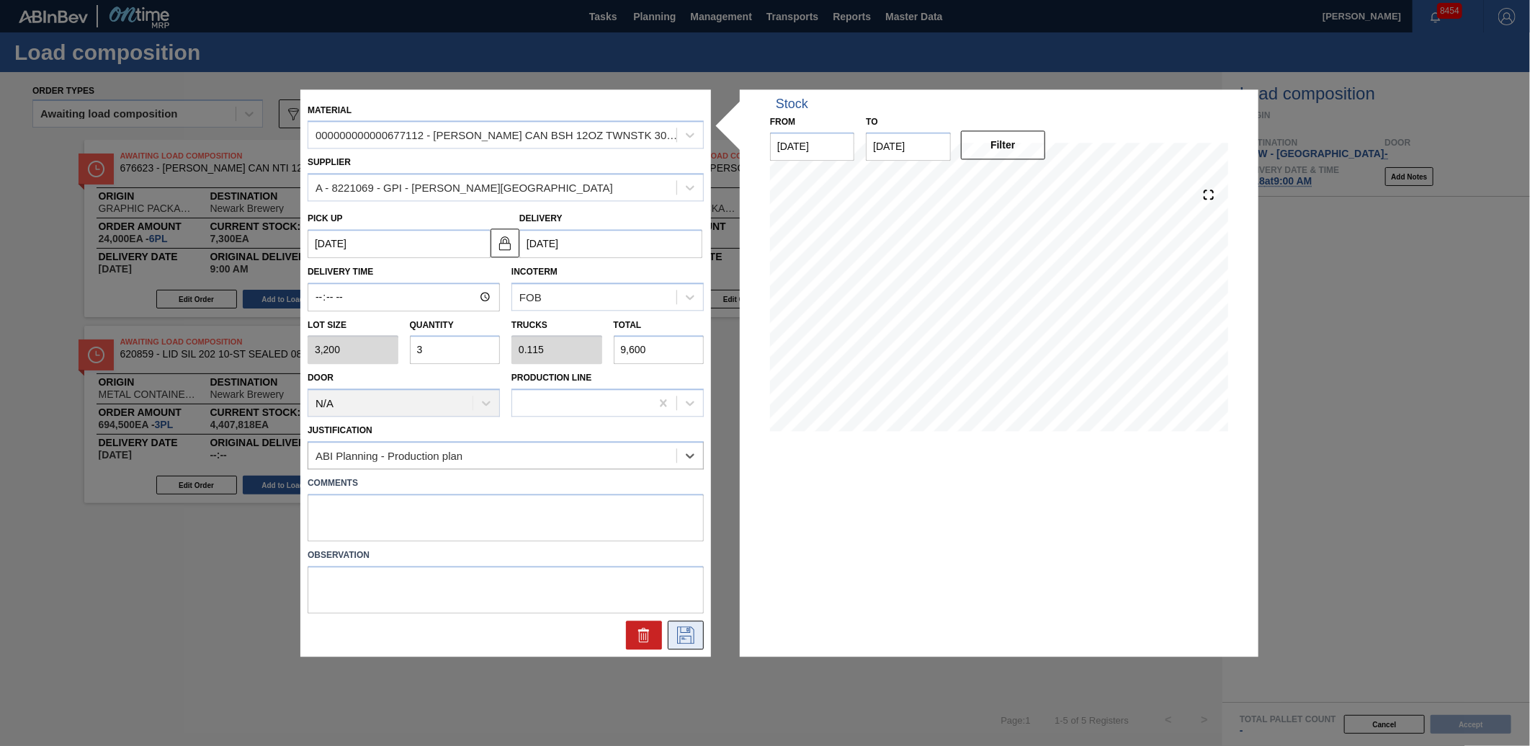
click at [697, 635] on icon at bounding box center [685, 634] width 23 height 17
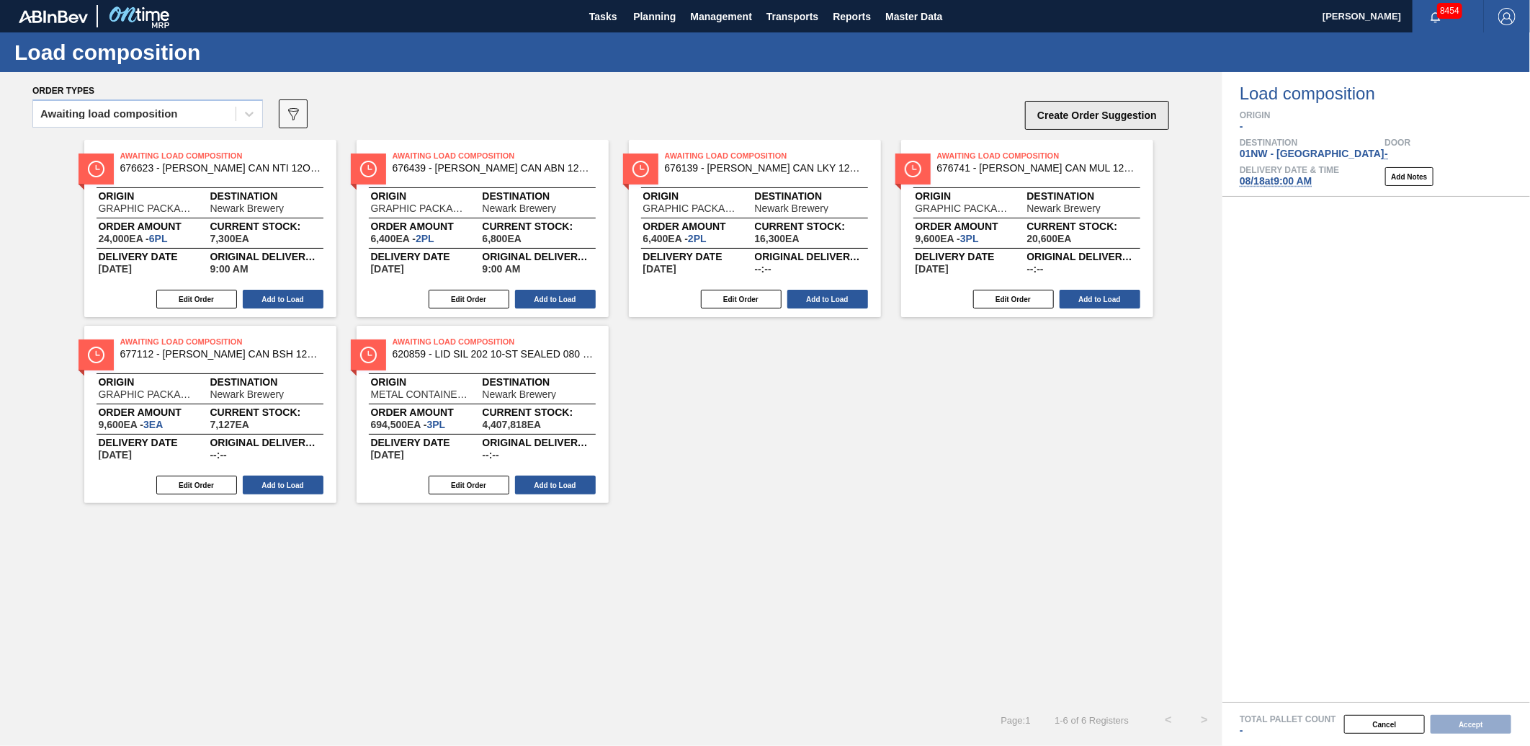
click at [1115, 113] on button "Create Order Suggestion" at bounding box center [1097, 115] width 144 height 29
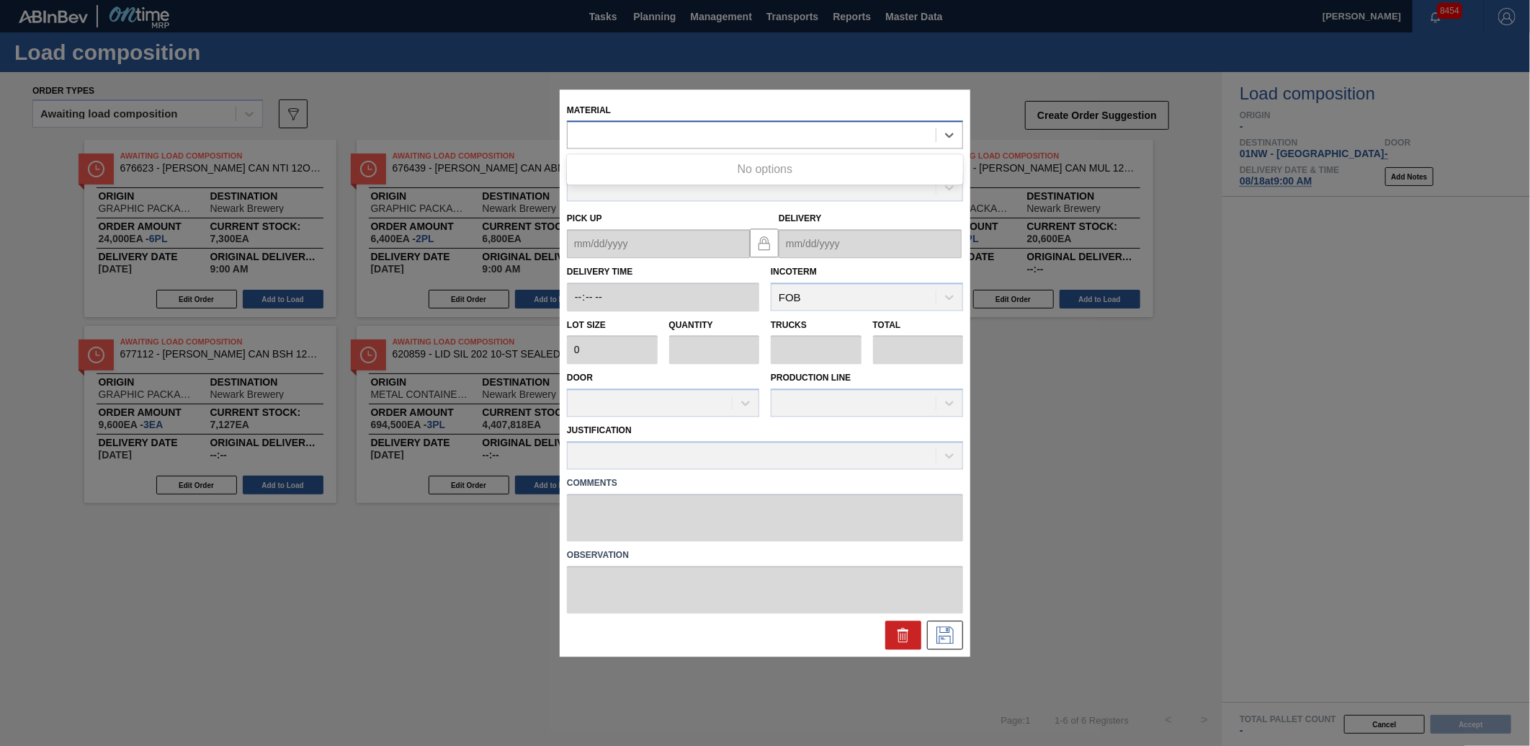
click at [801, 148] on div at bounding box center [765, 135] width 396 height 28
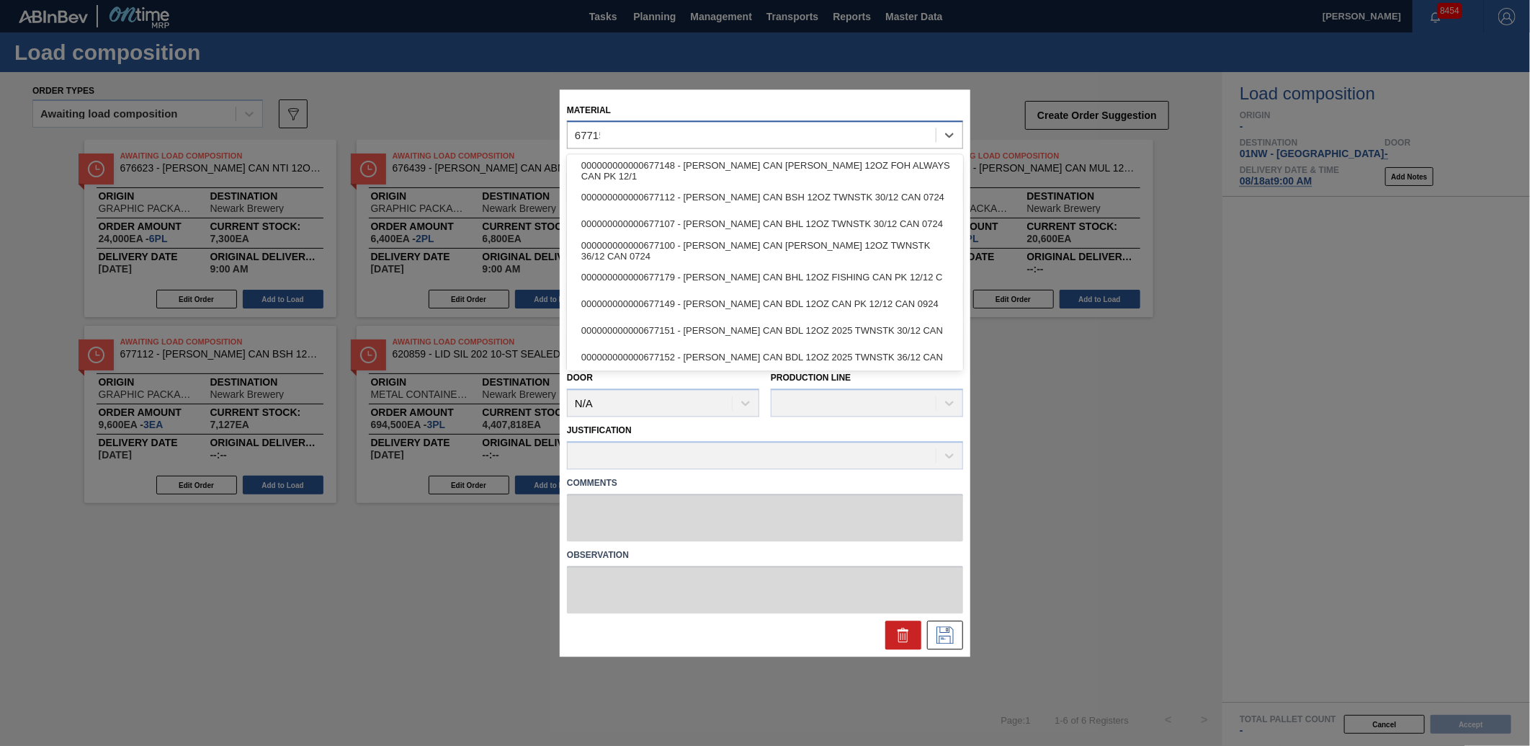
type input "677151"
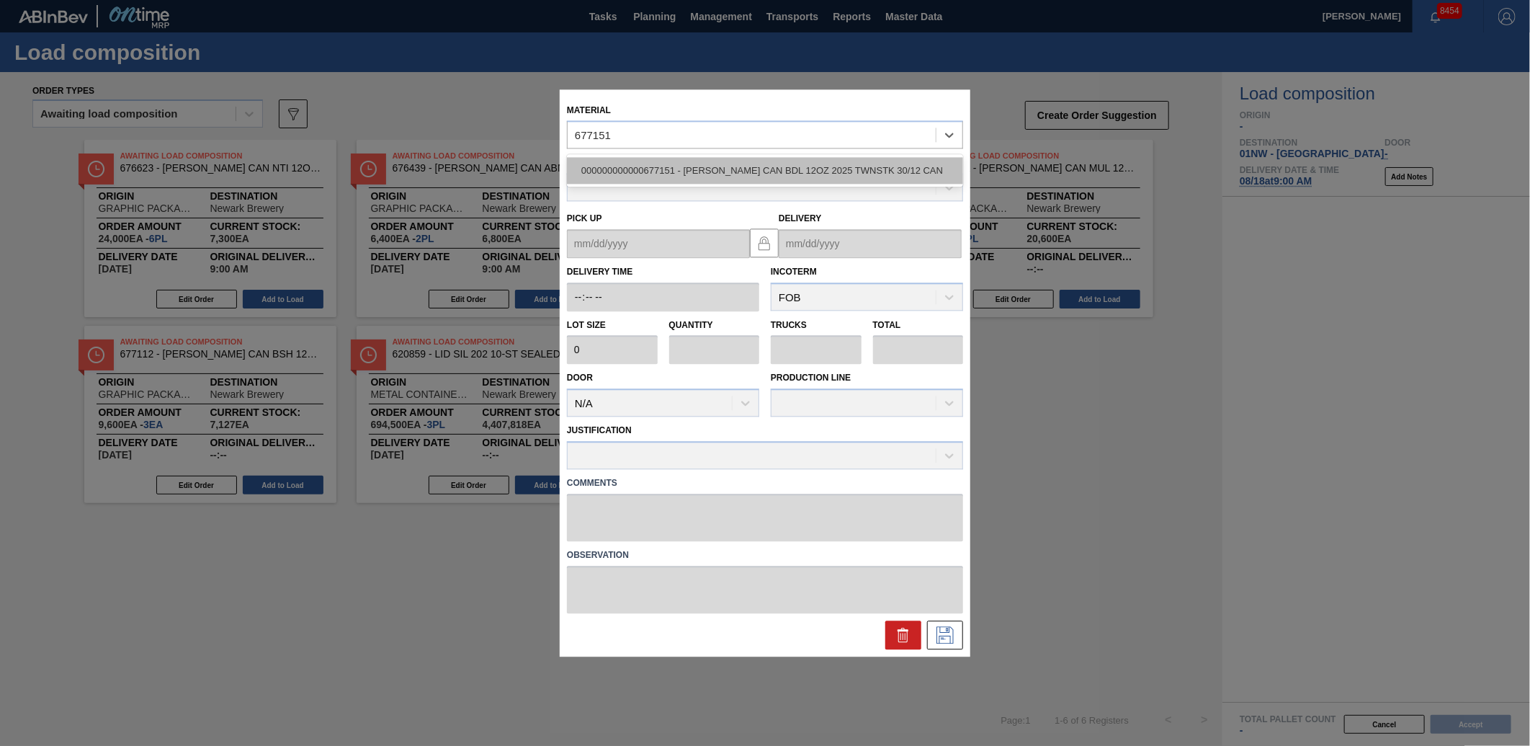
click at [813, 180] on div "000000000000677151 - [PERSON_NAME] CAN BDL 12OZ 2025 TWNSTK 30/12 CAN" at bounding box center [765, 171] width 396 height 27
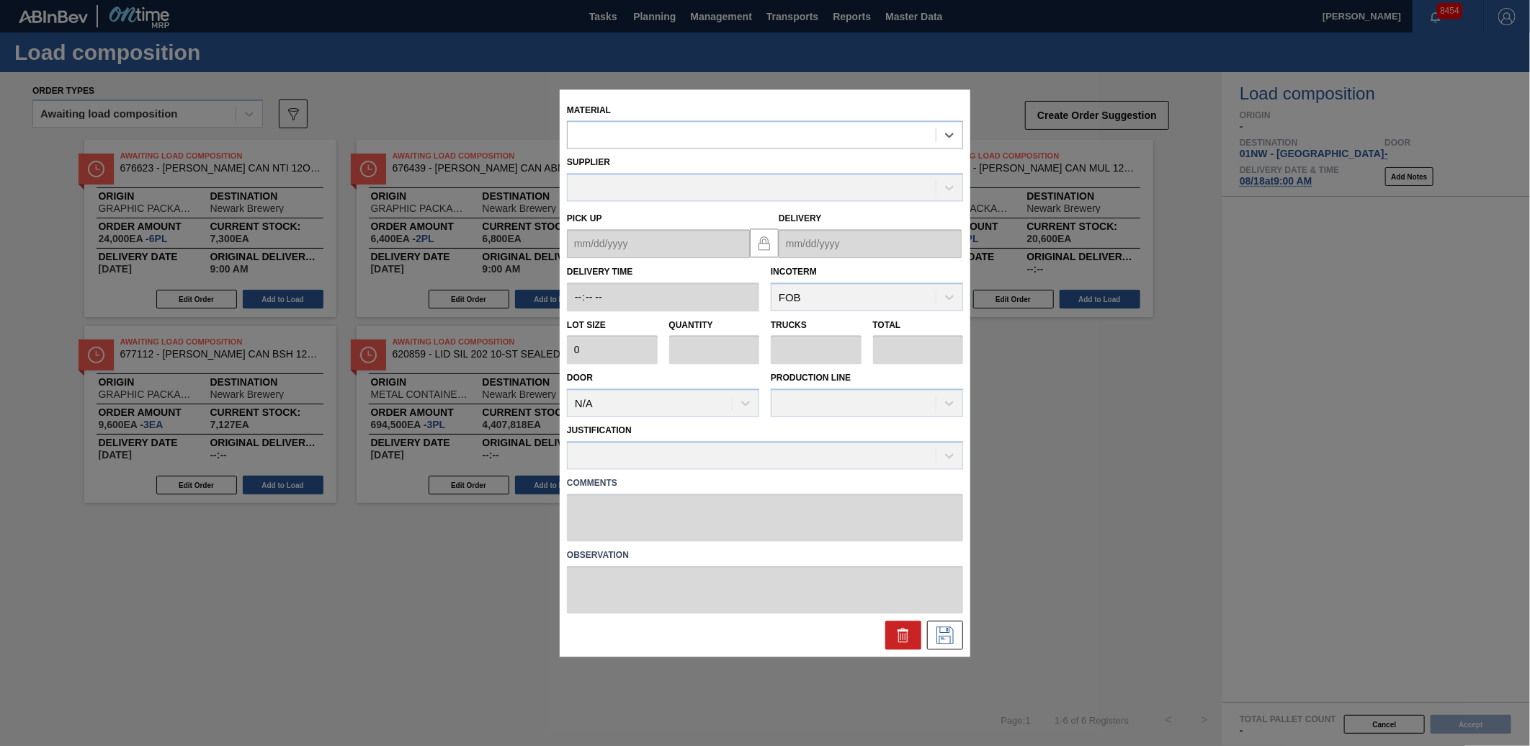
type input "3,200"
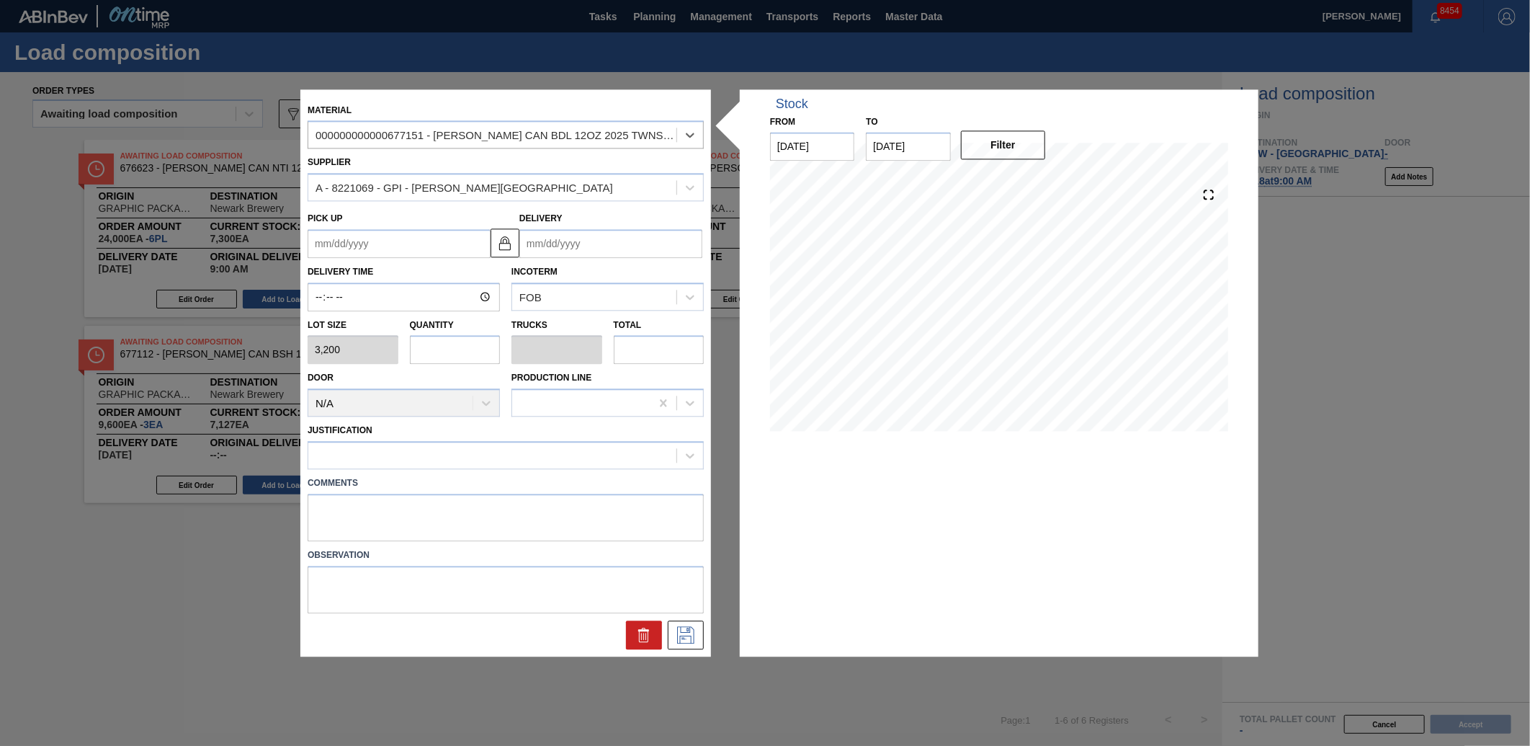
click at [442, 357] on input "text" at bounding box center [455, 350] width 91 height 29
type input "3"
type input "0.115"
type input "9,600"
type input "3"
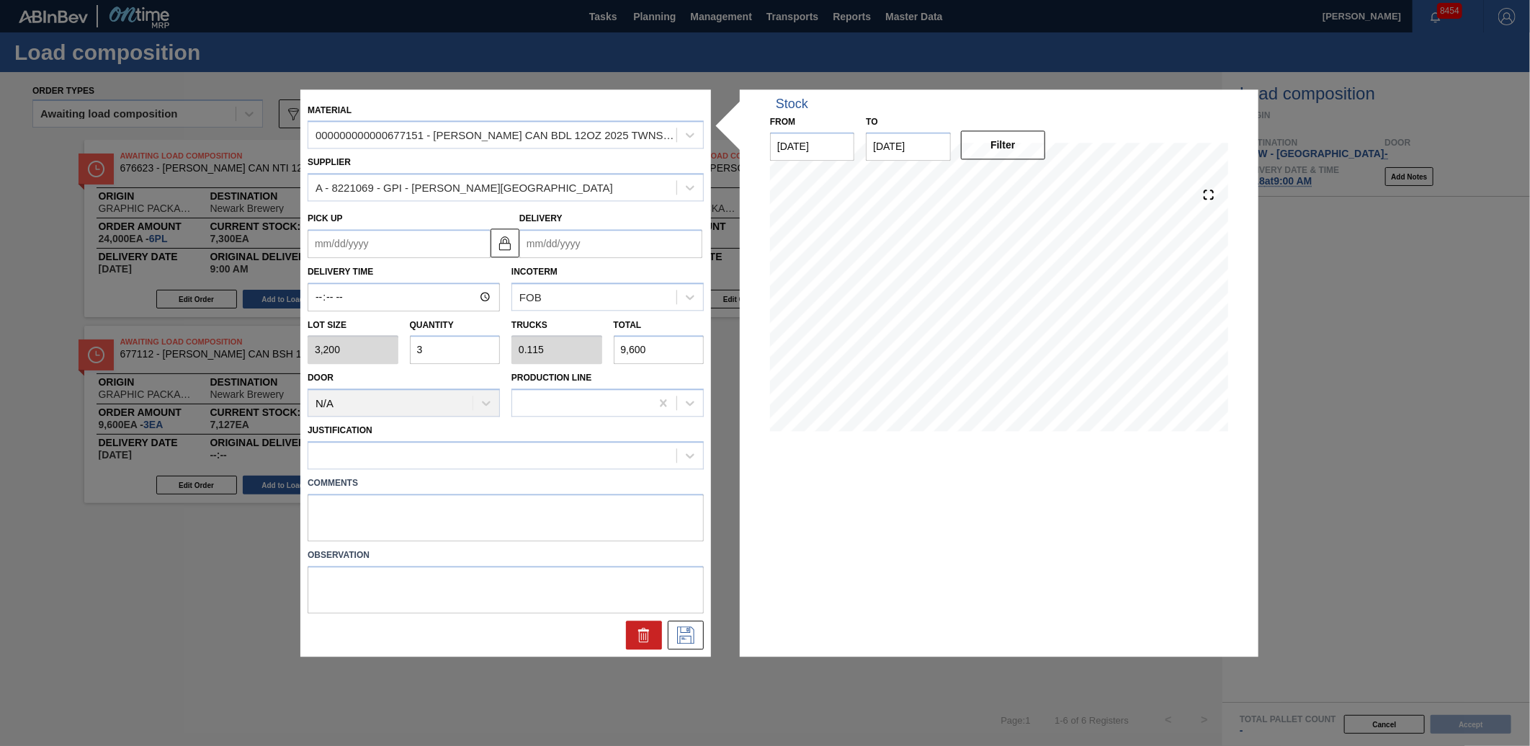
click at [601, 251] on input "Delivery" at bounding box center [611, 243] width 183 height 29
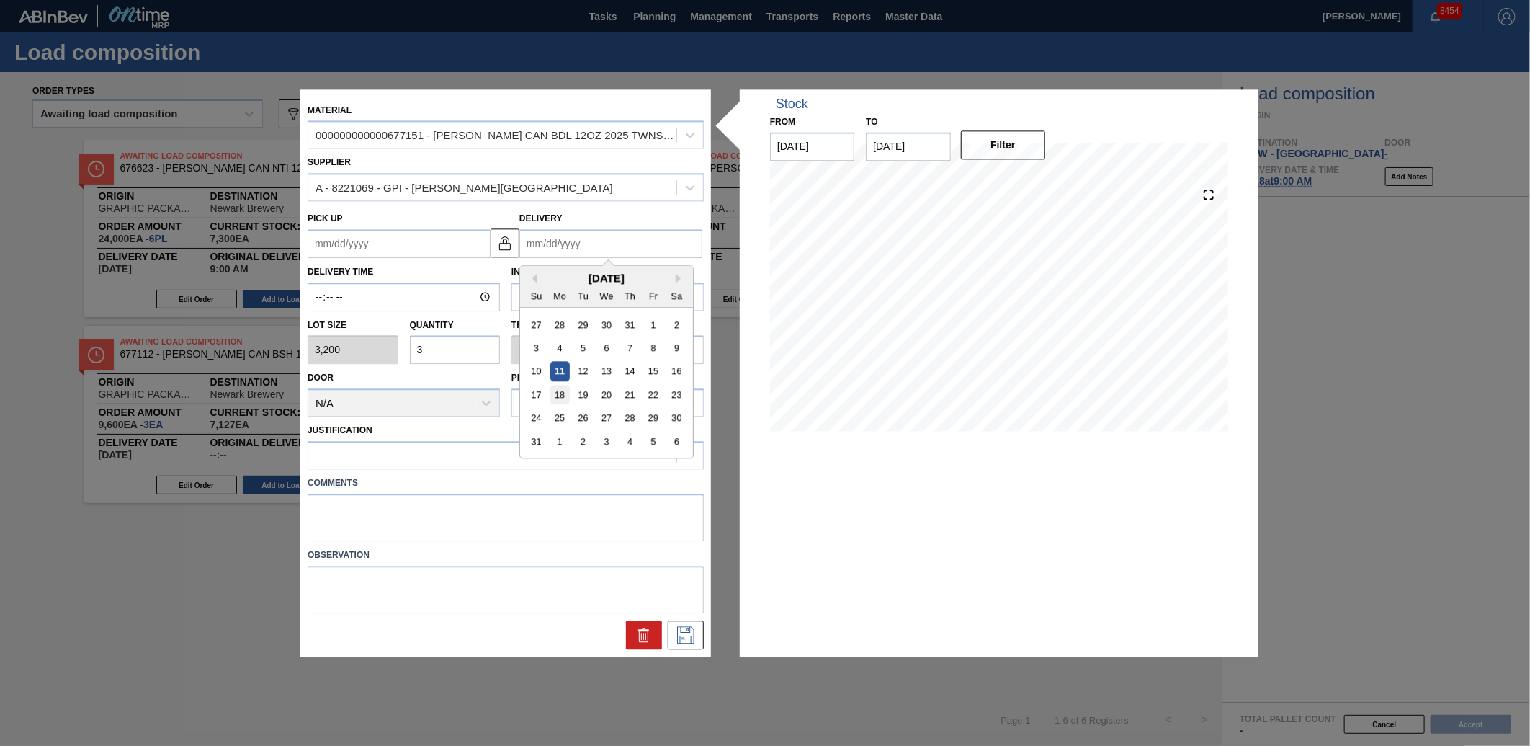
click at [568, 385] on div "18" at bounding box center [560, 394] width 19 height 19
type up "[DATE]"
type input "[DATE]"
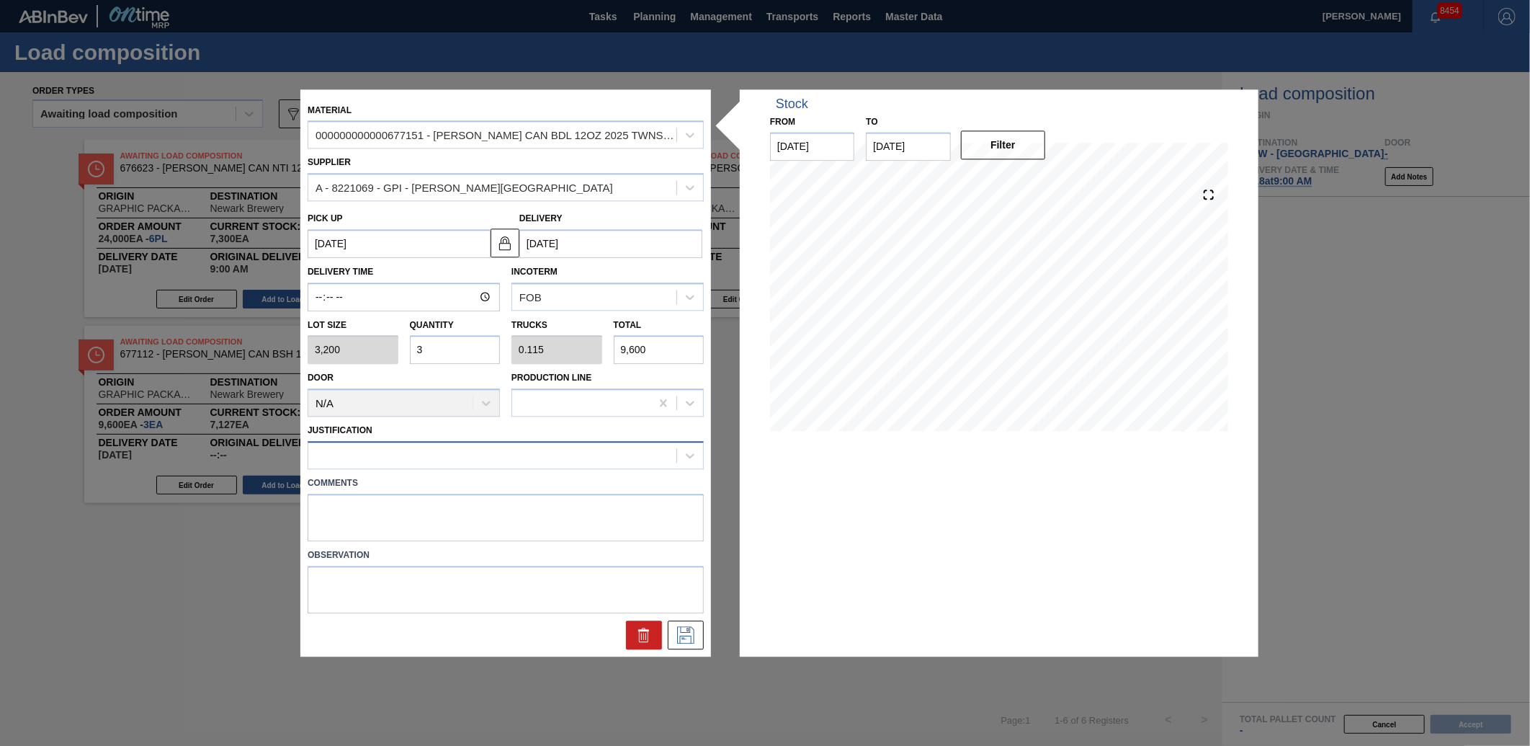
click at [429, 461] on div at bounding box center [492, 455] width 368 height 21
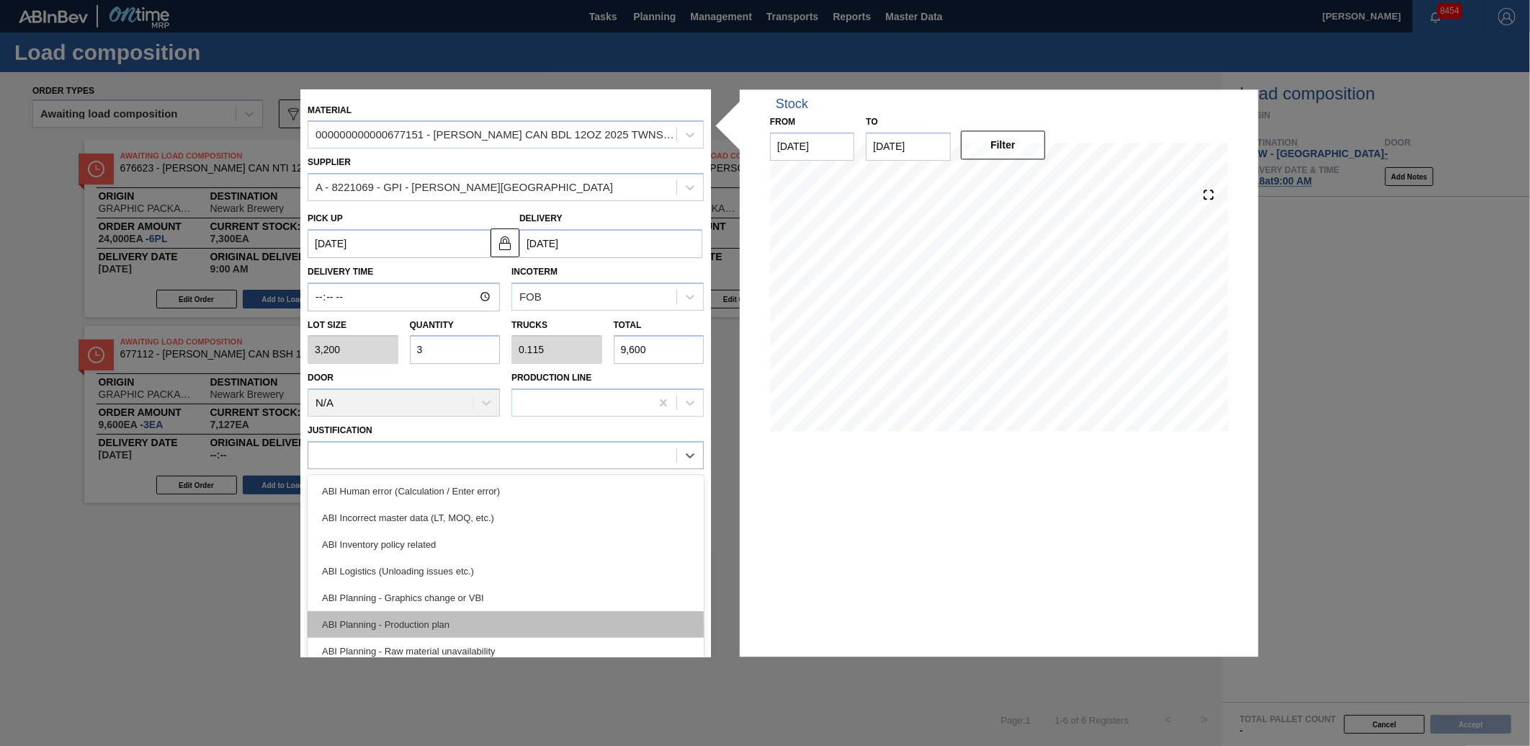
click at [396, 615] on div "ABI Planning - Production plan" at bounding box center [506, 624] width 396 height 27
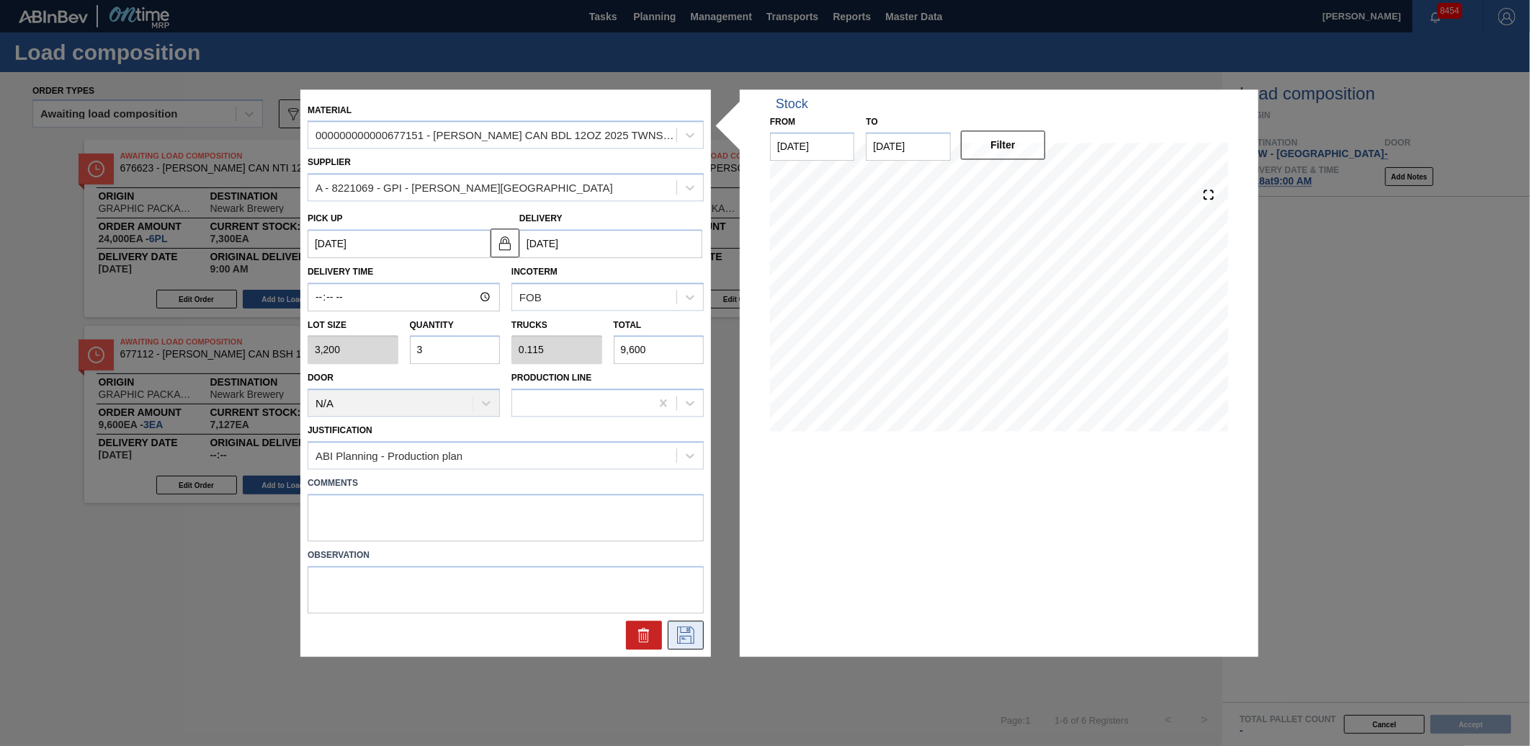
click at [696, 638] on icon at bounding box center [685, 634] width 23 height 17
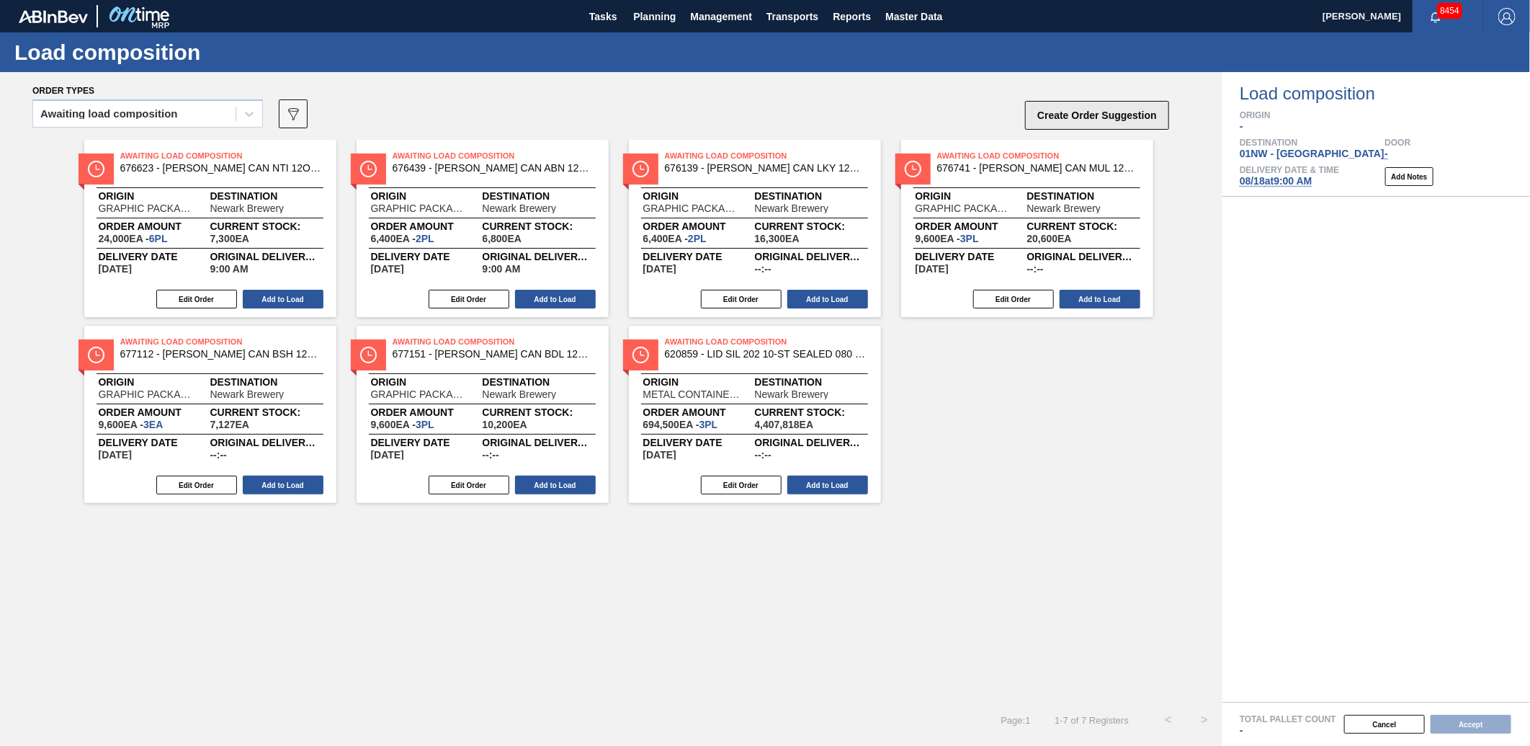
click at [1093, 124] on button "Create Order Suggestion" at bounding box center [1097, 115] width 144 height 29
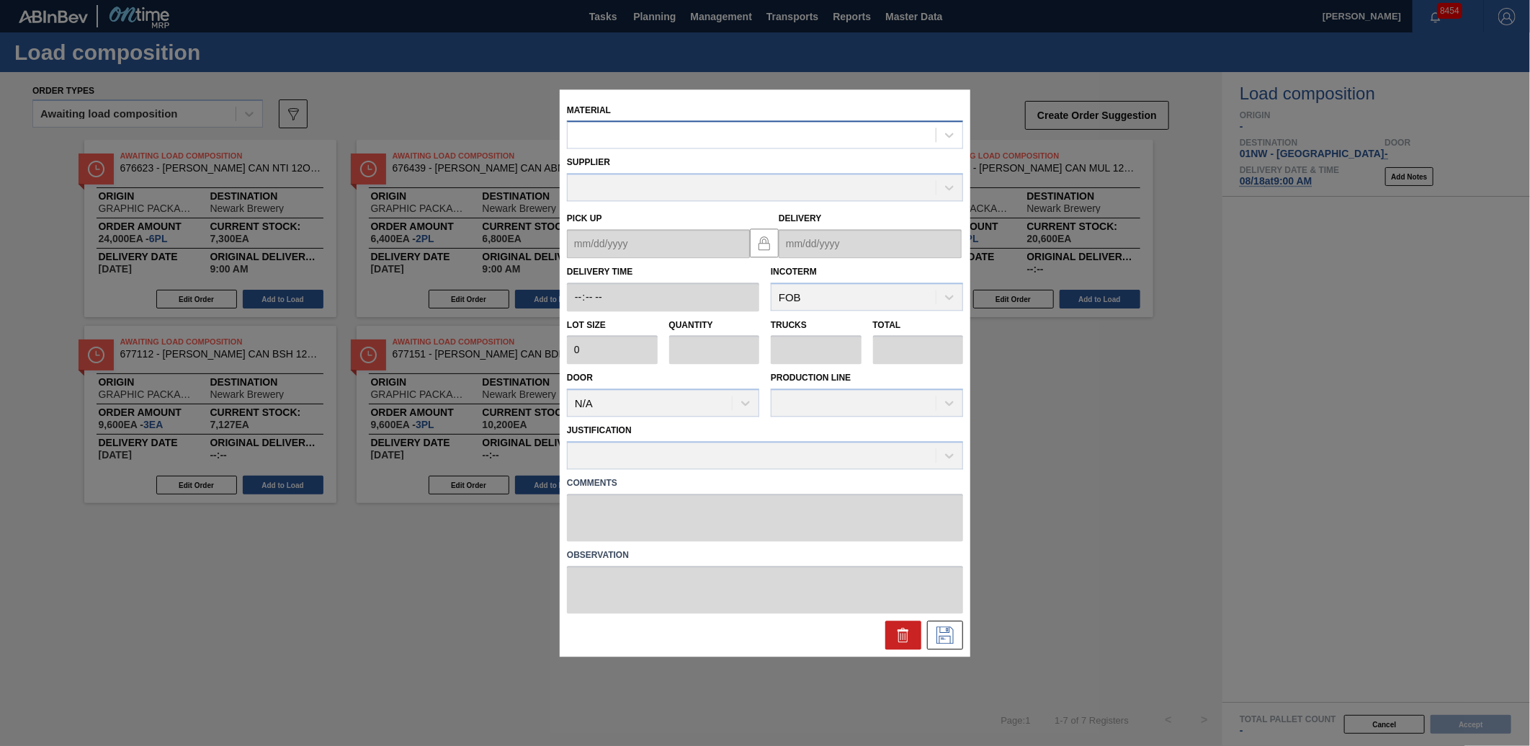
click at [723, 133] on div at bounding box center [752, 135] width 368 height 21
type input "677376"
drag, startPoint x: 712, startPoint y: 133, endPoint x: 574, endPoint y: 133, distance: 137.6
click at [579, 133] on div at bounding box center [752, 135] width 368 height 21
type input "780001"
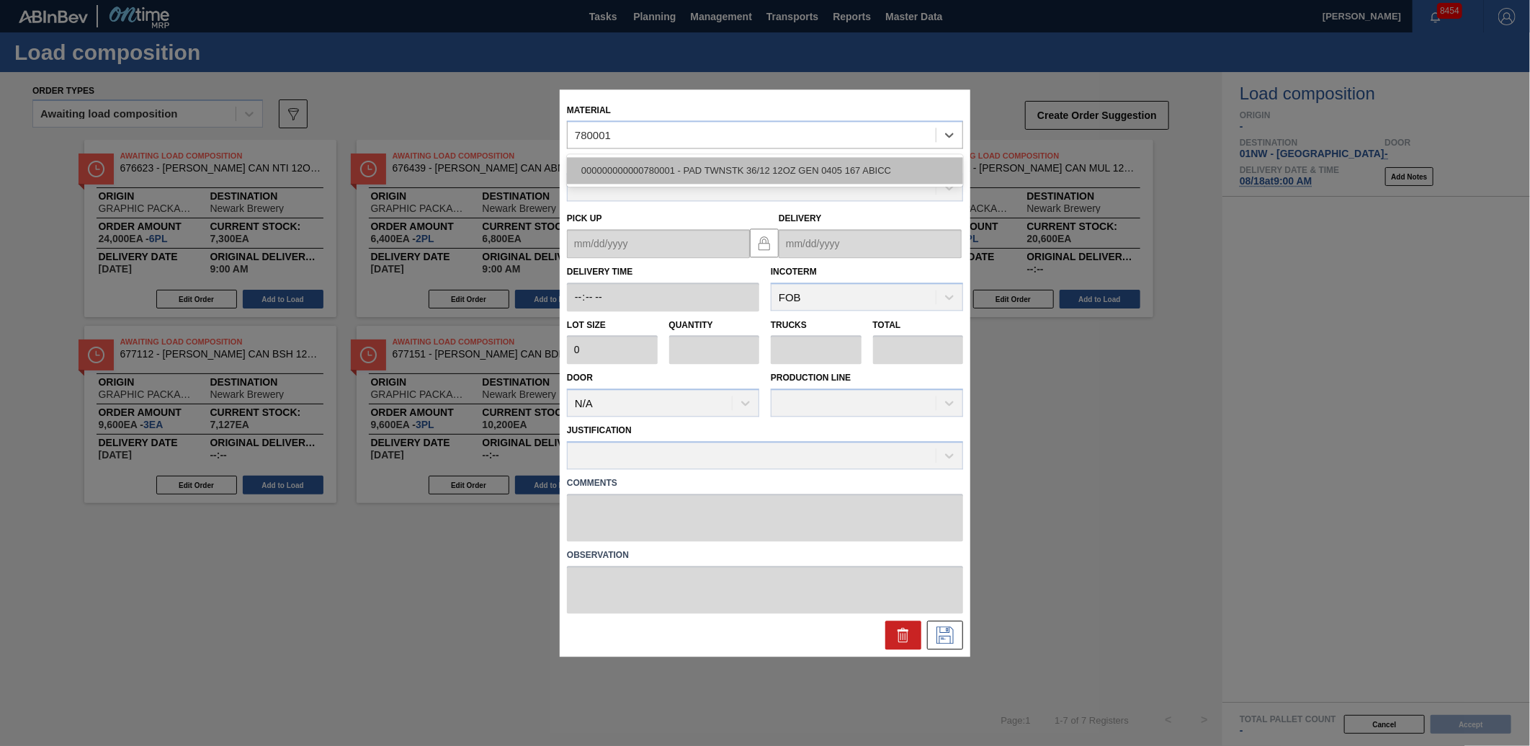
click at [767, 180] on div "000000000000780001 - PAD TWNSTK 36/12 12OZ GEN 0405 167 ABICC" at bounding box center [765, 171] width 396 height 27
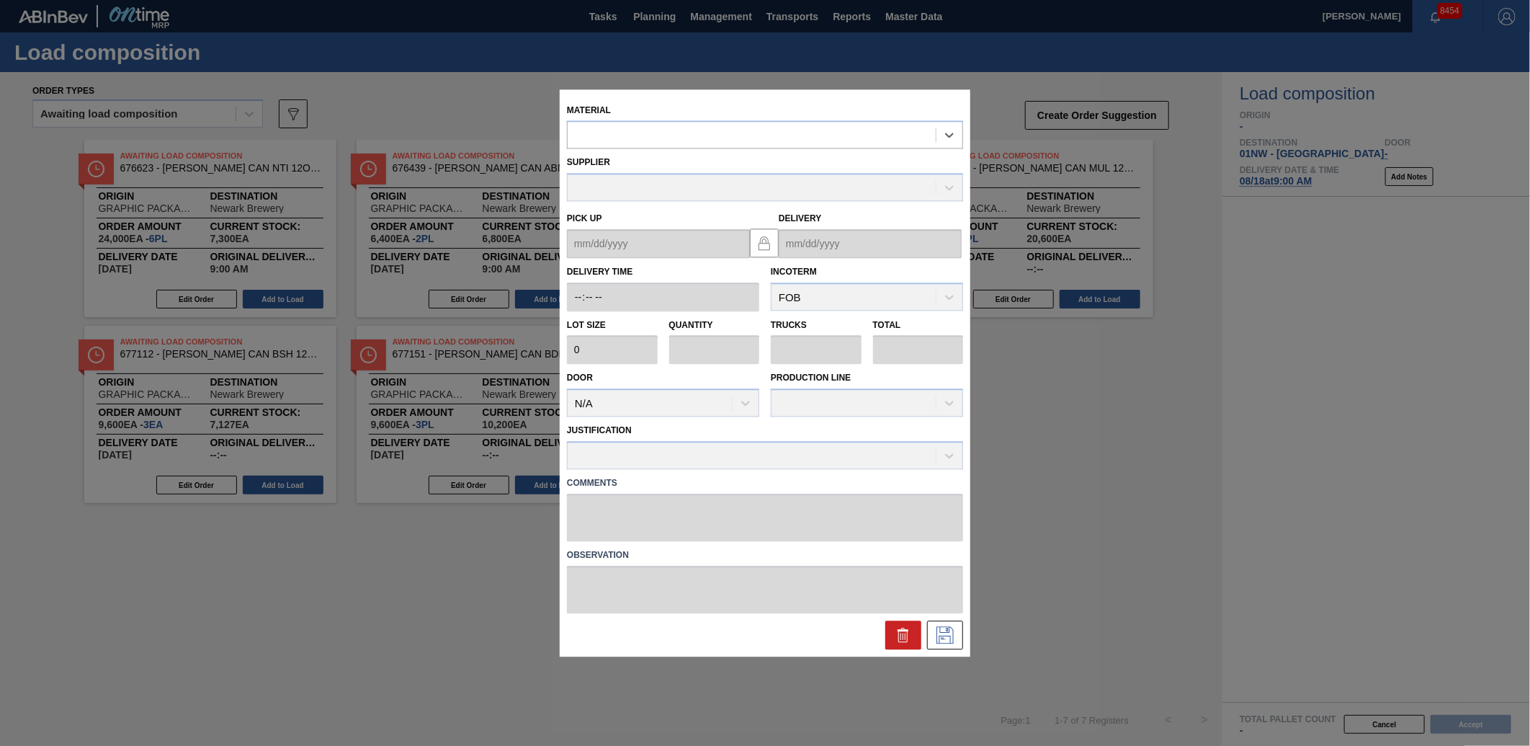
type input "24,000"
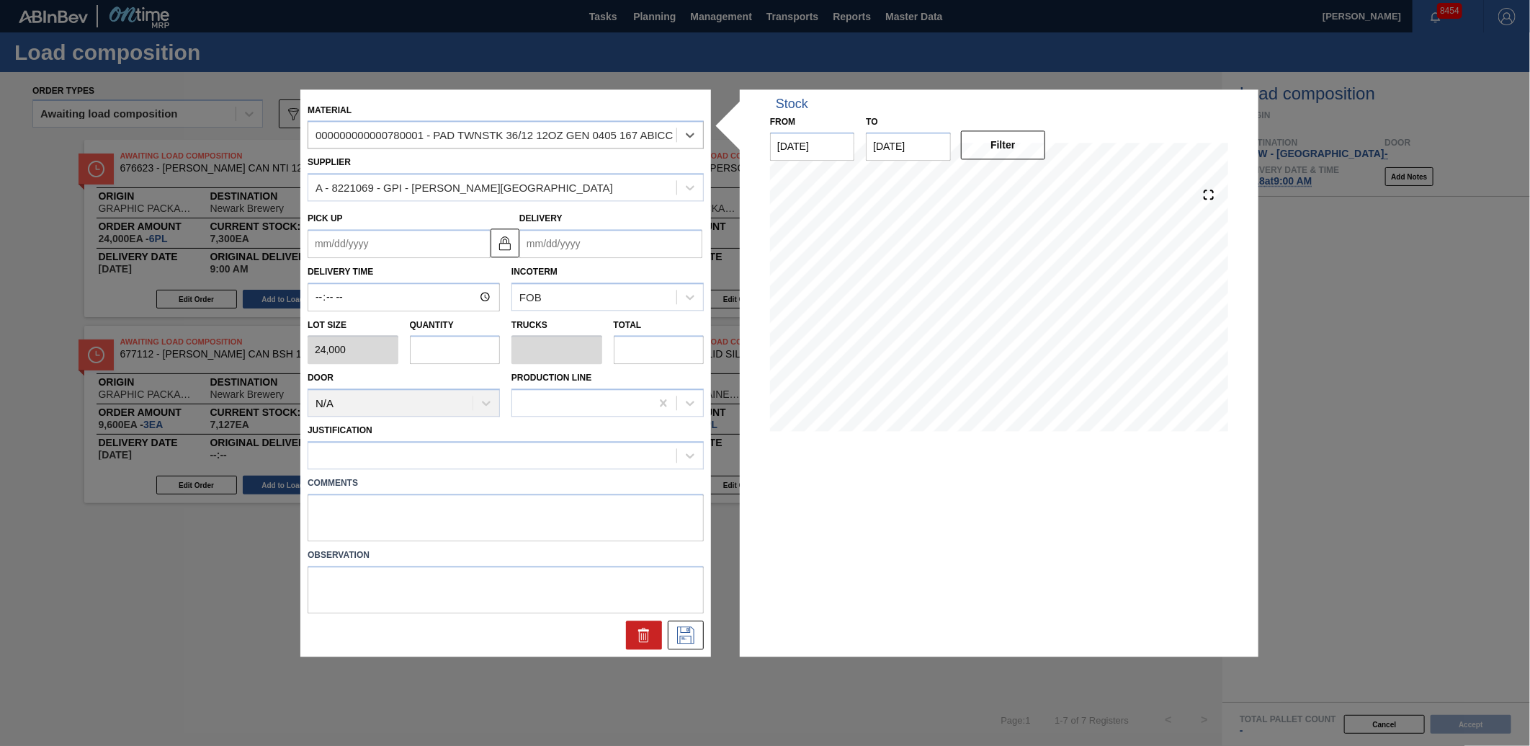
click at [471, 349] on input "text" at bounding box center [455, 350] width 91 height 29
type input "4"
type input "0.154"
type input "96,000"
type input "4"
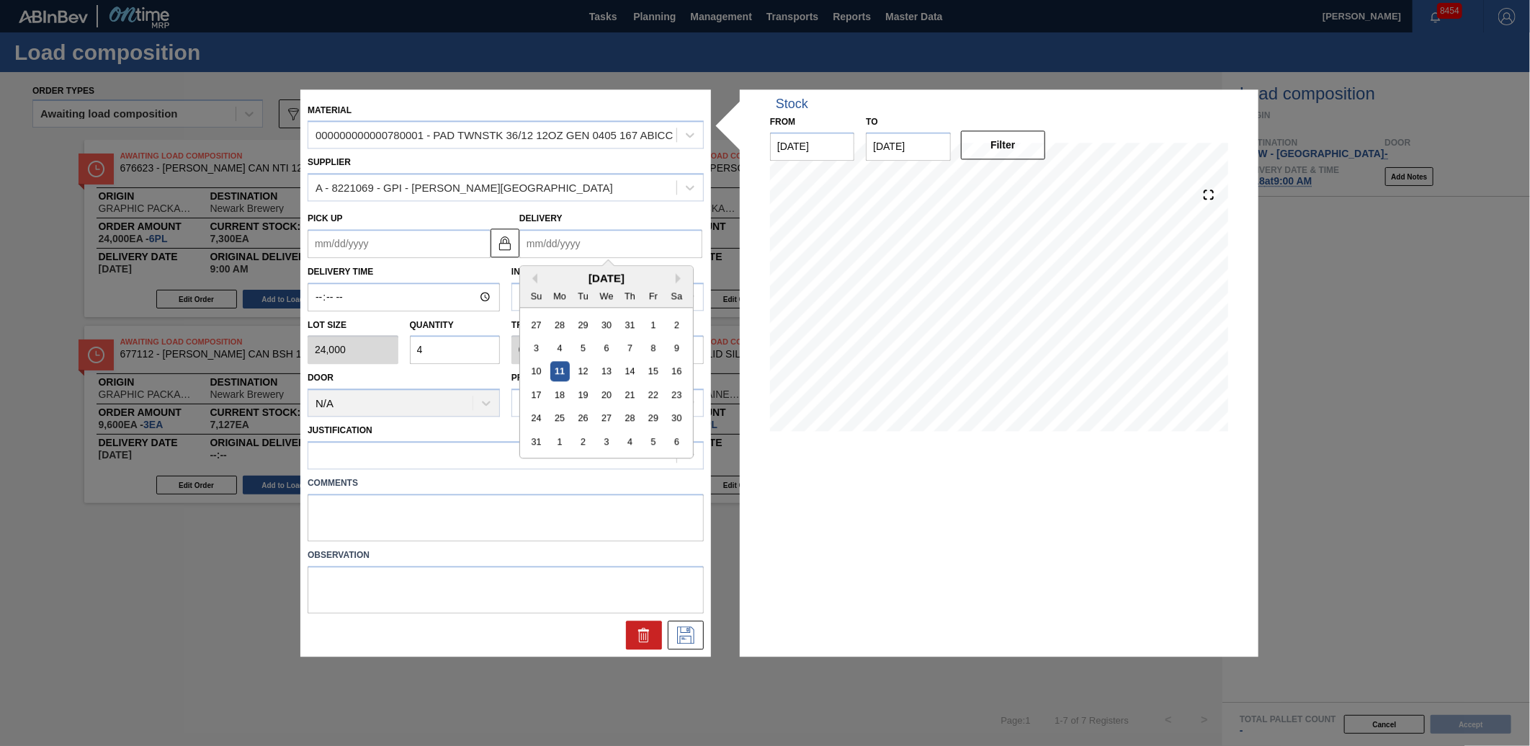
click at [608, 231] on input "Delivery" at bounding box center [611, 243] width 183 height 29
click at [556, 393] on div "18" at bounding box center [560, 394] width 19 height 19
type up "[DATE]"
type input "[DATE]"
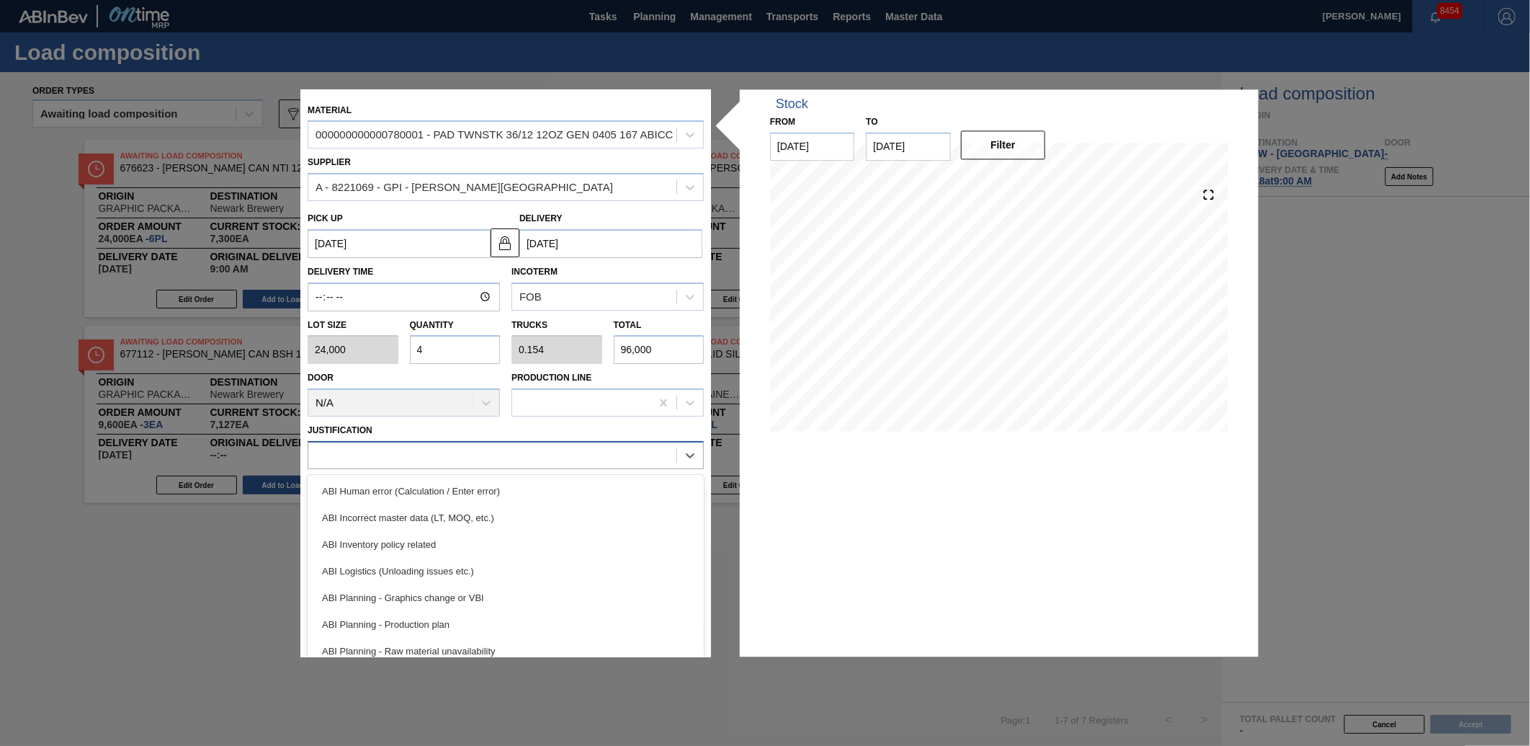
click at [551, 447] on div at bounding box center [492, 455] width 368 height 21
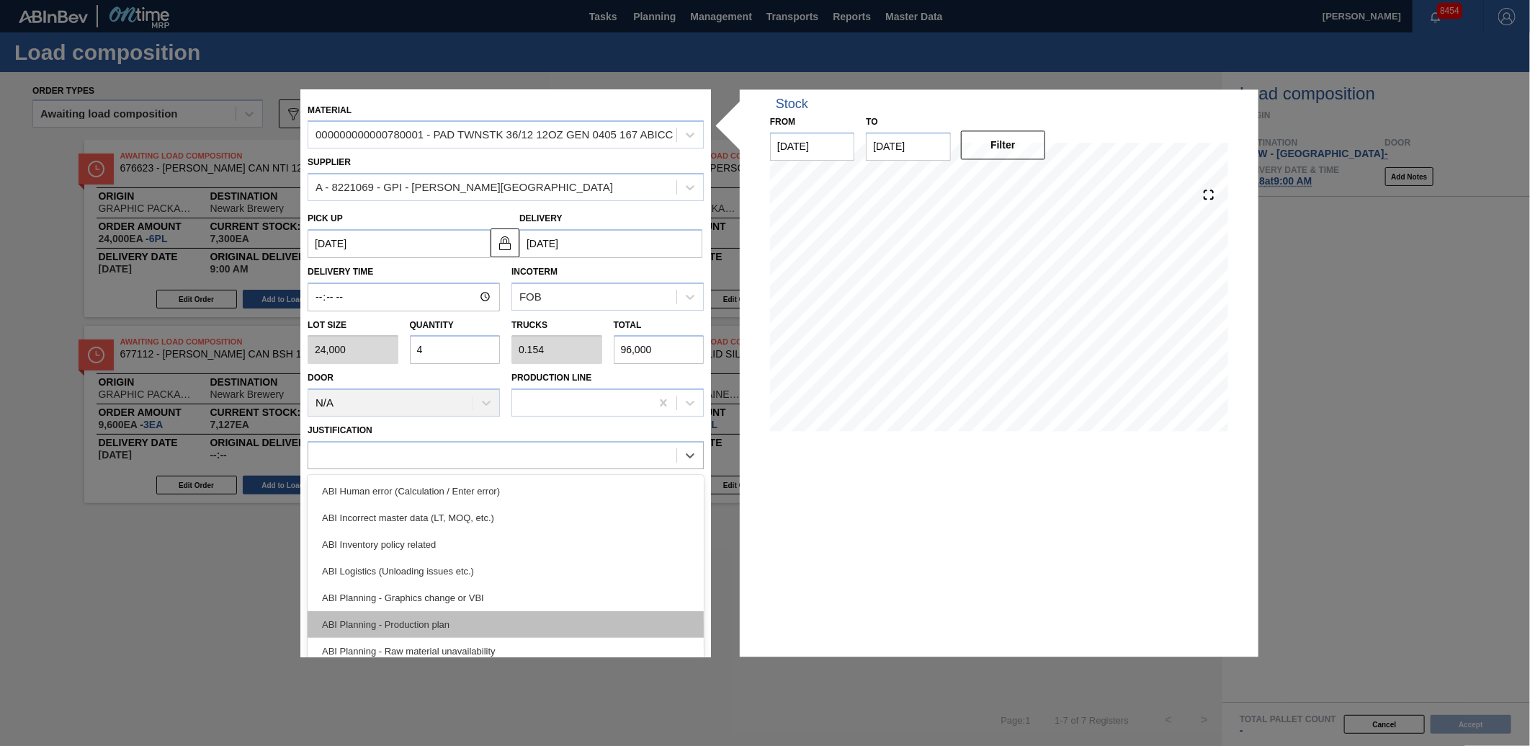
click at [465, 618] on div "ABI Planning - Production plan" at bounding box center [506, 624] width 396 height 27
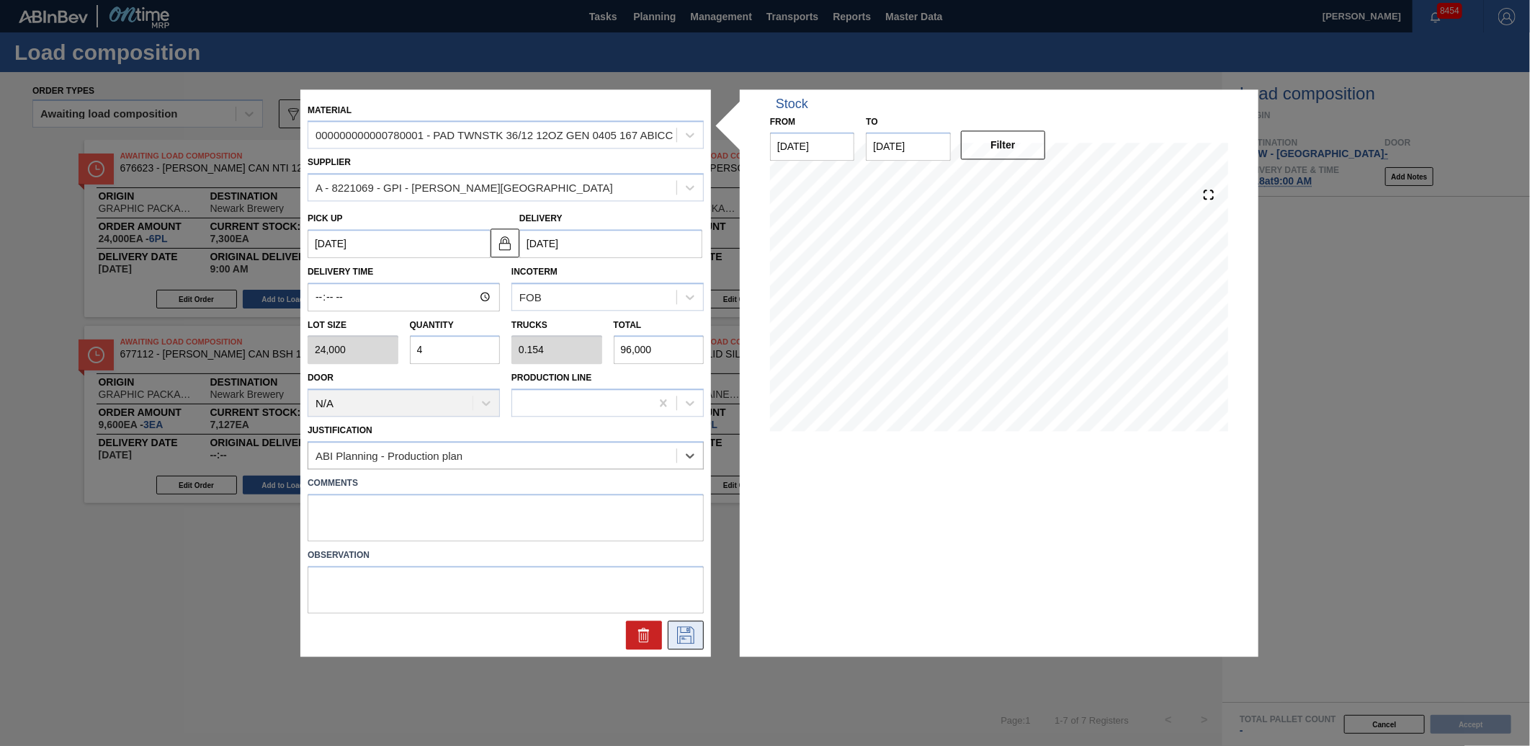
click at [676, 634] on icon at bounding box center [685, 634] width 23 height 17
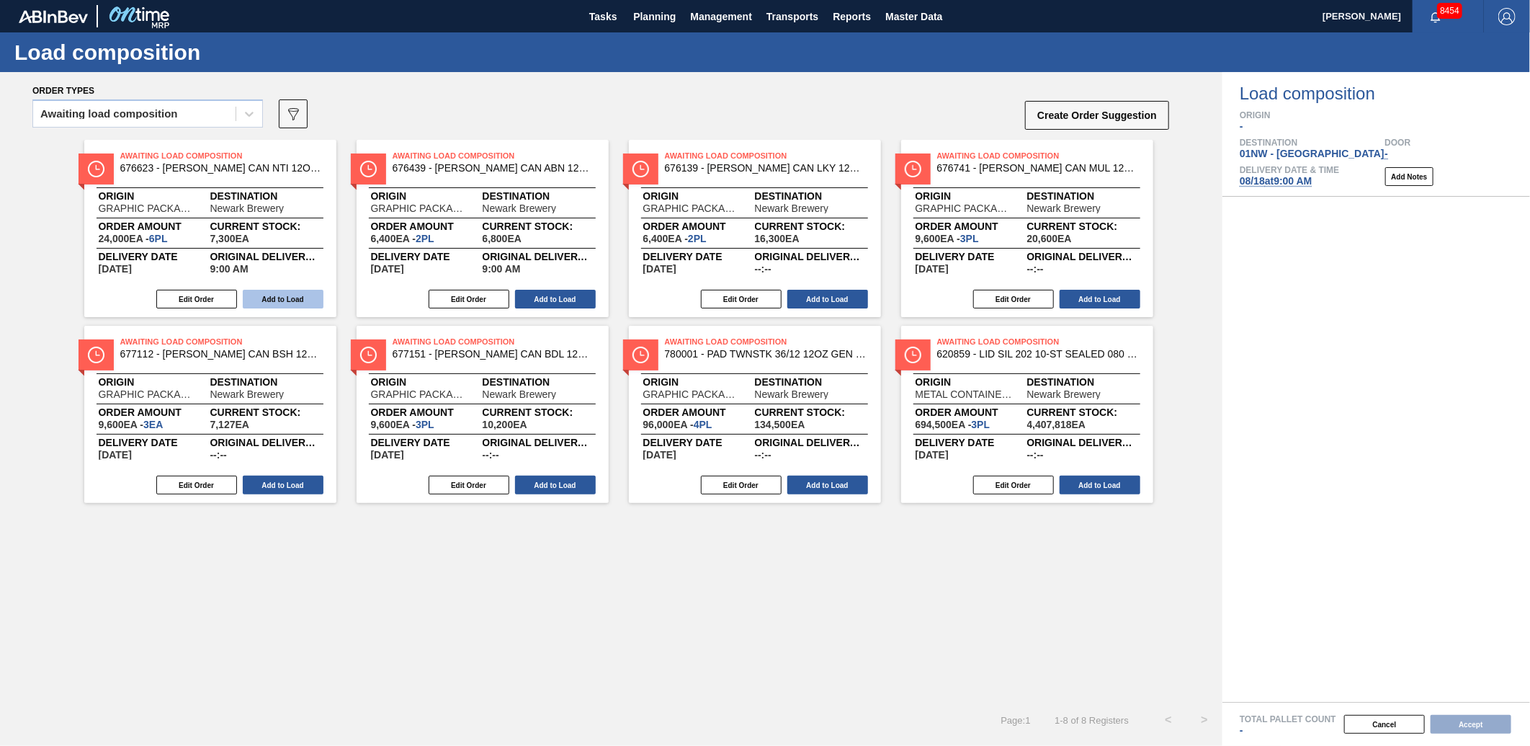
click at [293, 301] on button "Add to Load" at bounding box center [283, 299] width 81 height 19
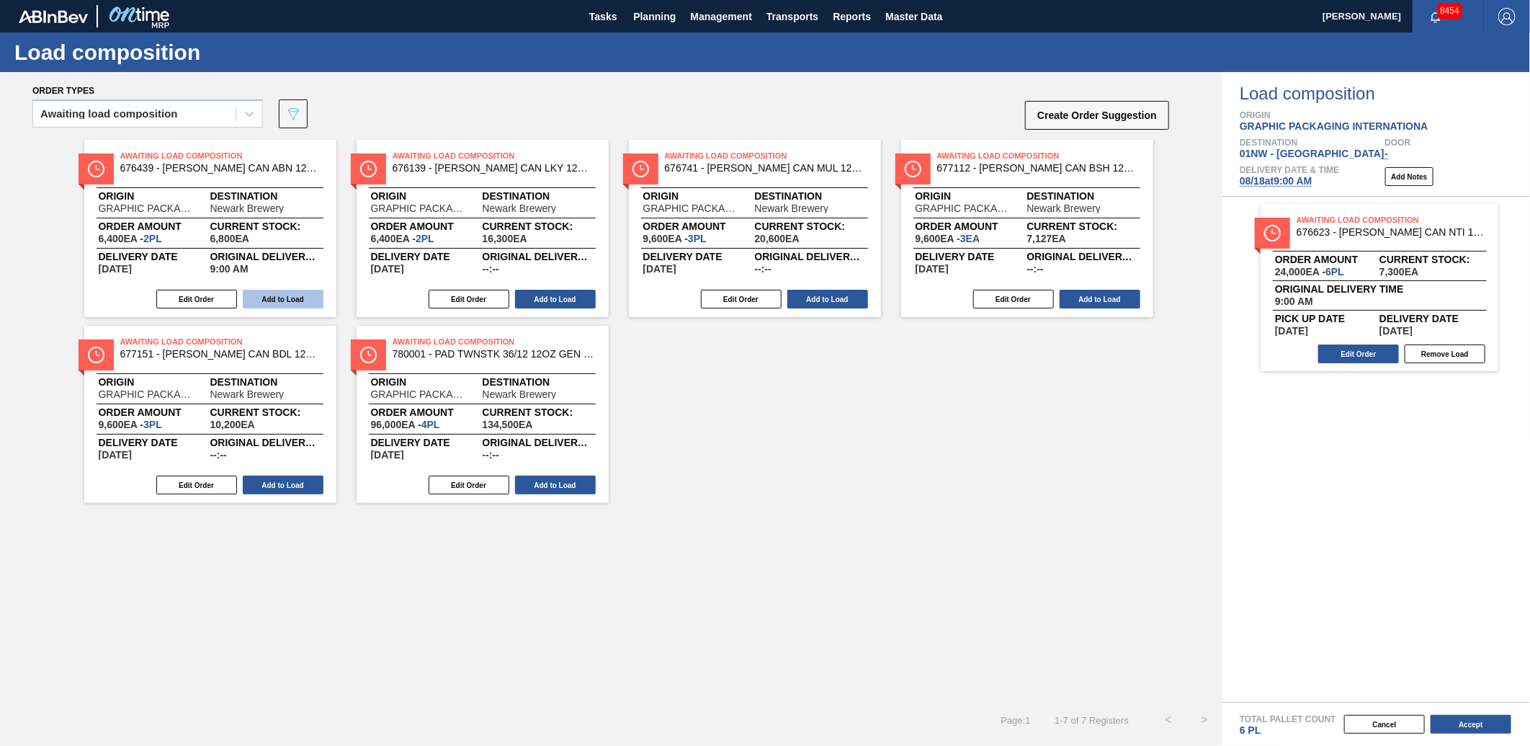
click at [290, 297] on button "Add to Load" at bounding box center [283, 299] width 81 height 19
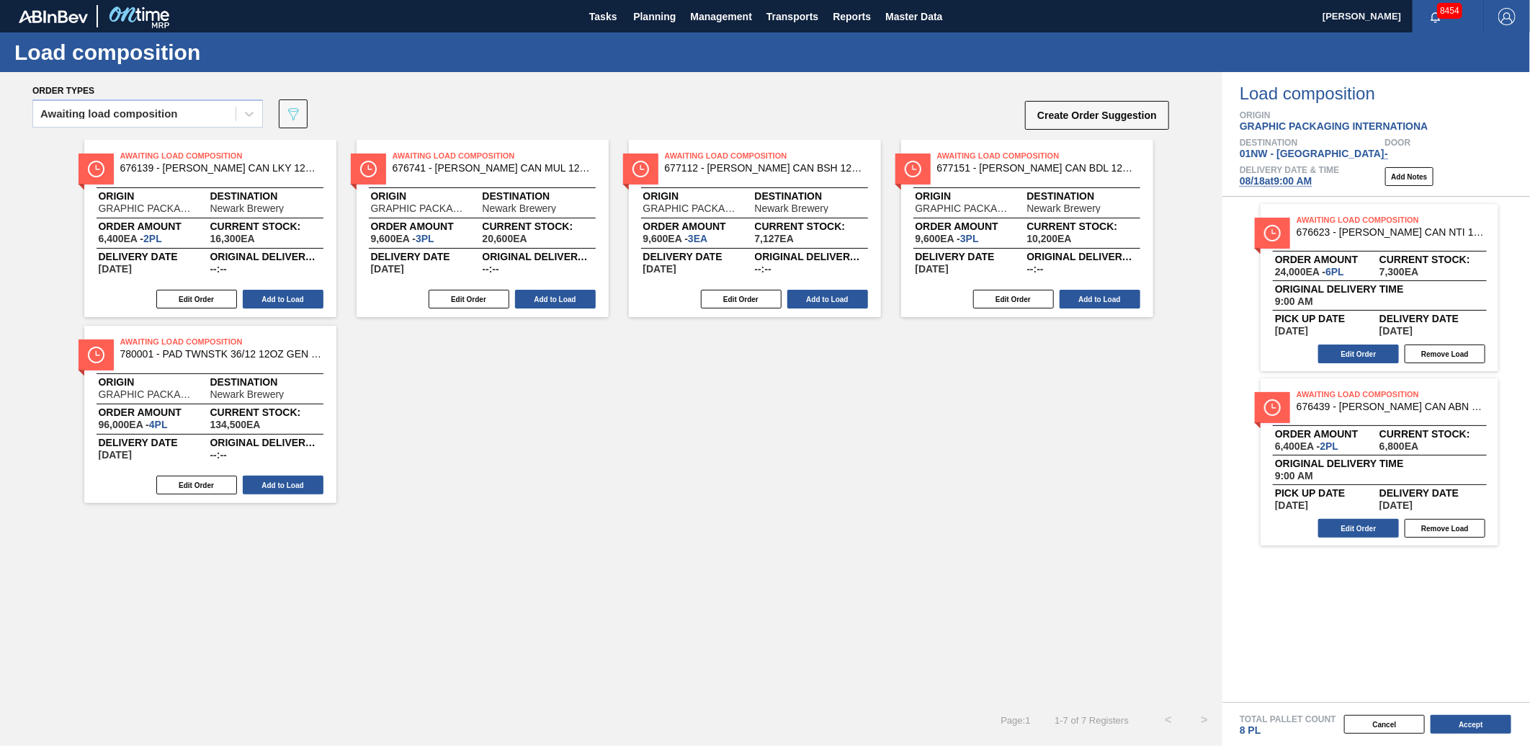
click at [290, 297] on button "Add to Load" at bounding box center [283, 299] width 81 height 19
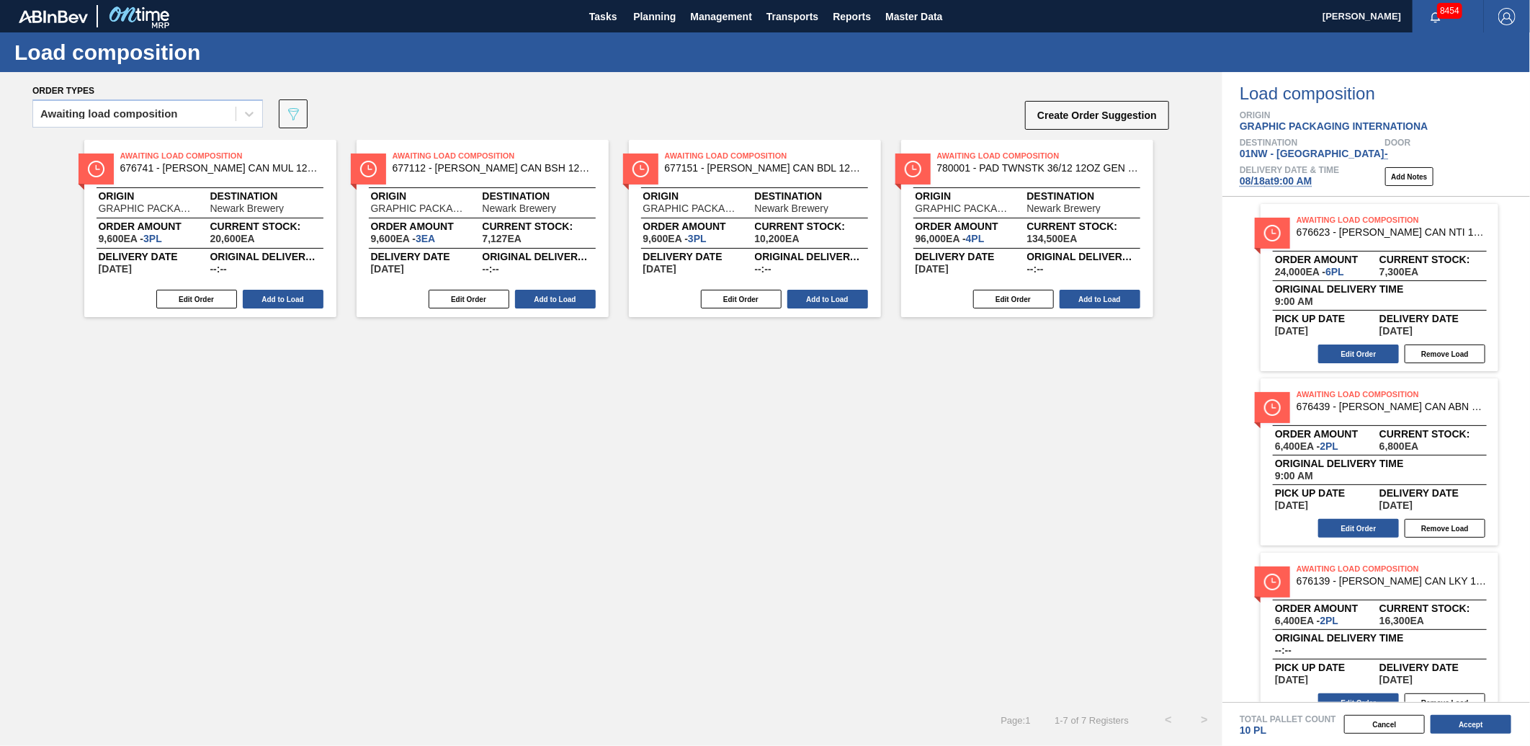
click at [290, 297] on button "Add to Load" at bounding box center [283, 299] width 81 height 19
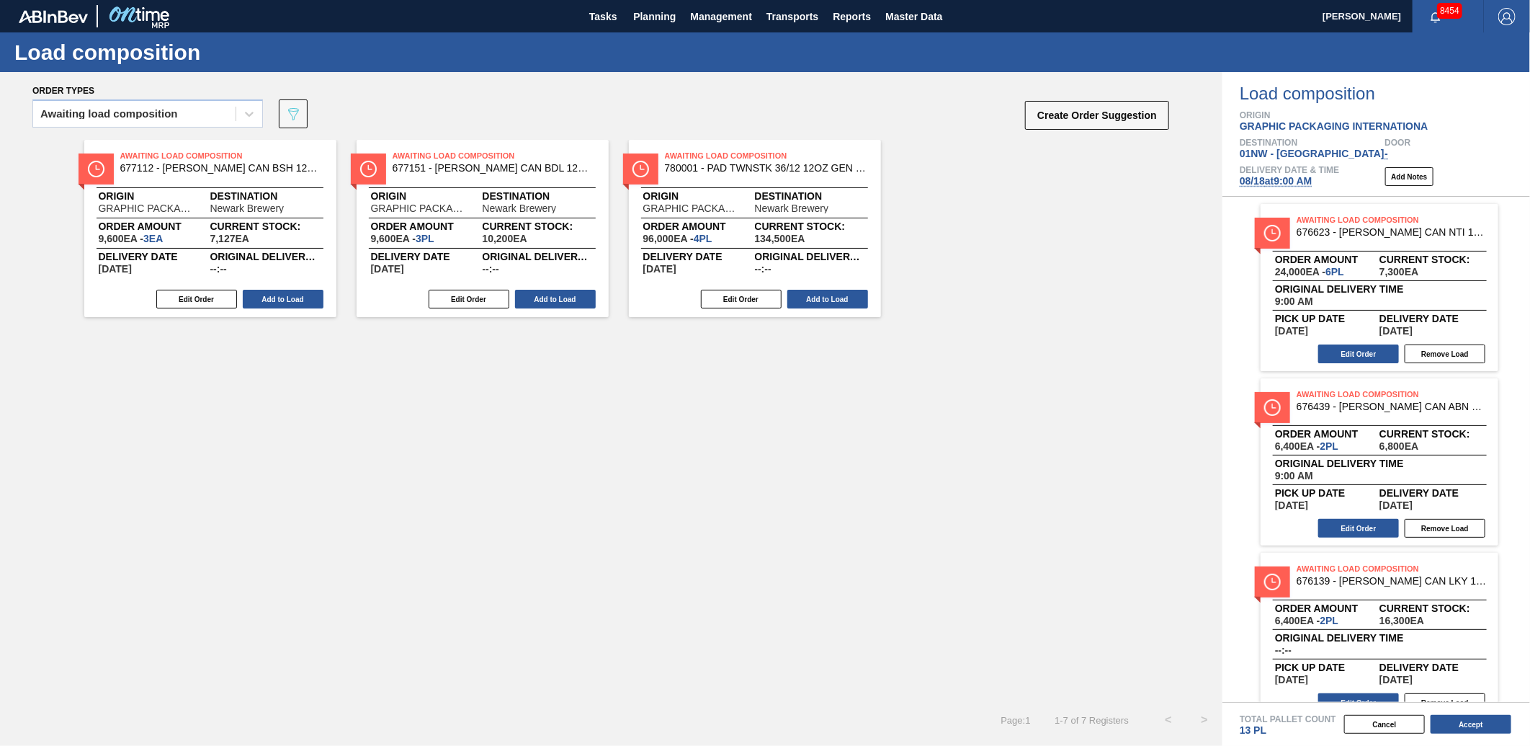
click at [290, 297] on button "Add to Load" at bounding box center [283, 299] width 81 height 19
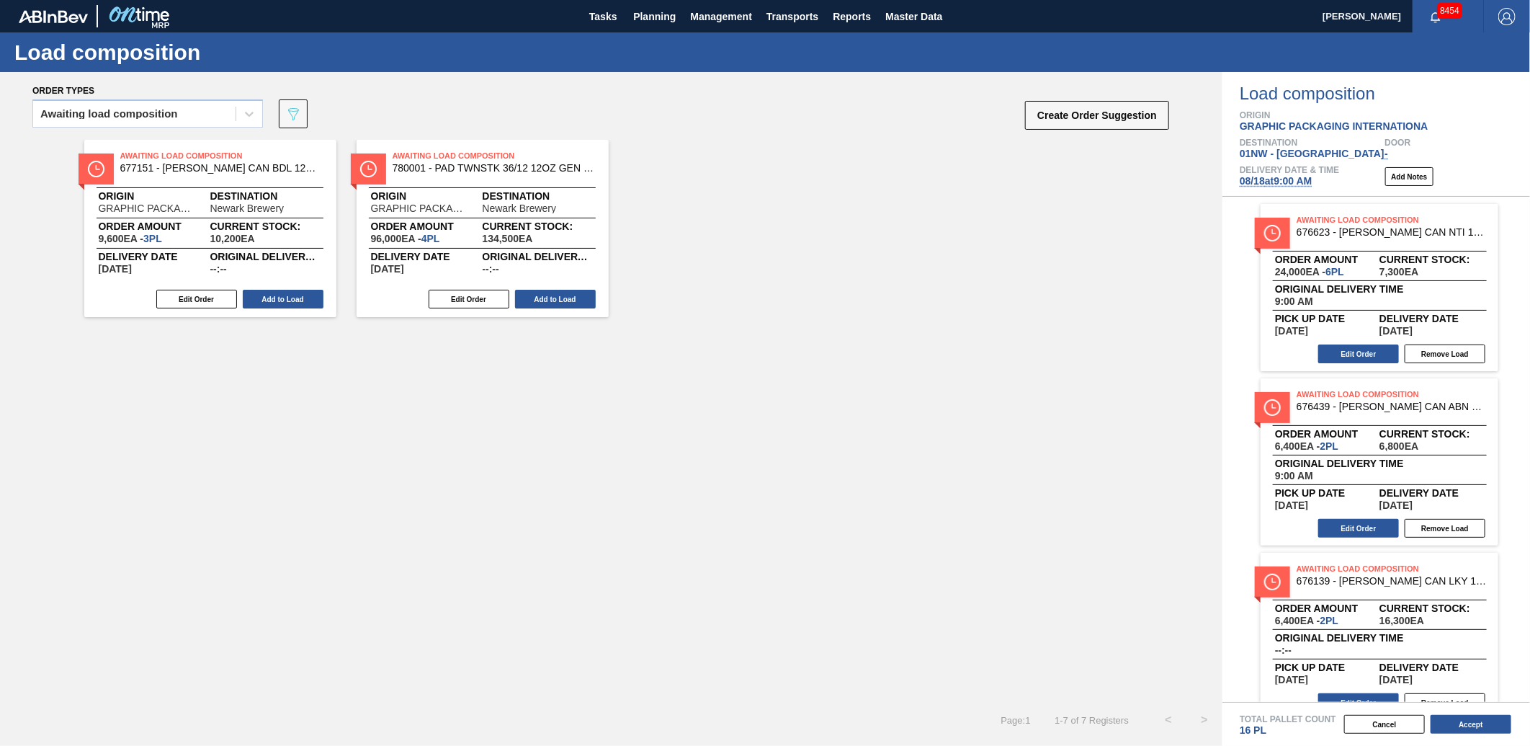
click at [290, 297] on button "Add to Load" at bounding box center [283, 299] width 81 height 19
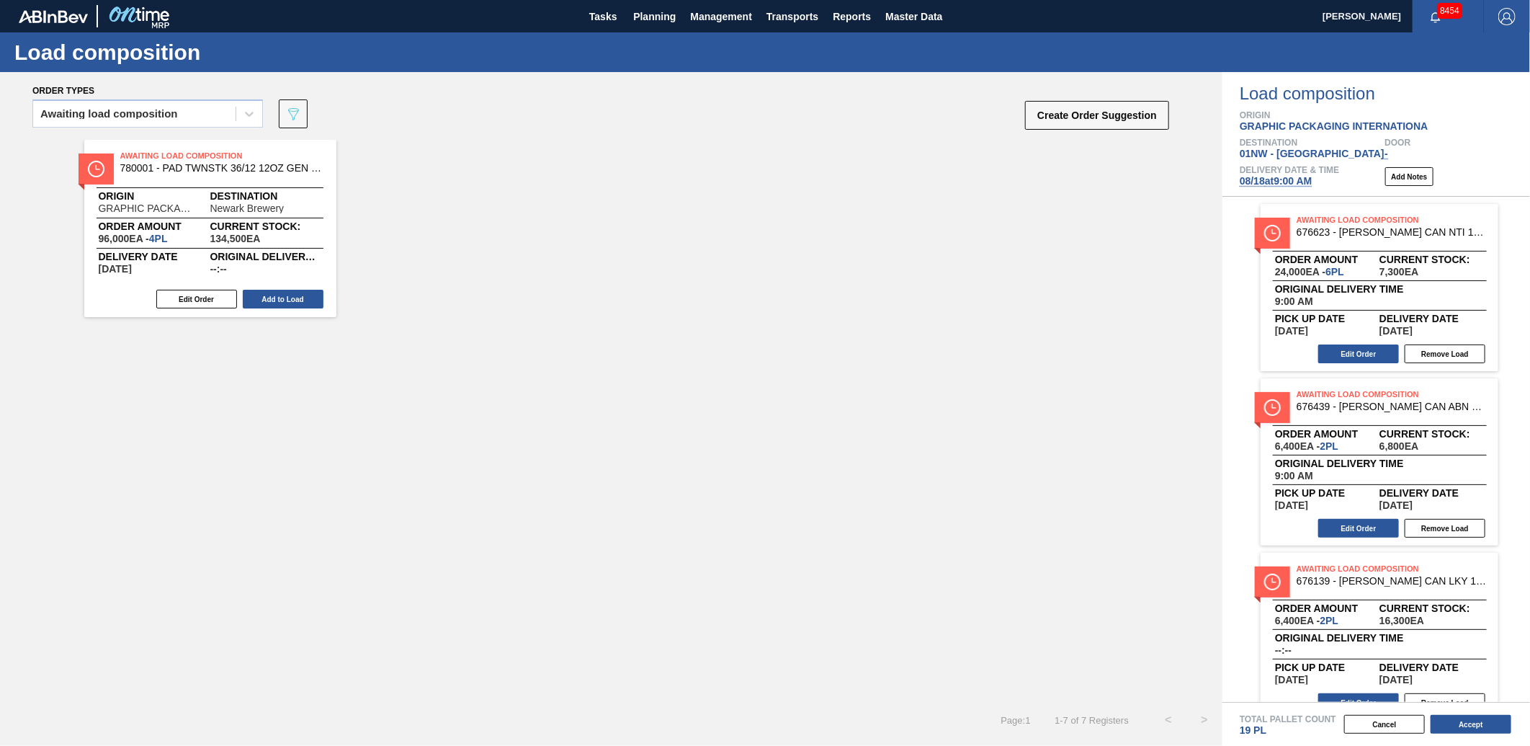
click at [290, 297] on button "Add to Load" at bounding box center [283, 299] width 81 height 19
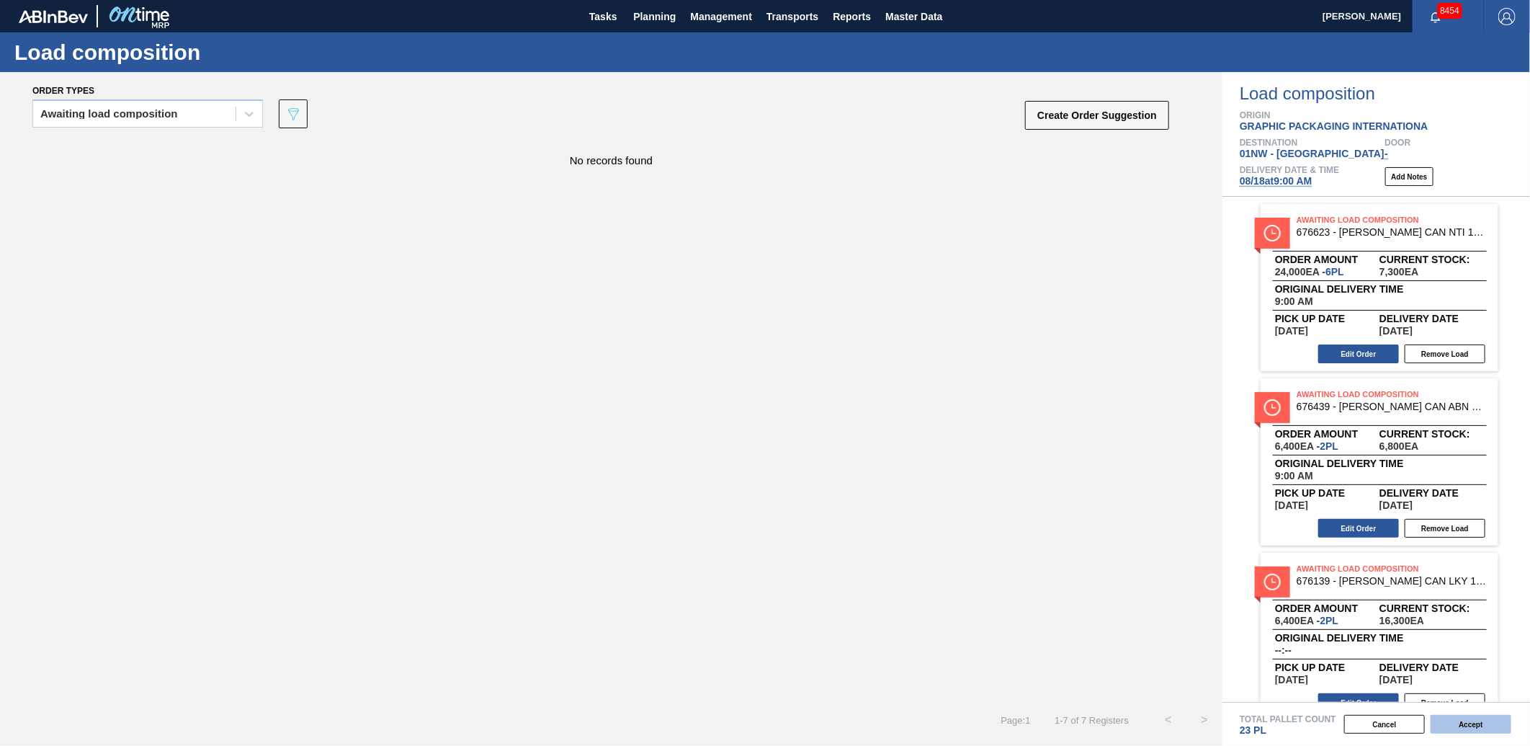
click at [1461, 719] on button "Accept" at bounding box center [1471, 724] width 81 height 19
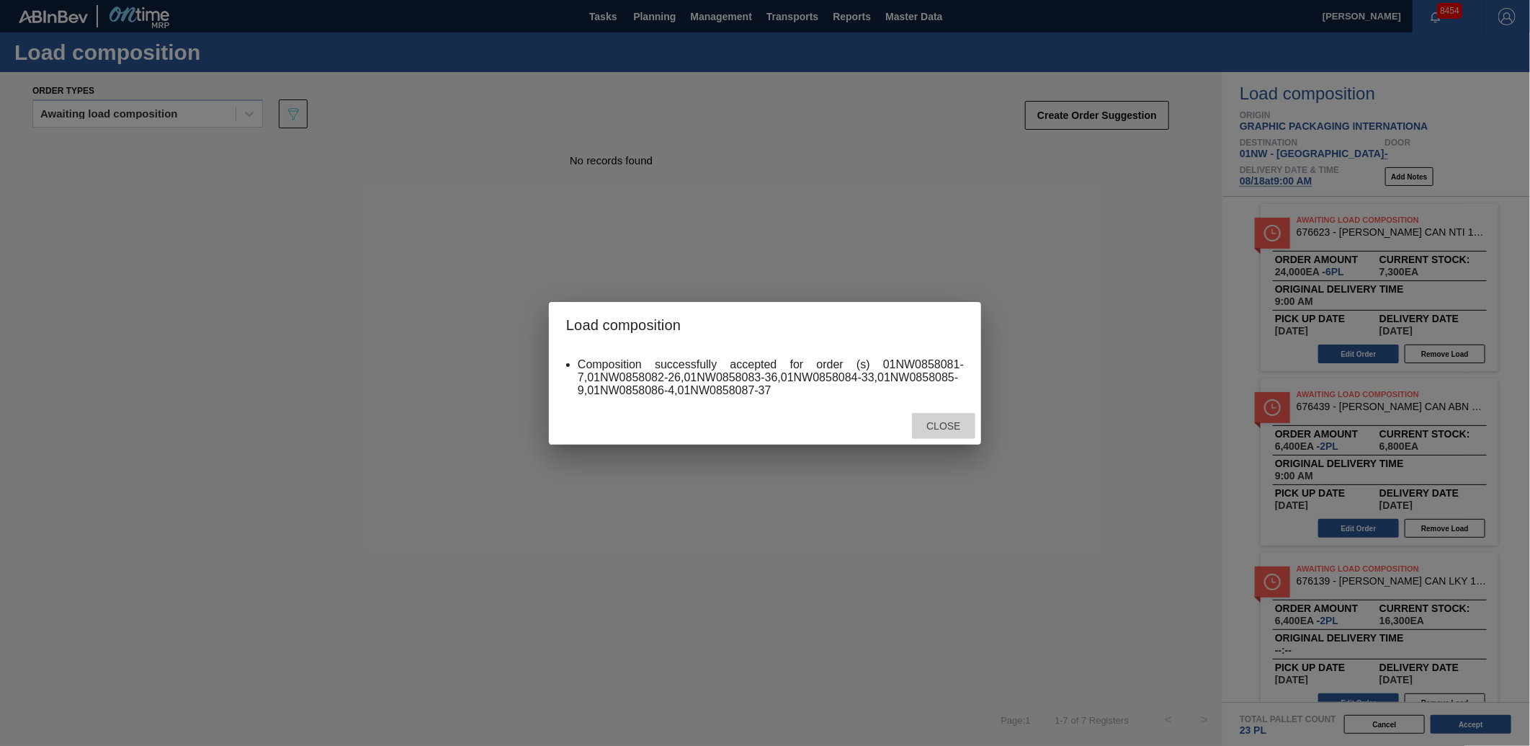
click at [955, 429] on span "Close" at bounding box center [943, 426] width 57 height 12
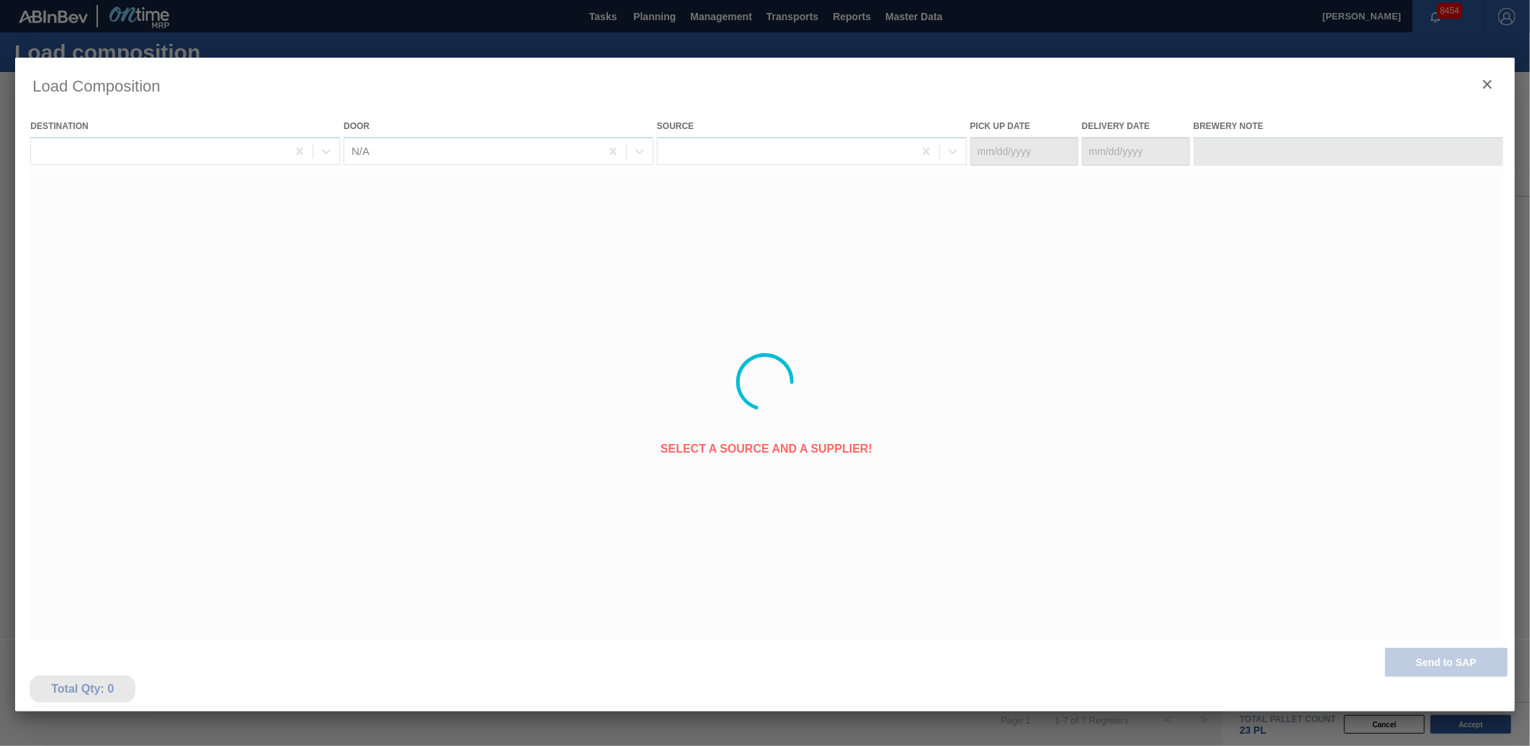
type Date "[DATE]"
